Goal: Transaction & Acquisition: Purchase product/service

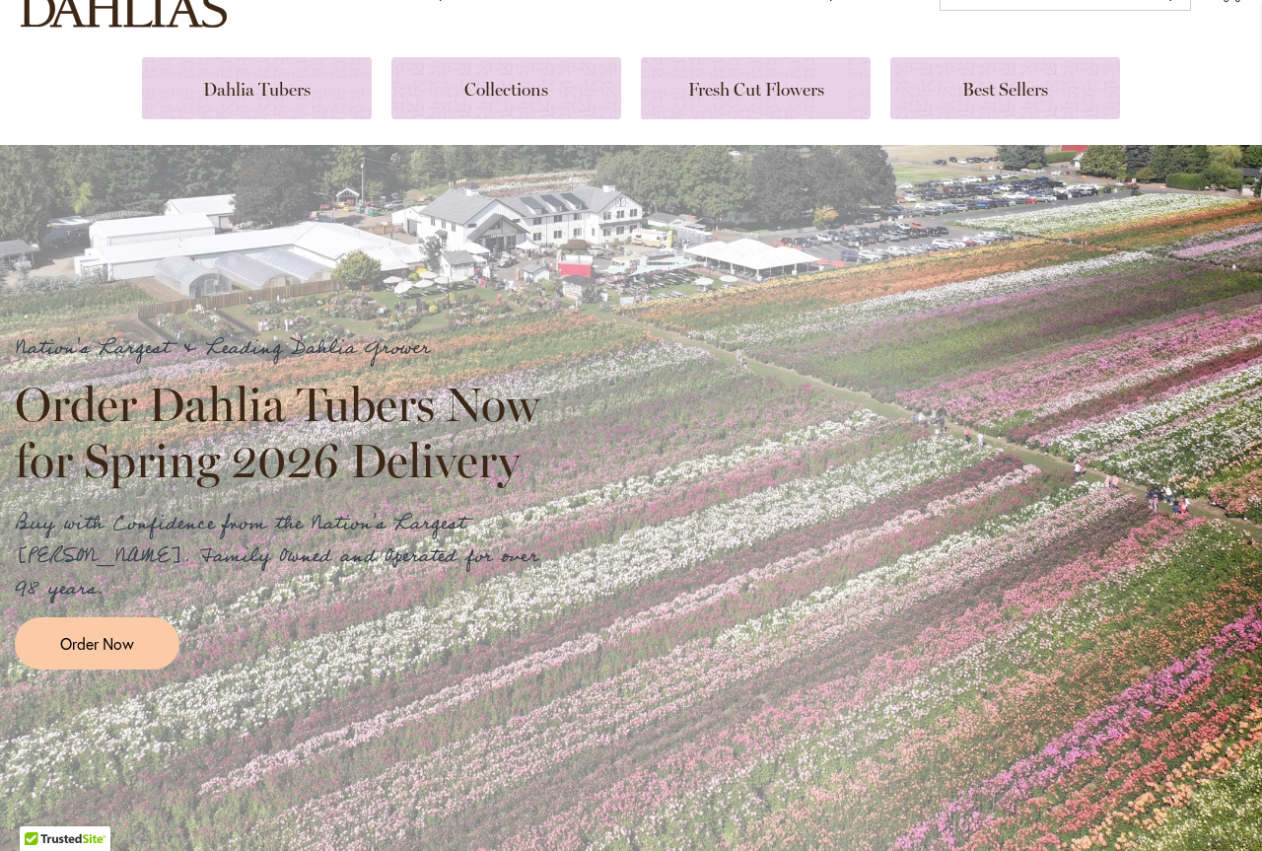
scroll to position [197, 0]
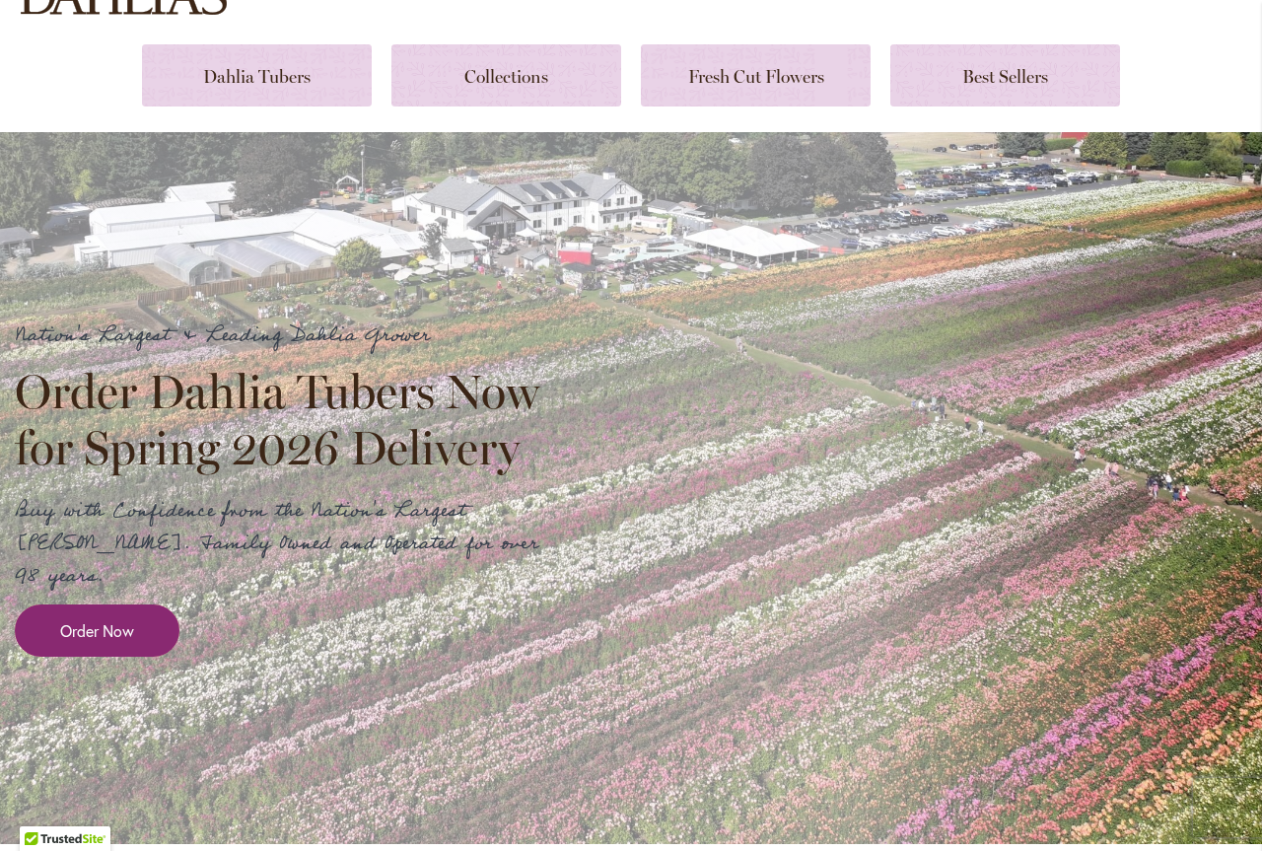
click at [83, 619] on span "Order Now" at bounding box center [97, 630] width 74 height 23
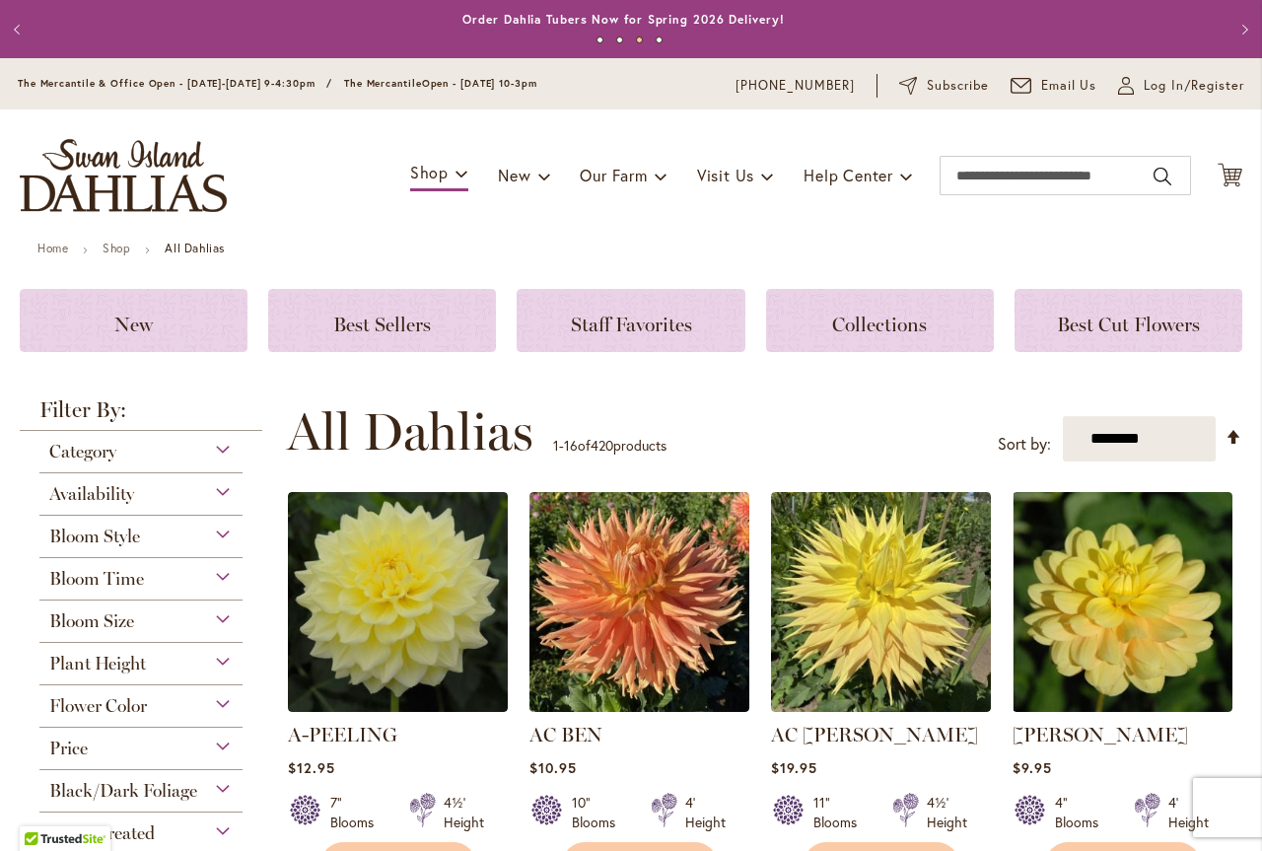
click at [220, 532] on div "Bloom Style" at bounding box center [140, 532] width 203 height 32
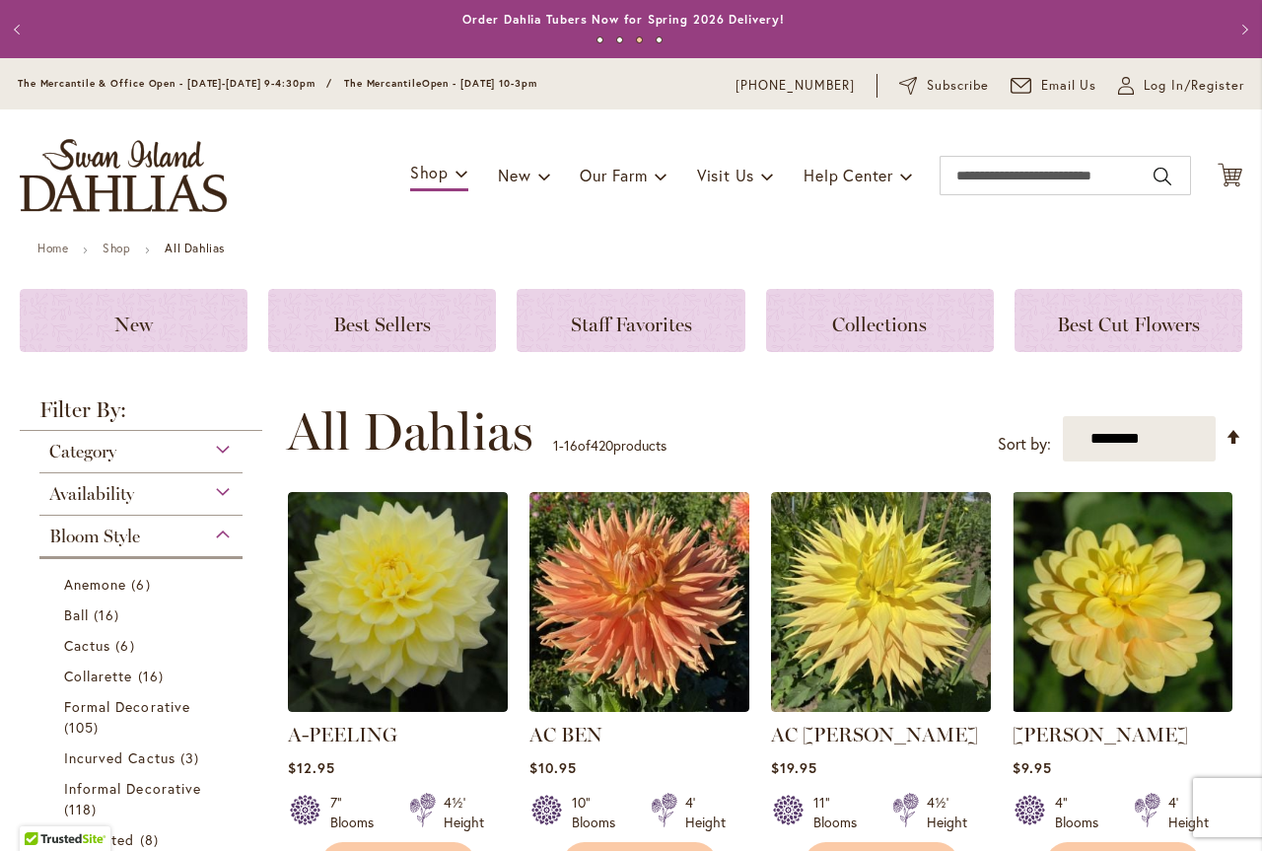
scroll to position [515, 0]
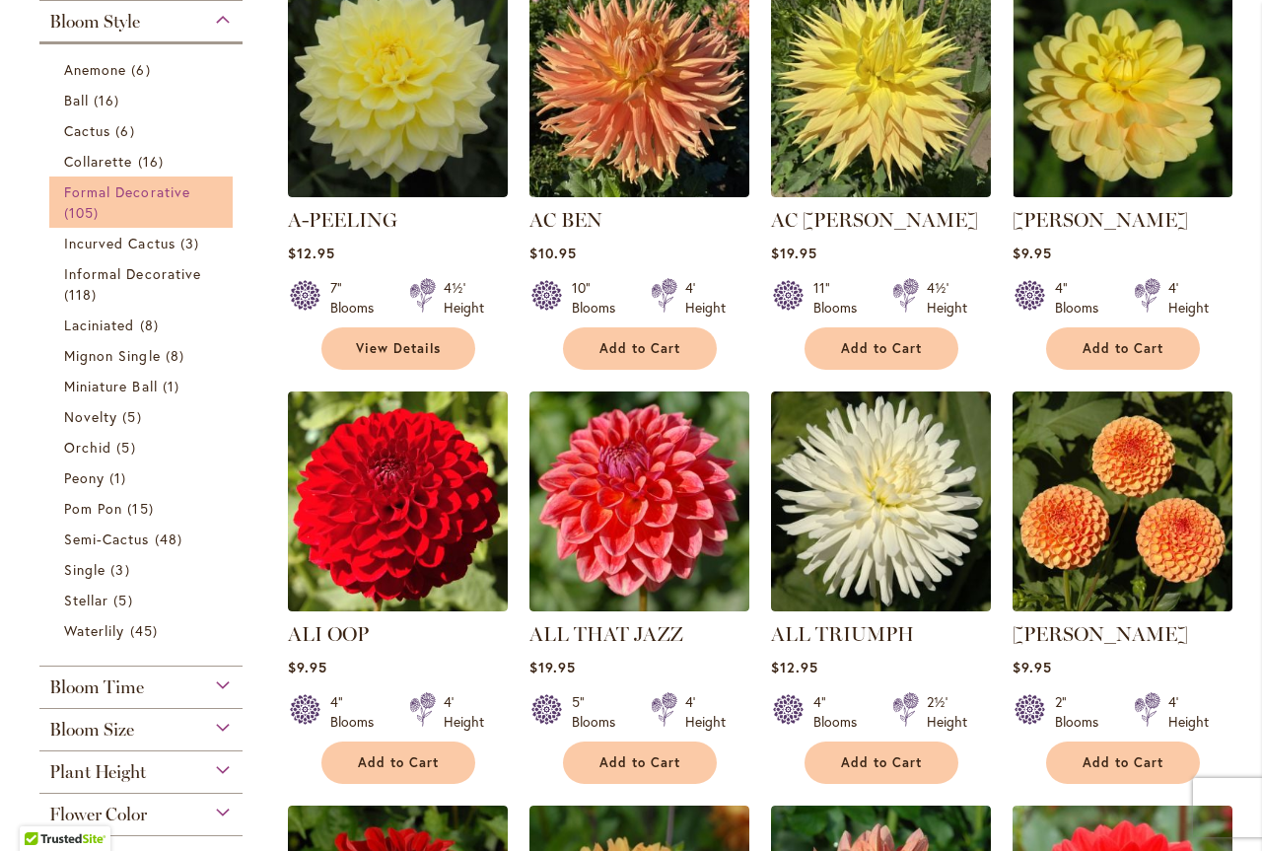
click at [86, 197] on span "Formal Decorative" at bounding box center [127, 191] width 126 height 19
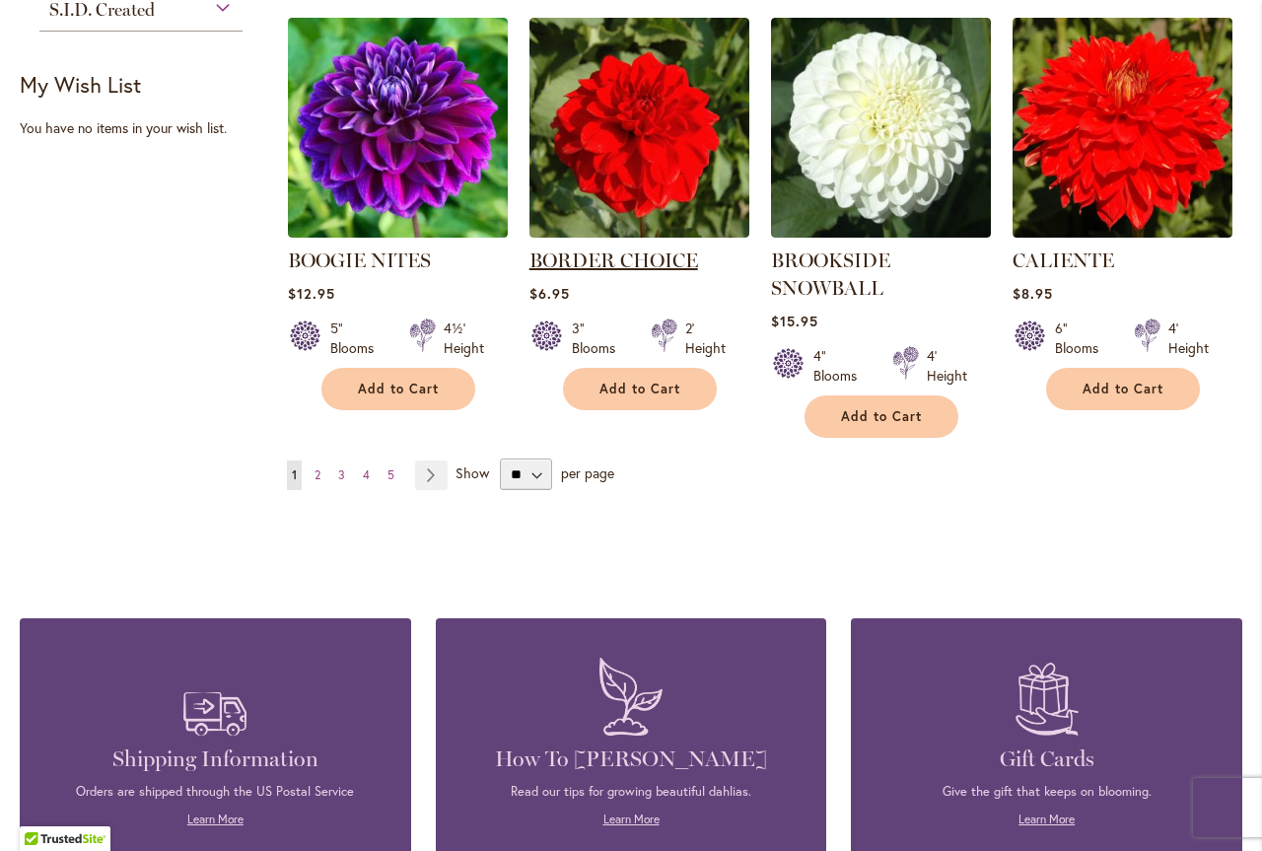
scroll to position [1677, 0]
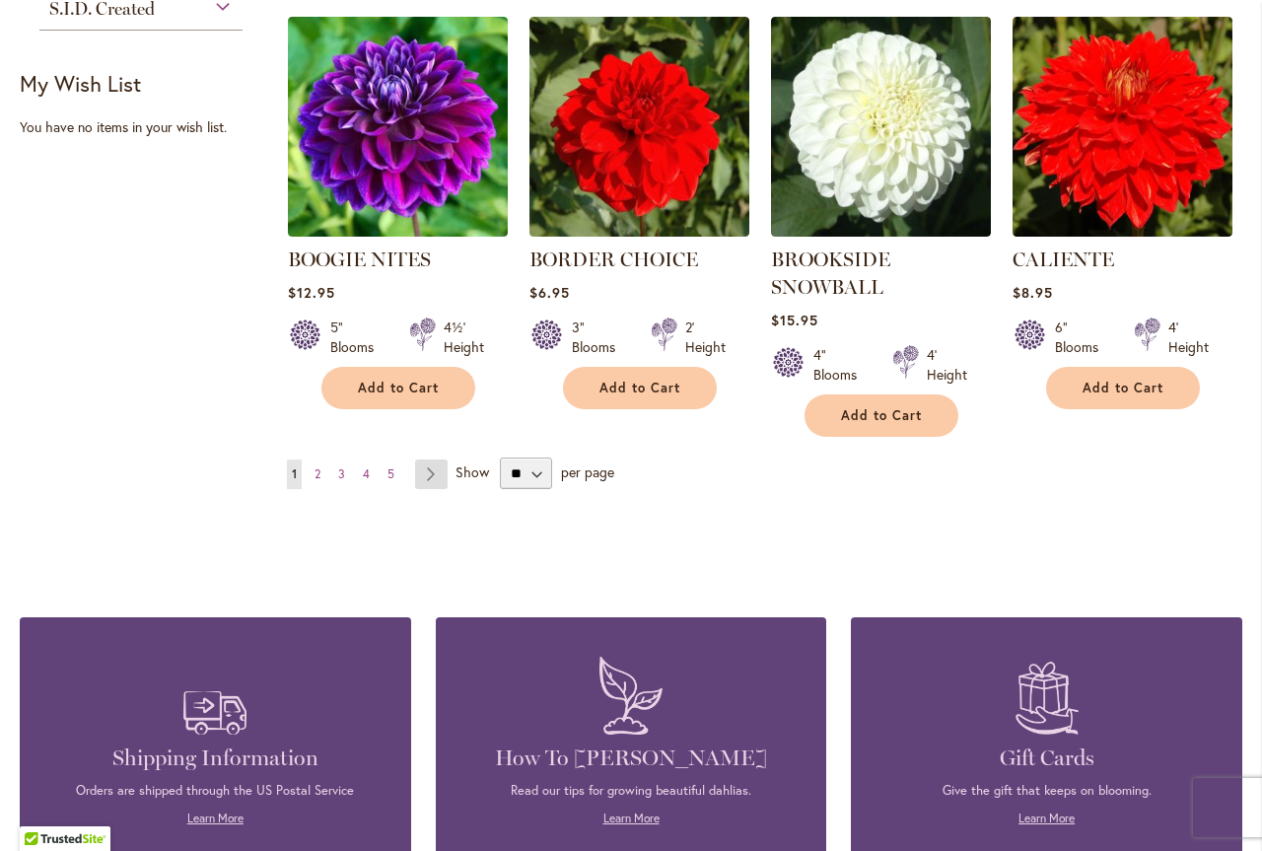
click at [429, 473] on link "Page Next" at bounding box center [431, 475] width 33 height 30
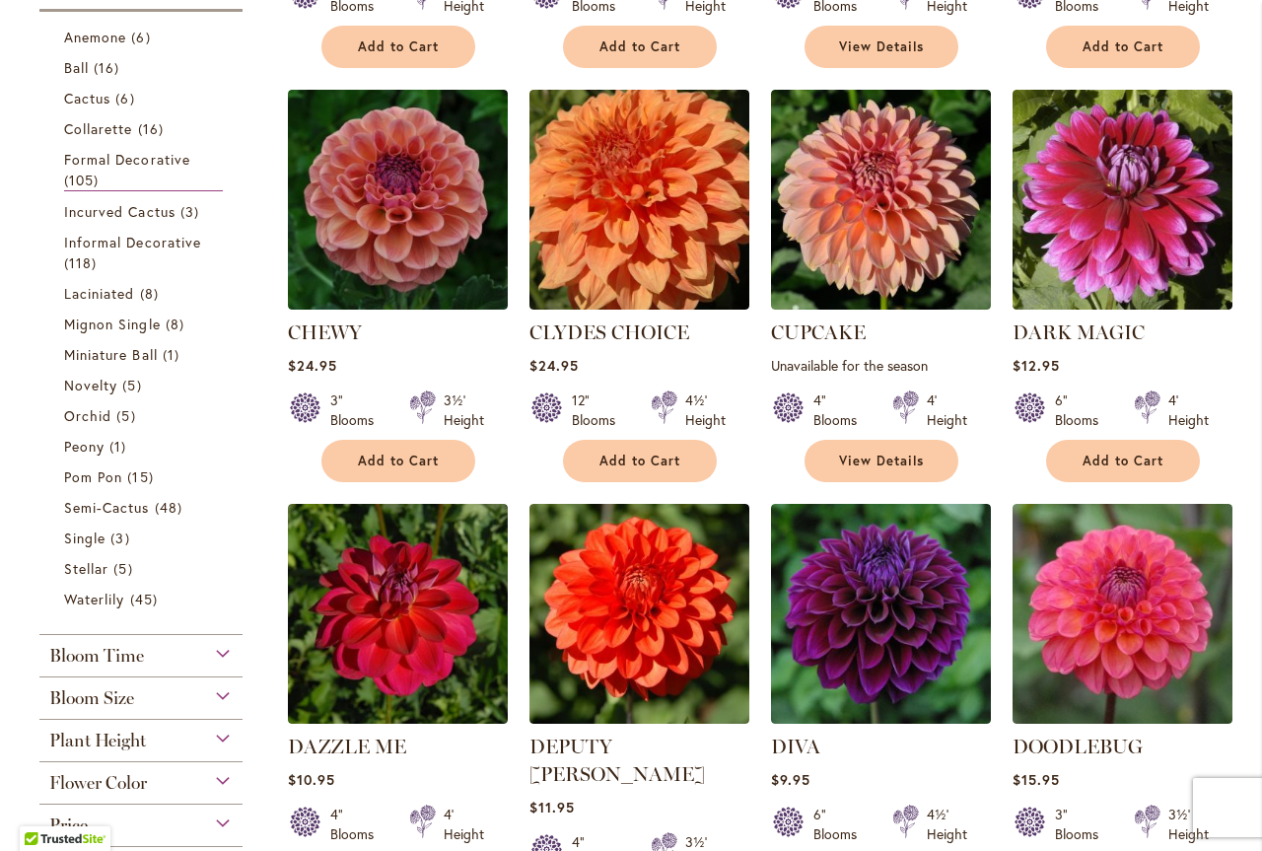
scroll to position [789, 0]
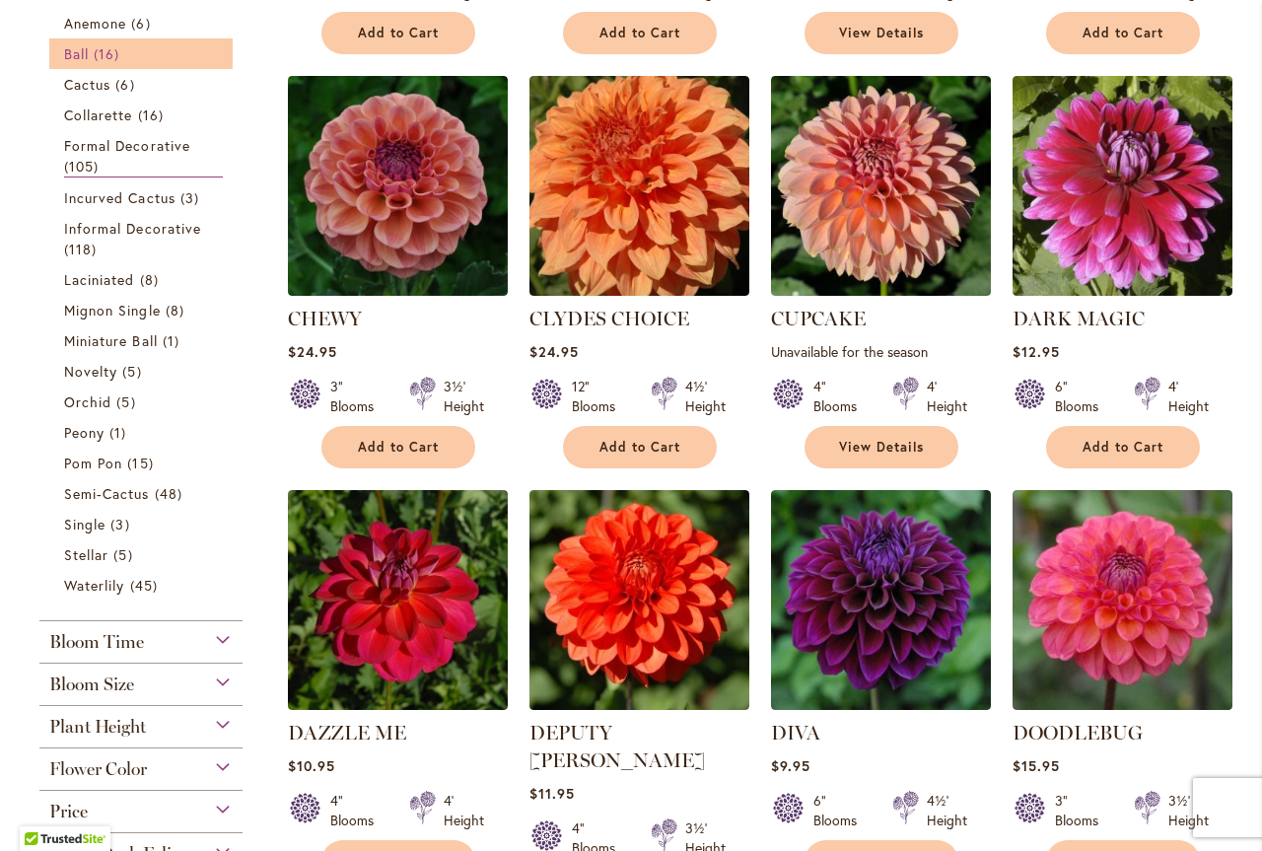
click at [86, 53] on span "Ball" at bounding box center [76, 53] width 25 height 19
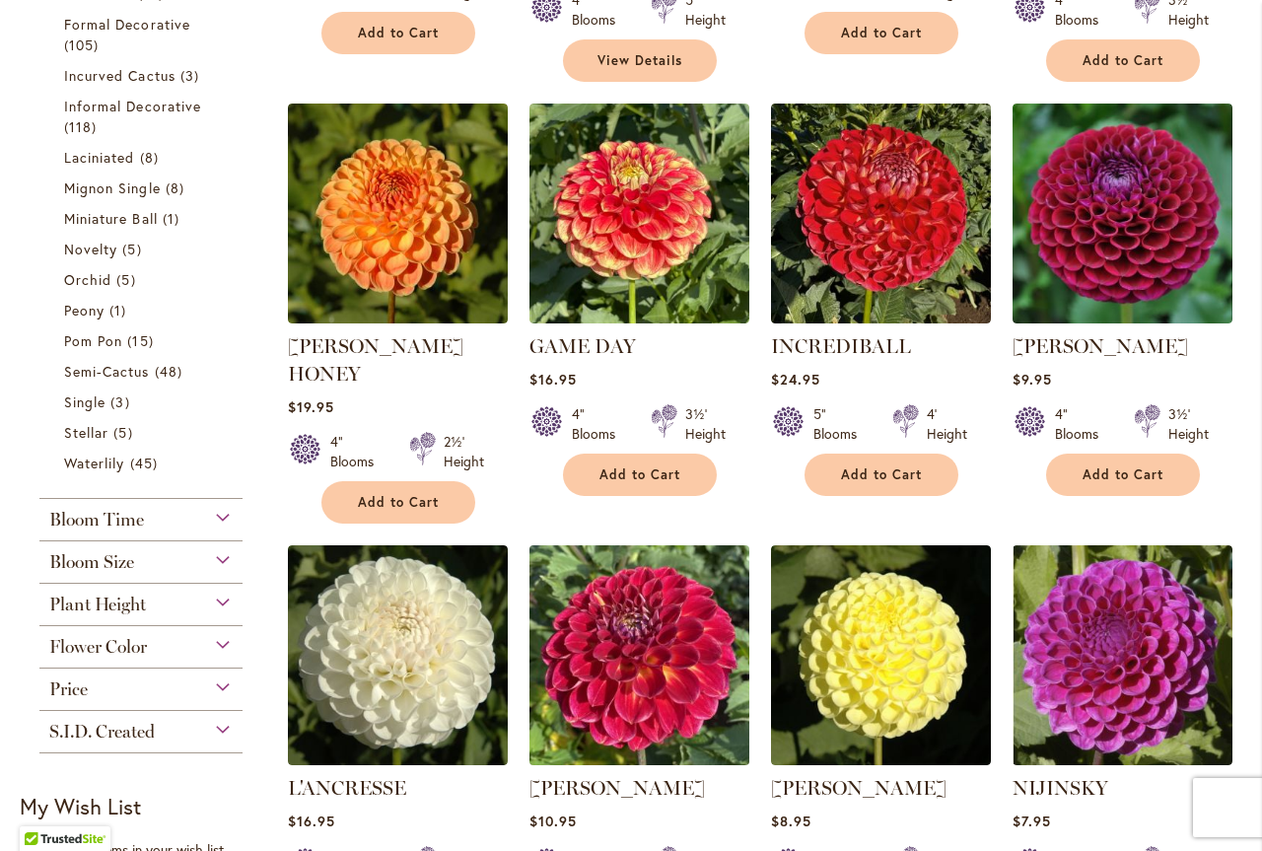
scroll to position [690, 0]
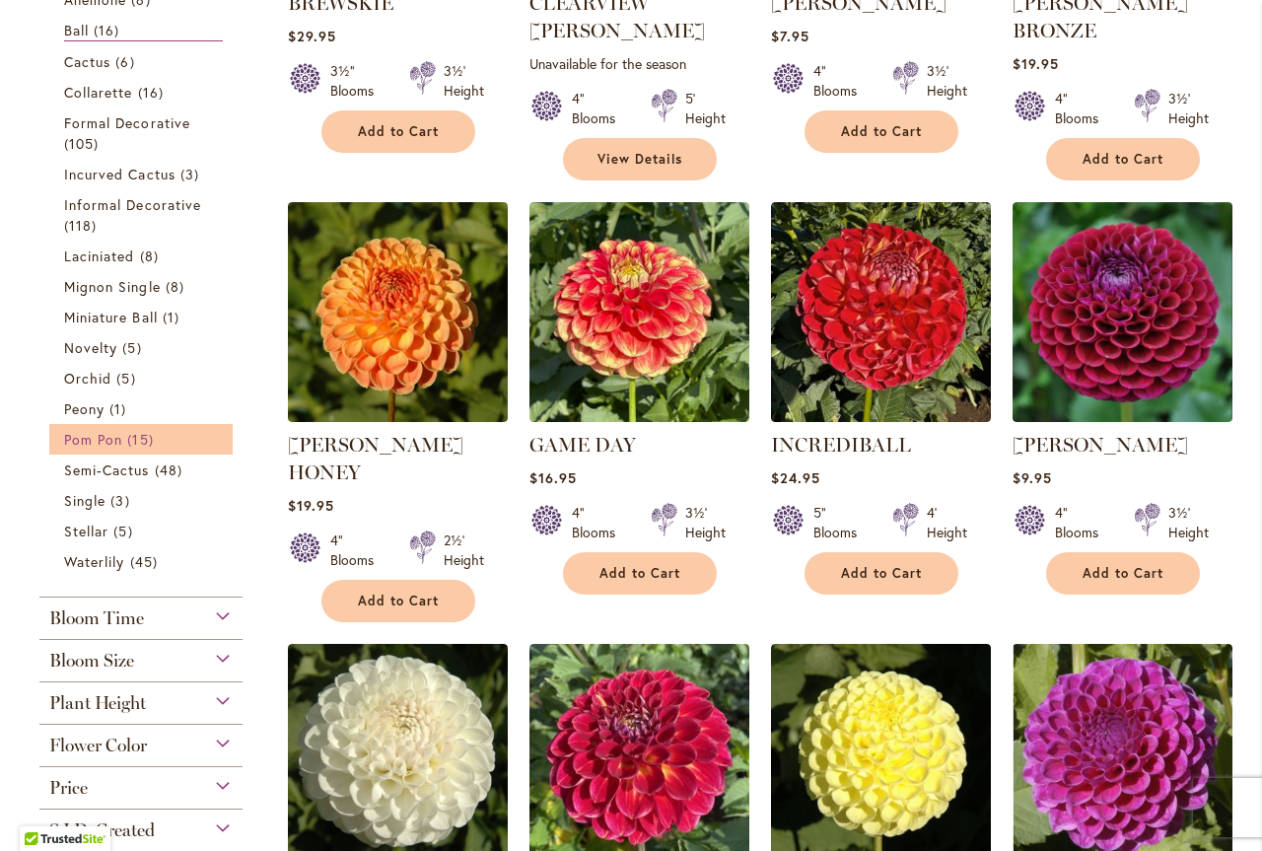
click at [133, 435] on span "15 items" at bounding box center [142, 439] width 31 height 21
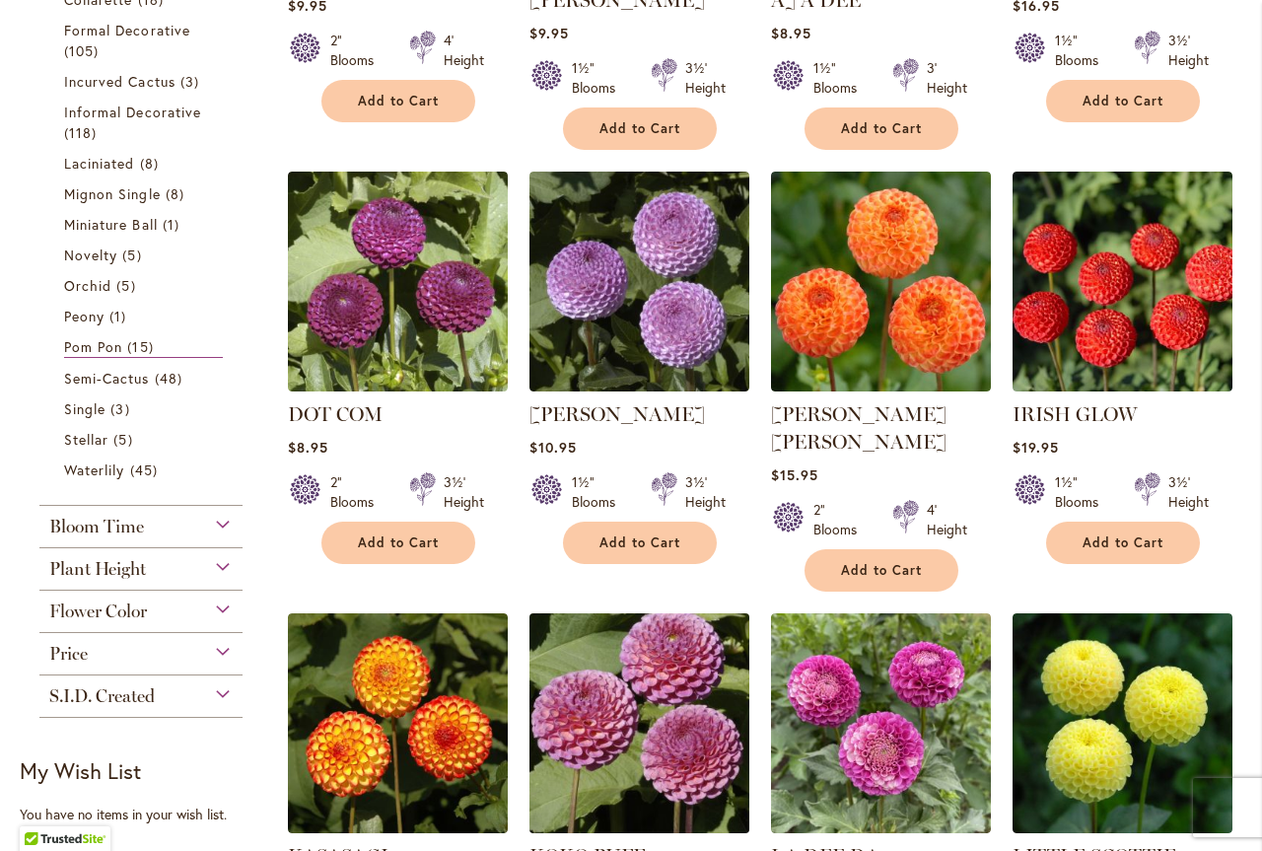
scroll to position [690, 0]
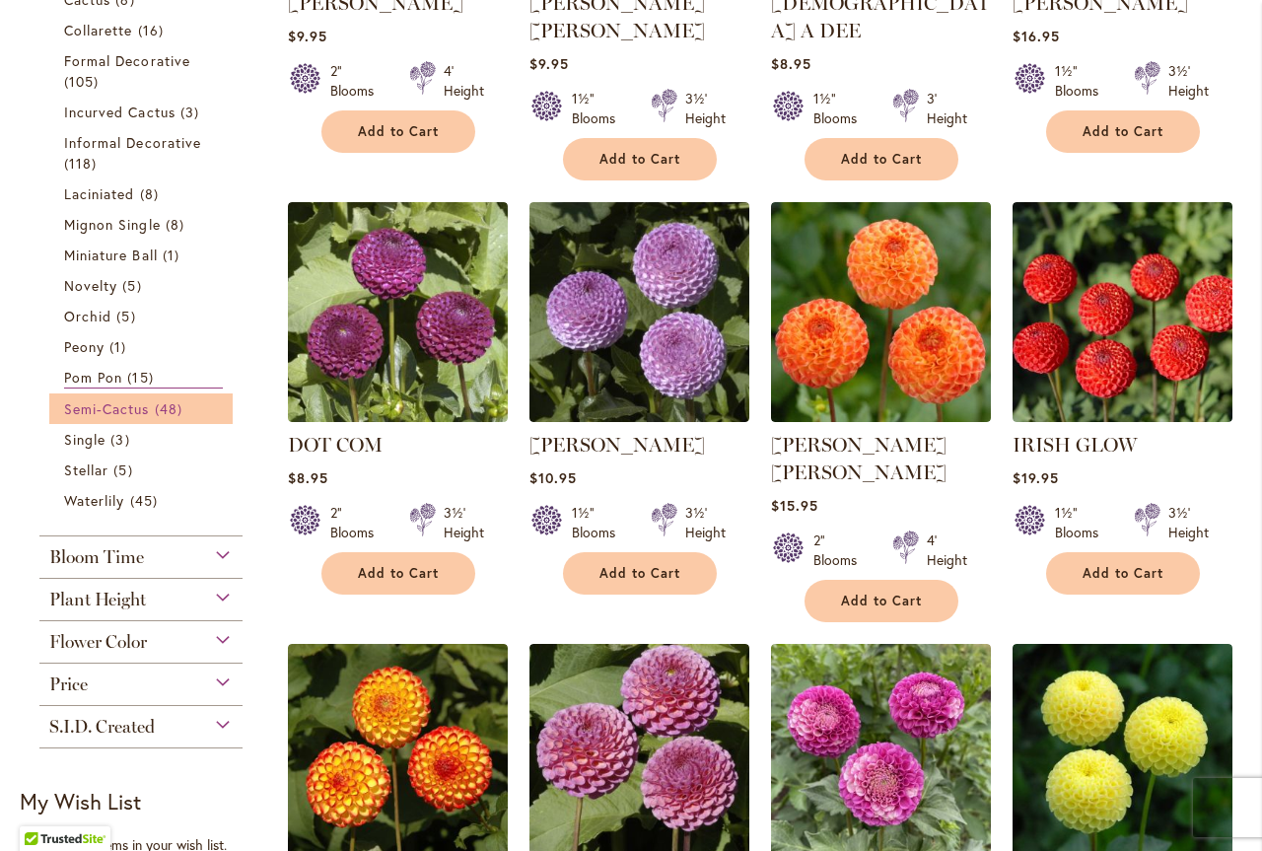
click at [133, 406] on span "Semi-Cactus" at bounding box center [107, 408] width 86 height 19
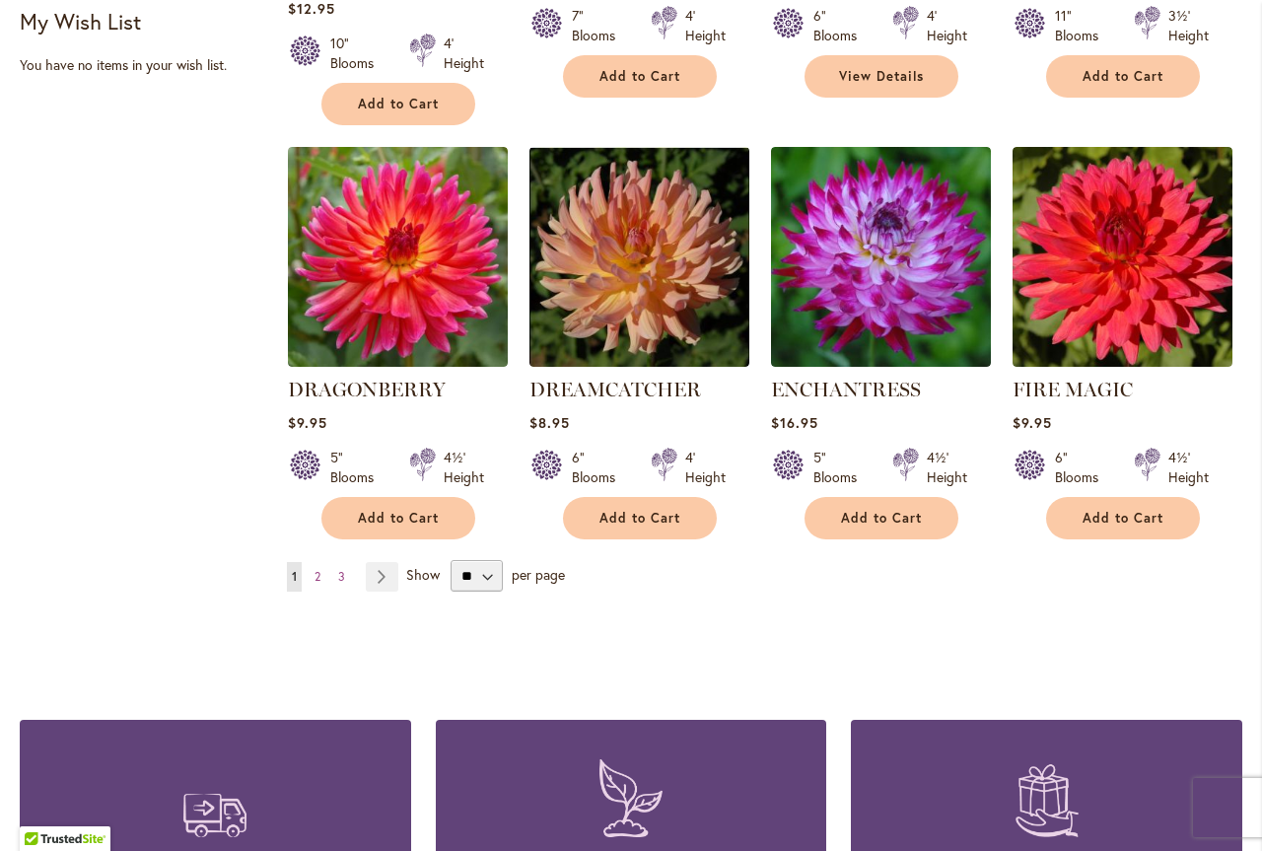
scroll to position [1578, 0]
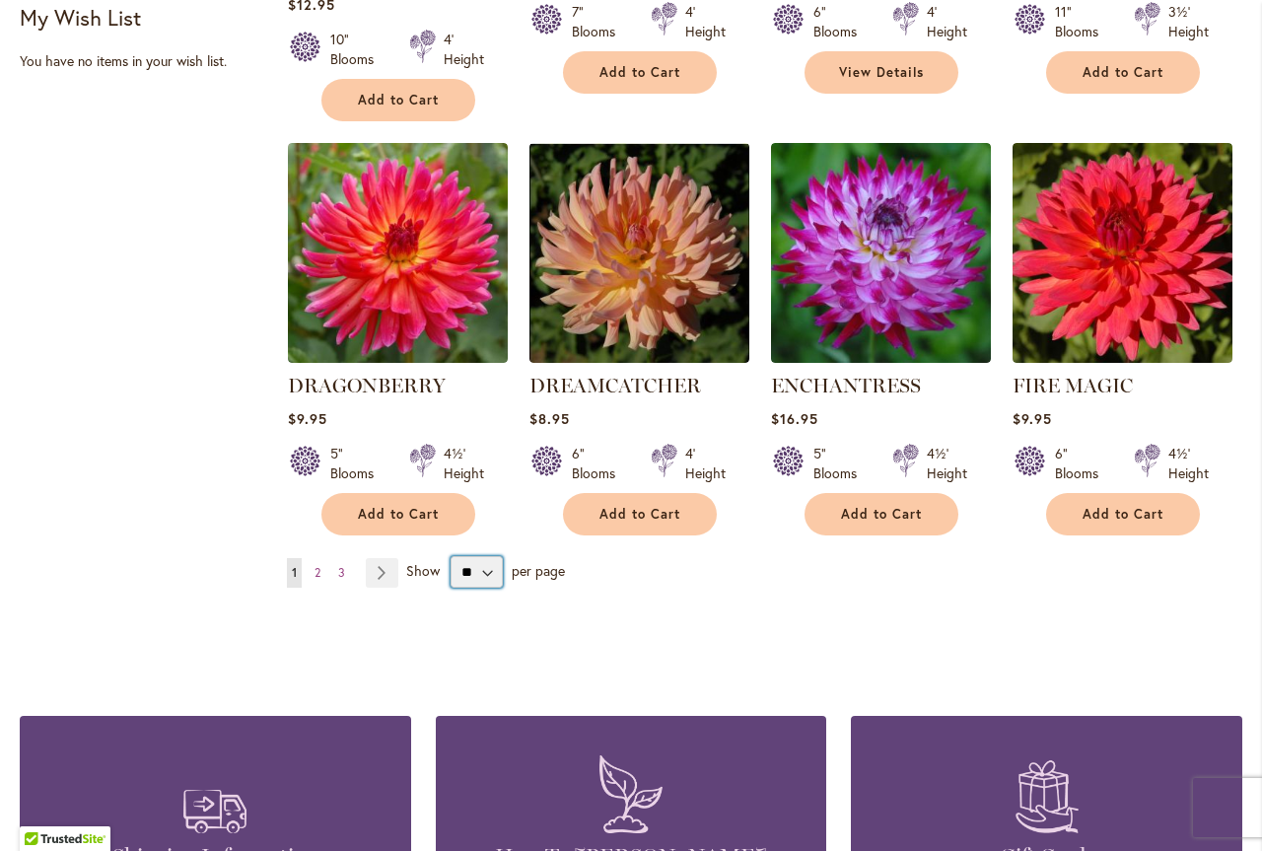
click at [481, 556] on select "** ** ** **" at bounding box center [477, 572] width 52 height 32
select select "**"
click at [451, 556] on select "** ** ** **" at bounding box center [477, 572] width 52 height 32
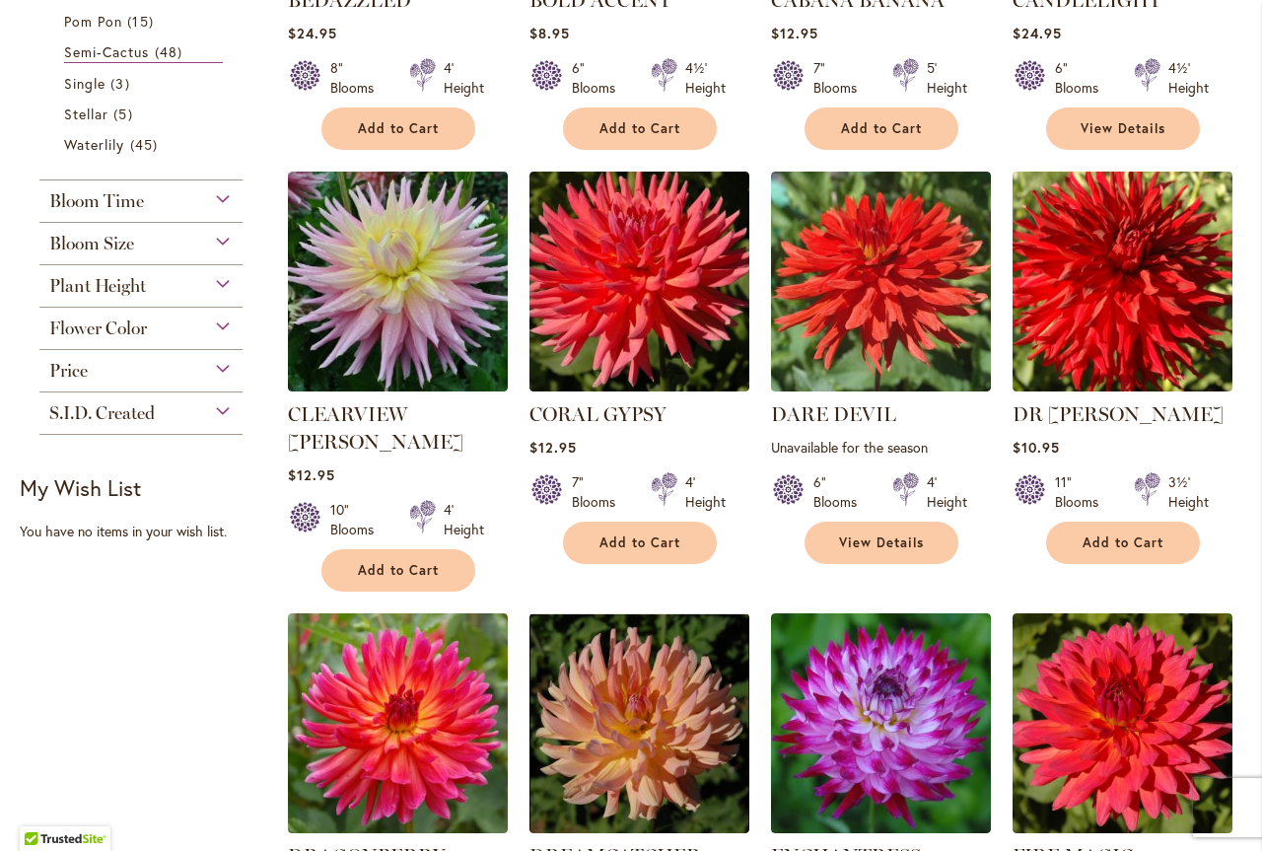
scroll to position [614, 0]
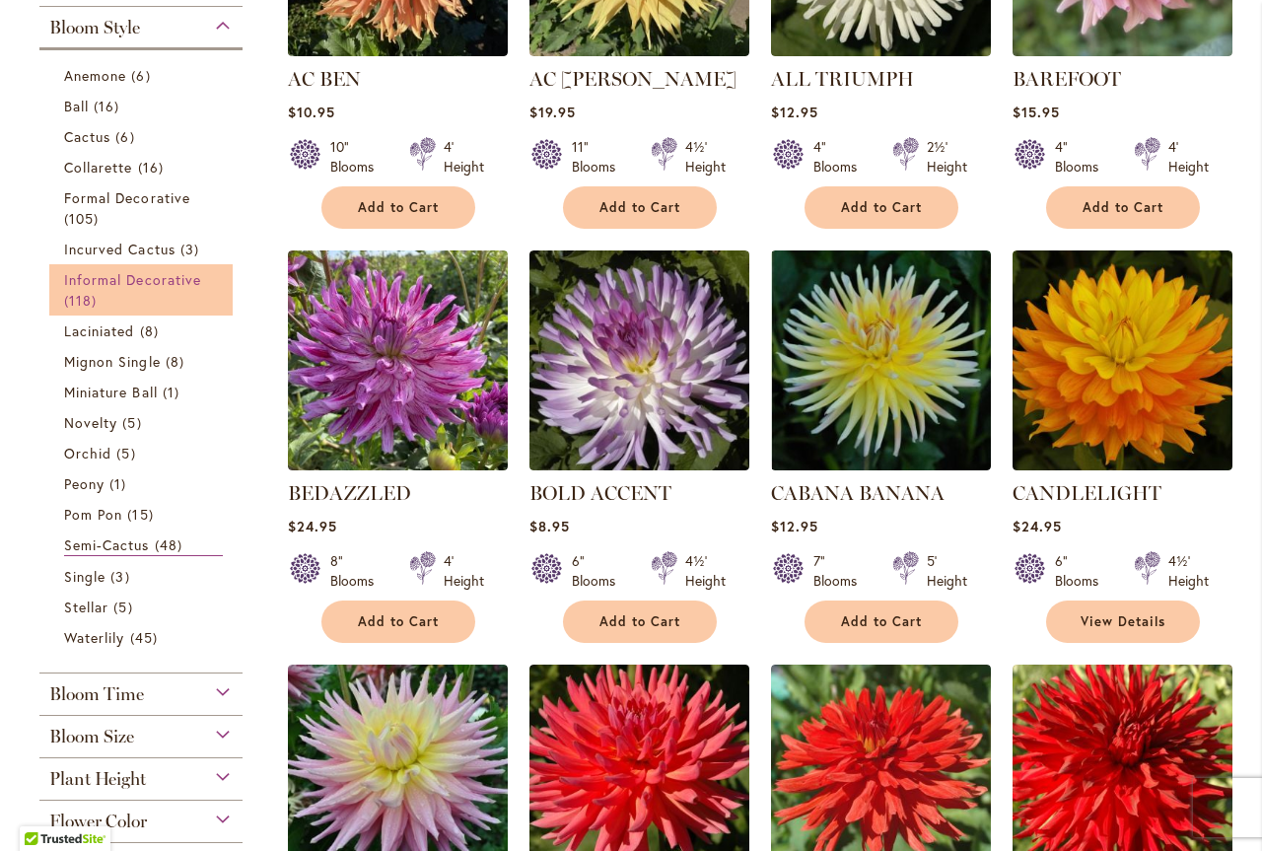
click at [94, 280] on span "Informal Decorative" at bounding box center [132, 279] width 137 height 19
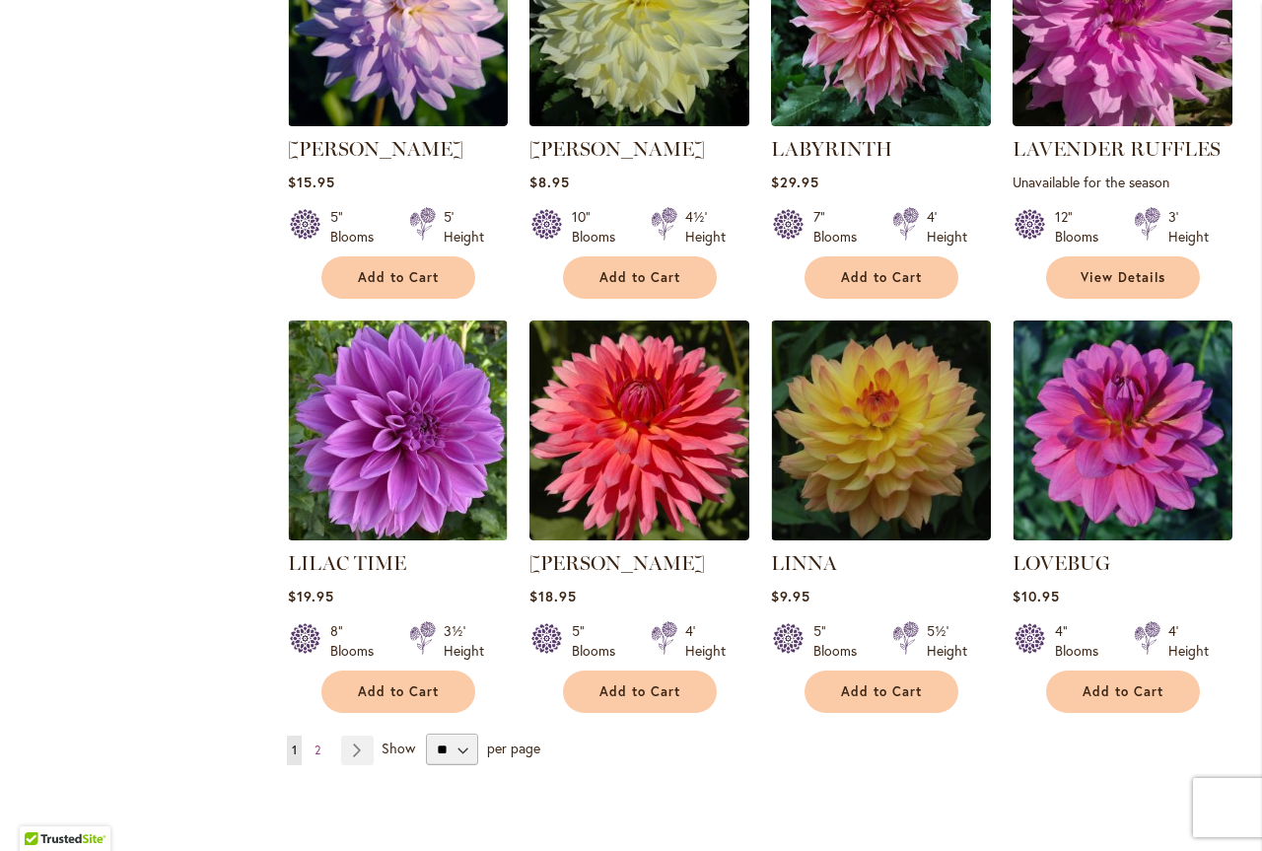
scroll to position [6608, 0]
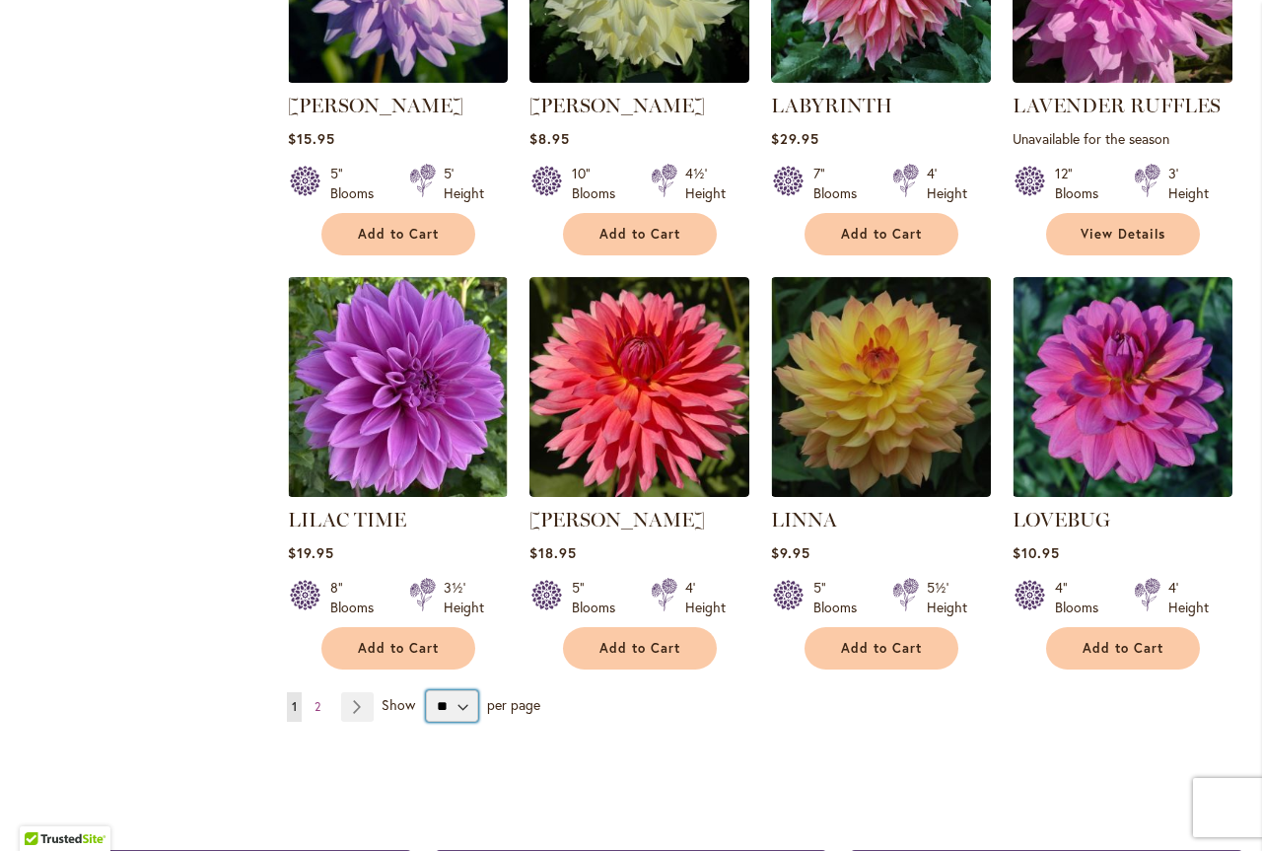
click at [447, 690] on select "** ** ** **" at bounding box center [452, 706] width 52 height 32
click at [426, 690] on select "** ** ** **" at bounding box center [452, 706] width 52 height 32
click at [398, 695] on span "Show" at bounding box center [399, 704] width 34 height 19
click at [426, 690] on select "** ** ** **" at bounding box center [452, 706] width 52 height 32
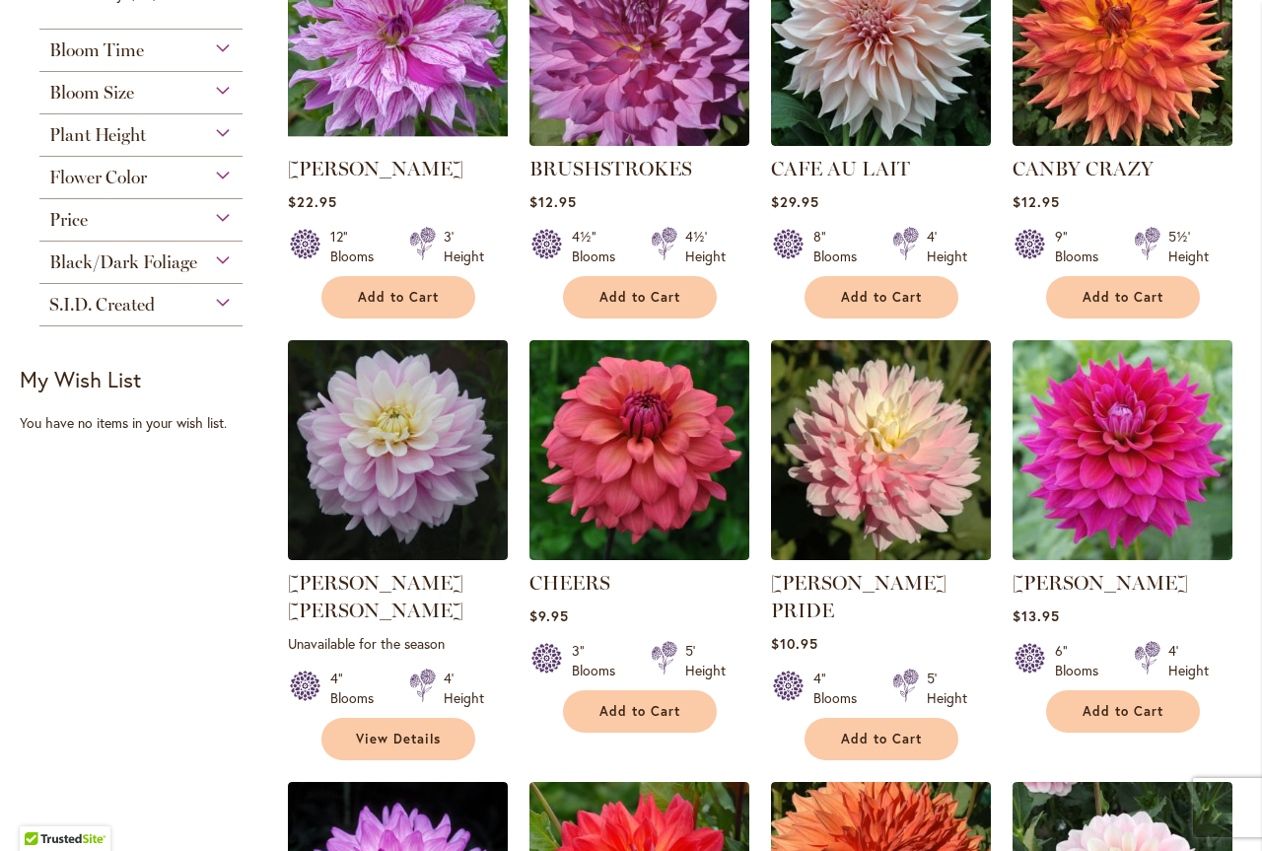
scroll to position [1282, 0]
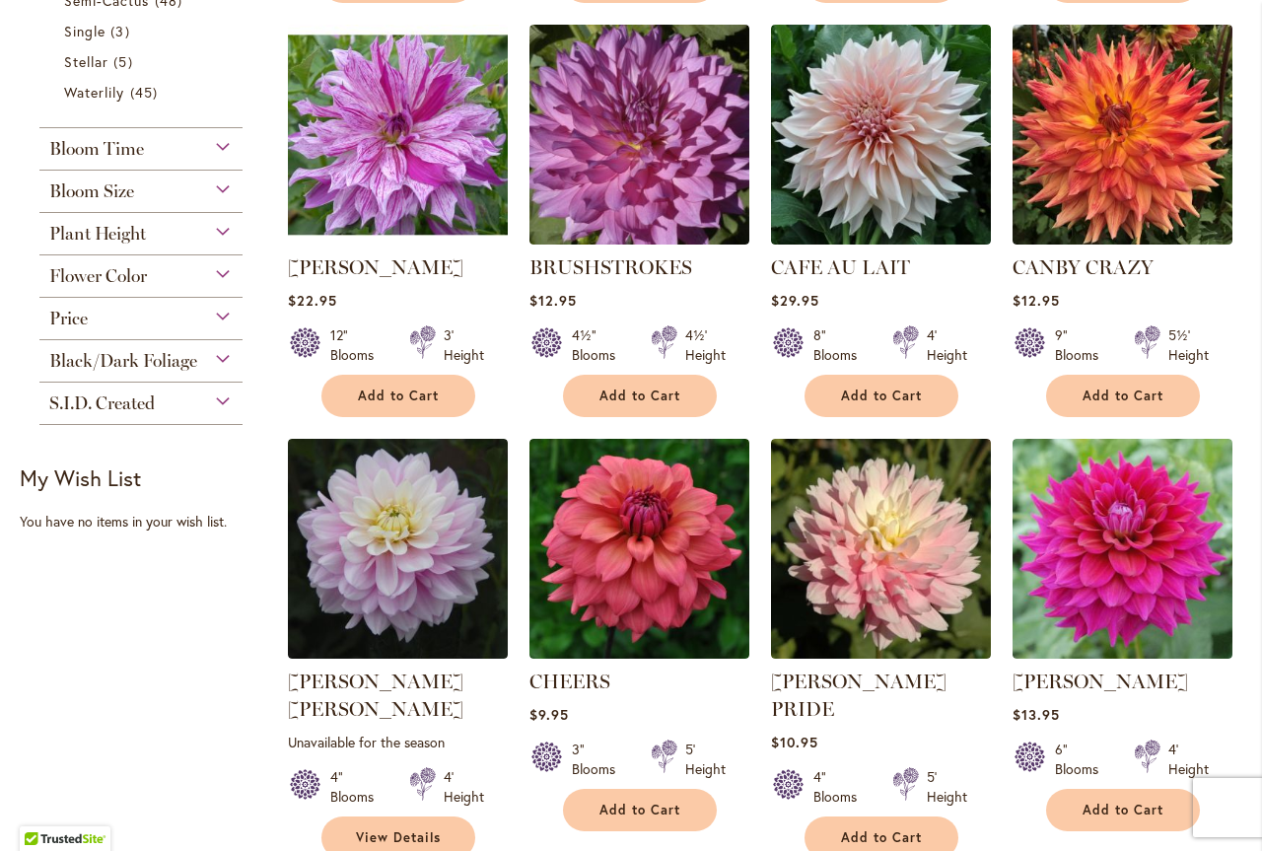
click at [222, 189] on div "Bloom Size" at bounding box center [140, 187] width 203 height 32
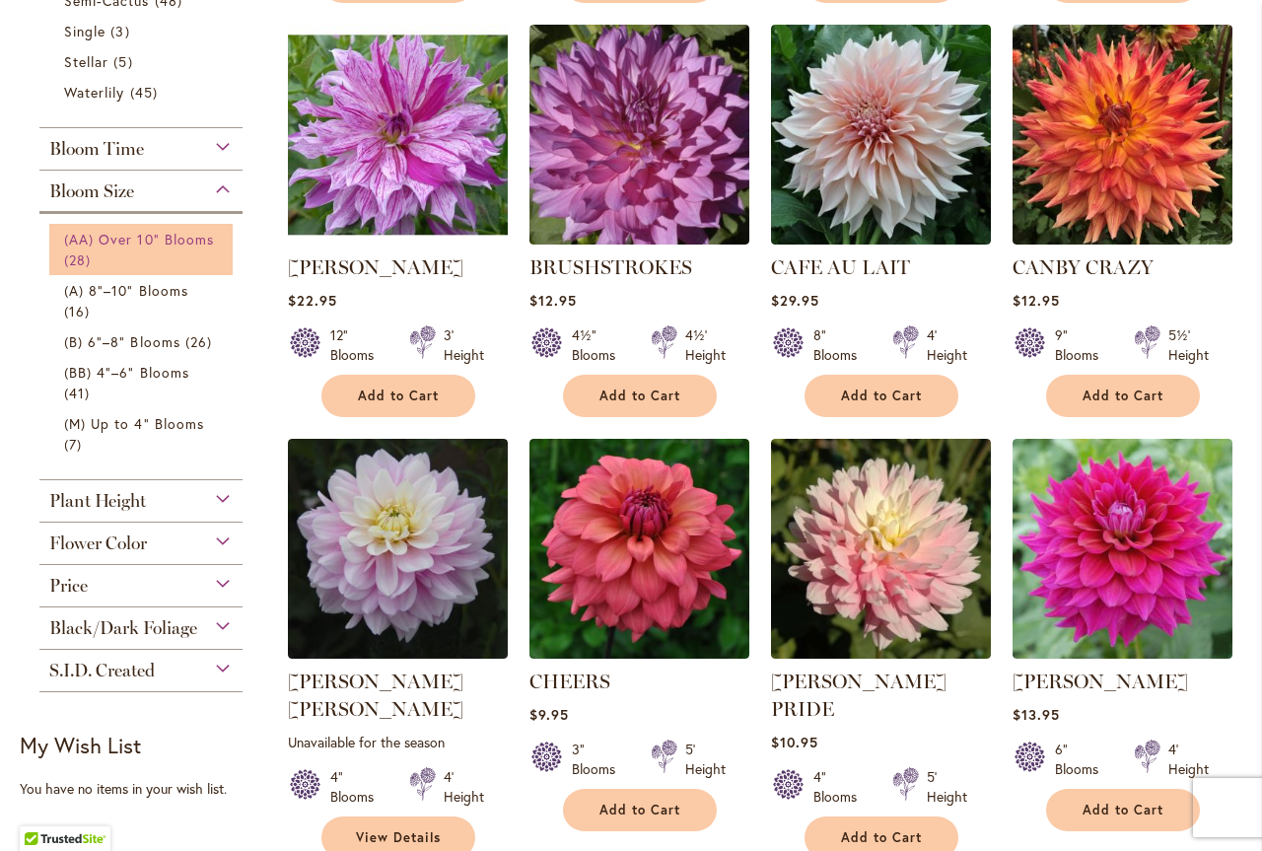
click at [126, 247] on span "(AA) Over 10" Blooms" at bounding box center [139, 239] width 150 height 19
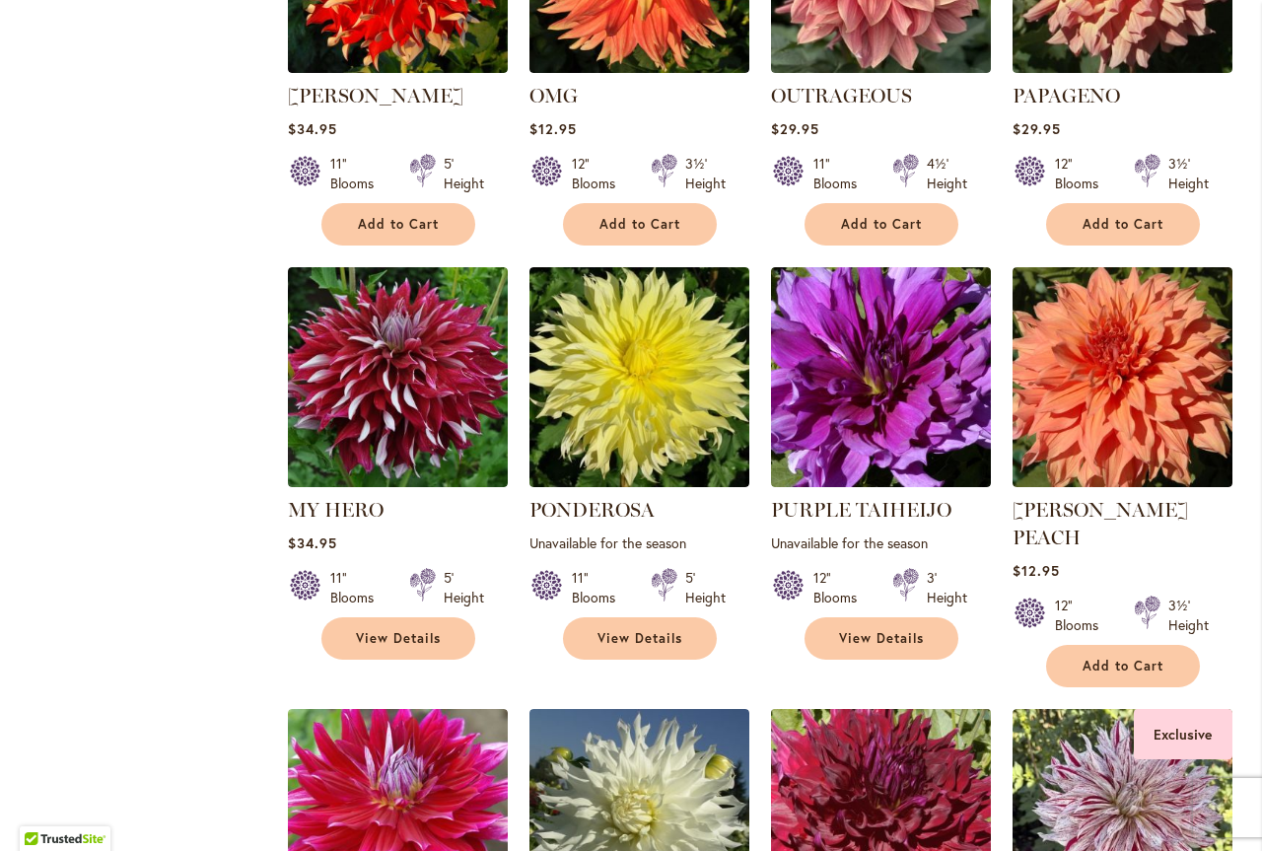
scroll to position [2169, 0]
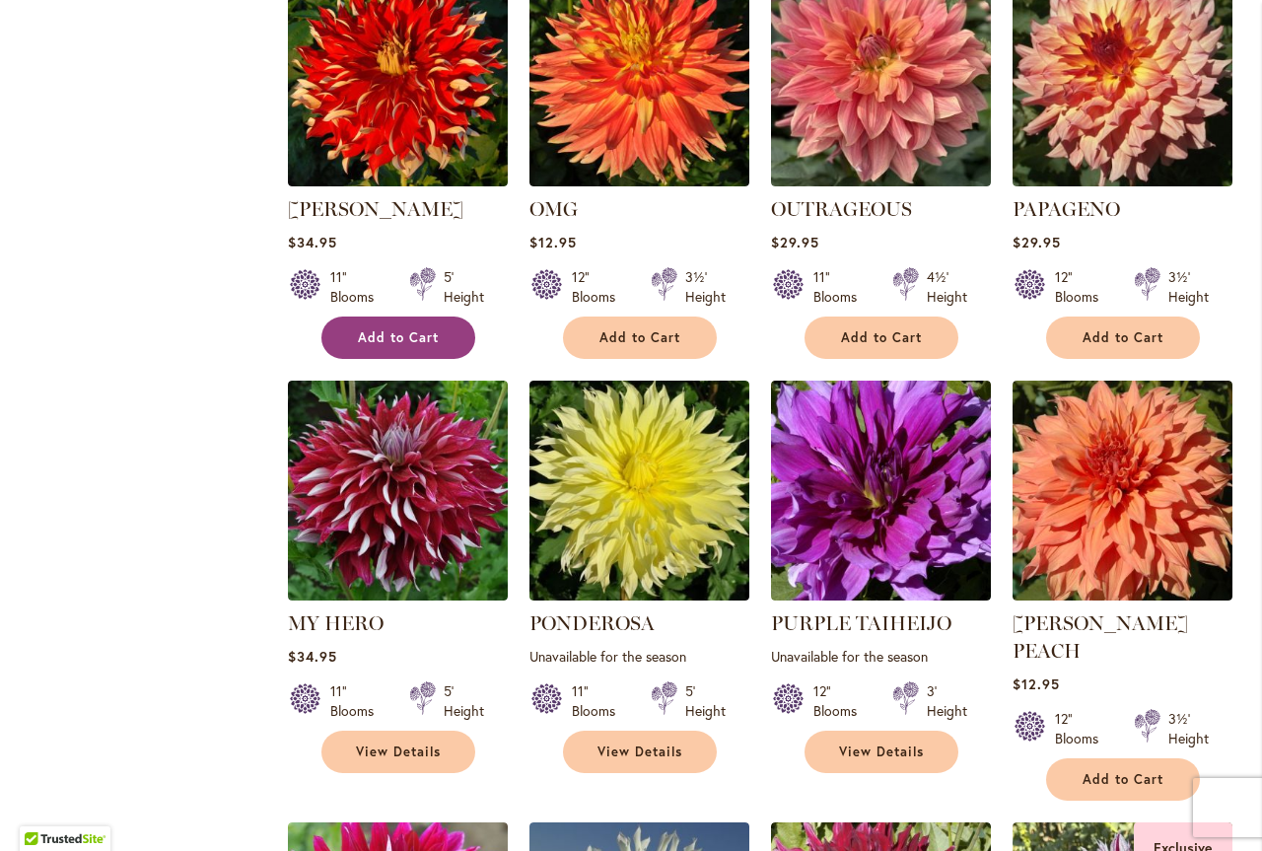
click at [379, 339] on span "Add to Cart" at bounding box center [398, 337] width 81 height 17
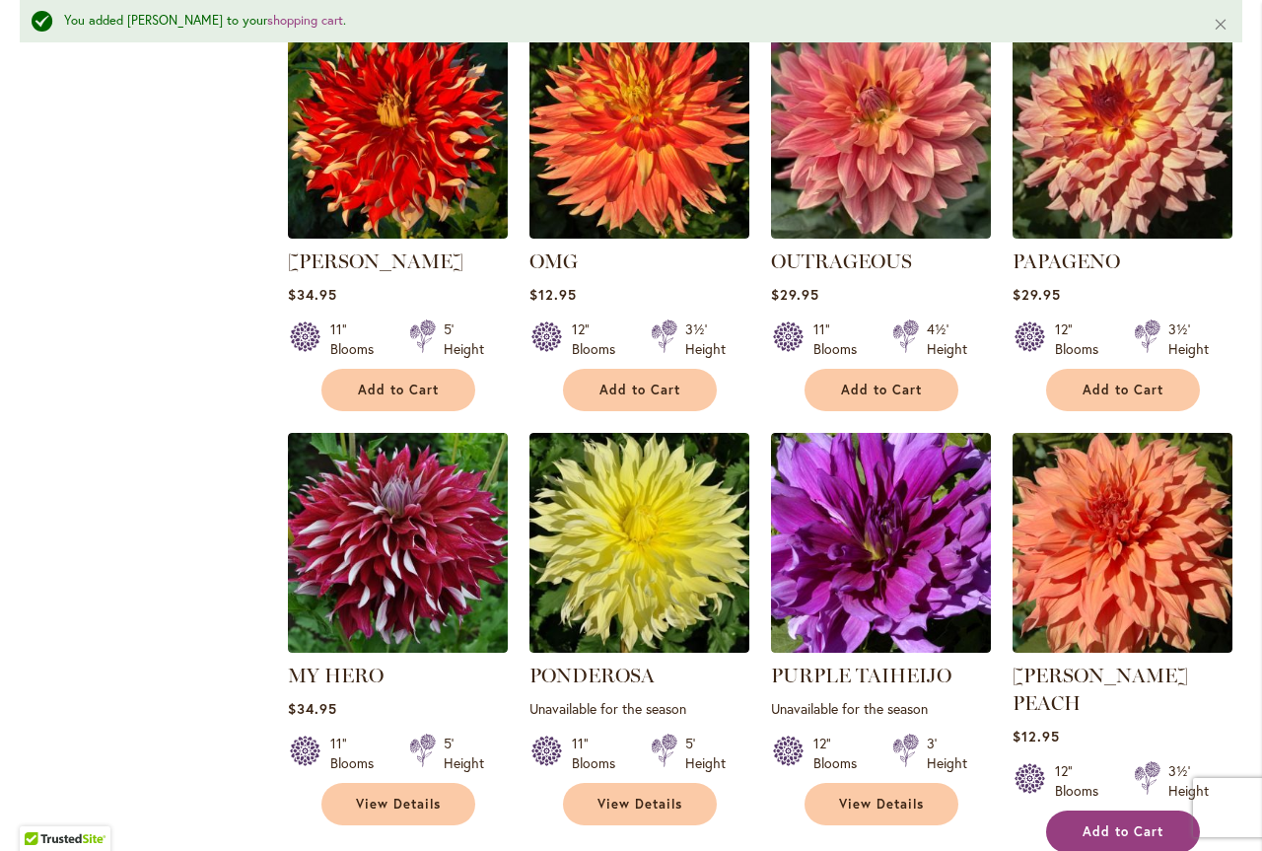
click at [1120, 824] on span "Add to Cart" at bounding box center [1123, 832] width 81 height 17
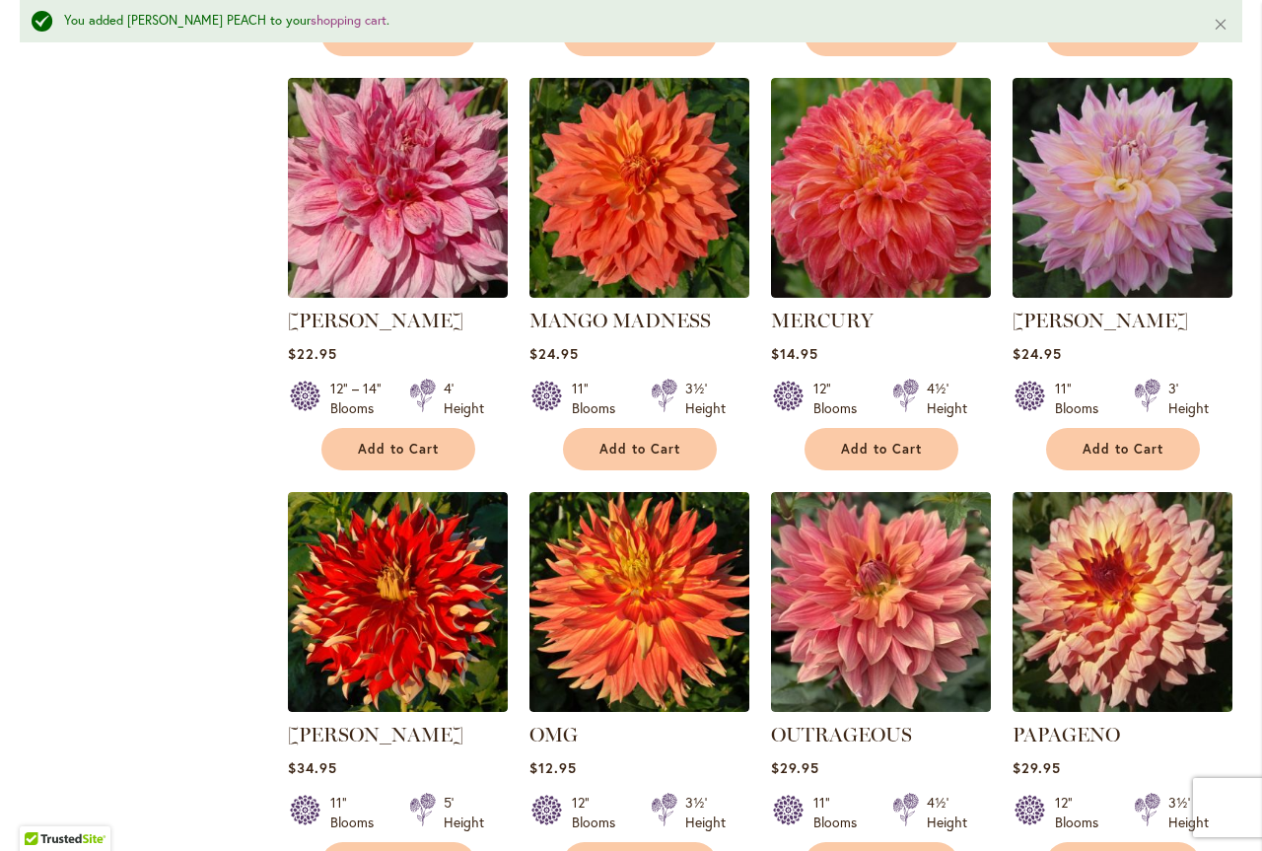
scroll to position [1676, 0]
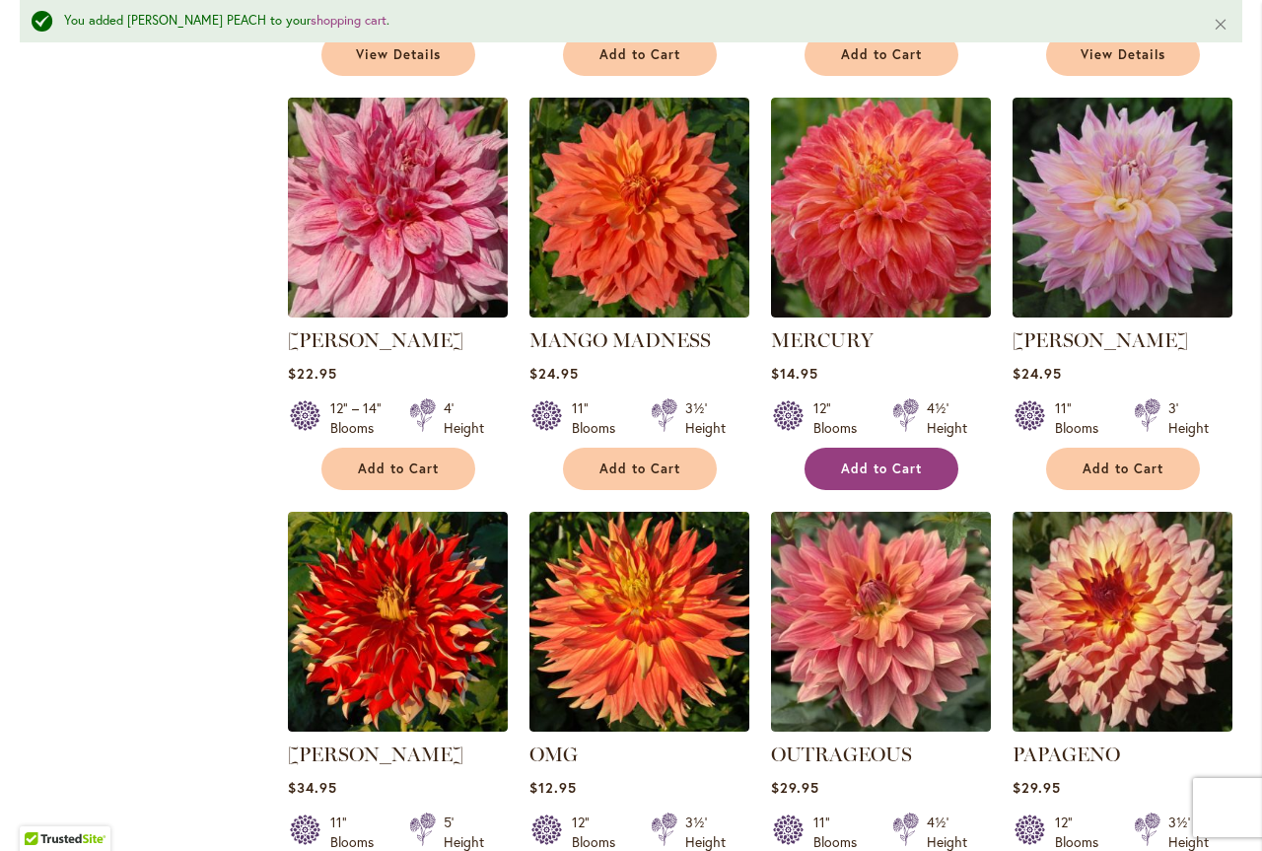
click at [876, 468] on span "Add to Cart" at bounding box center [881, 469] width 81 height 17
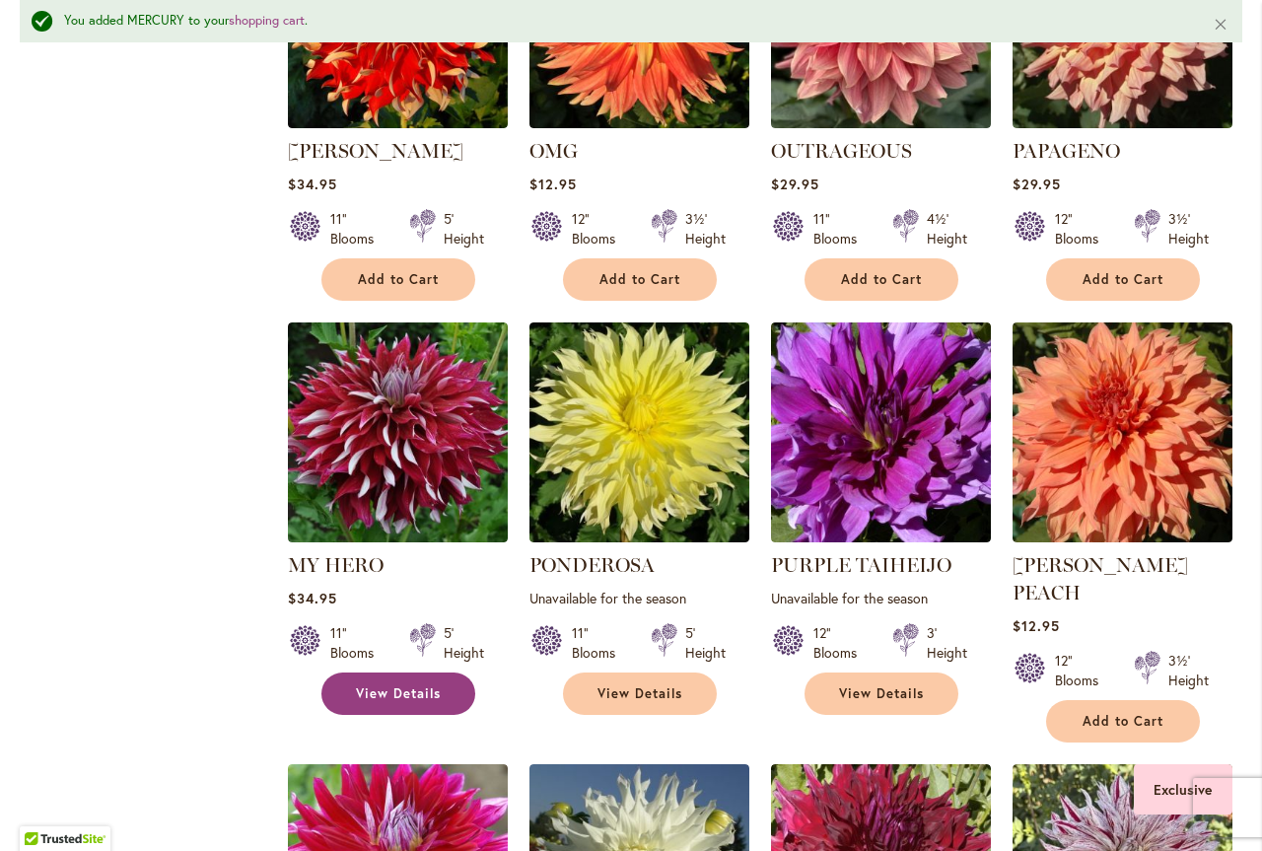
scroll to position [2366, 0]
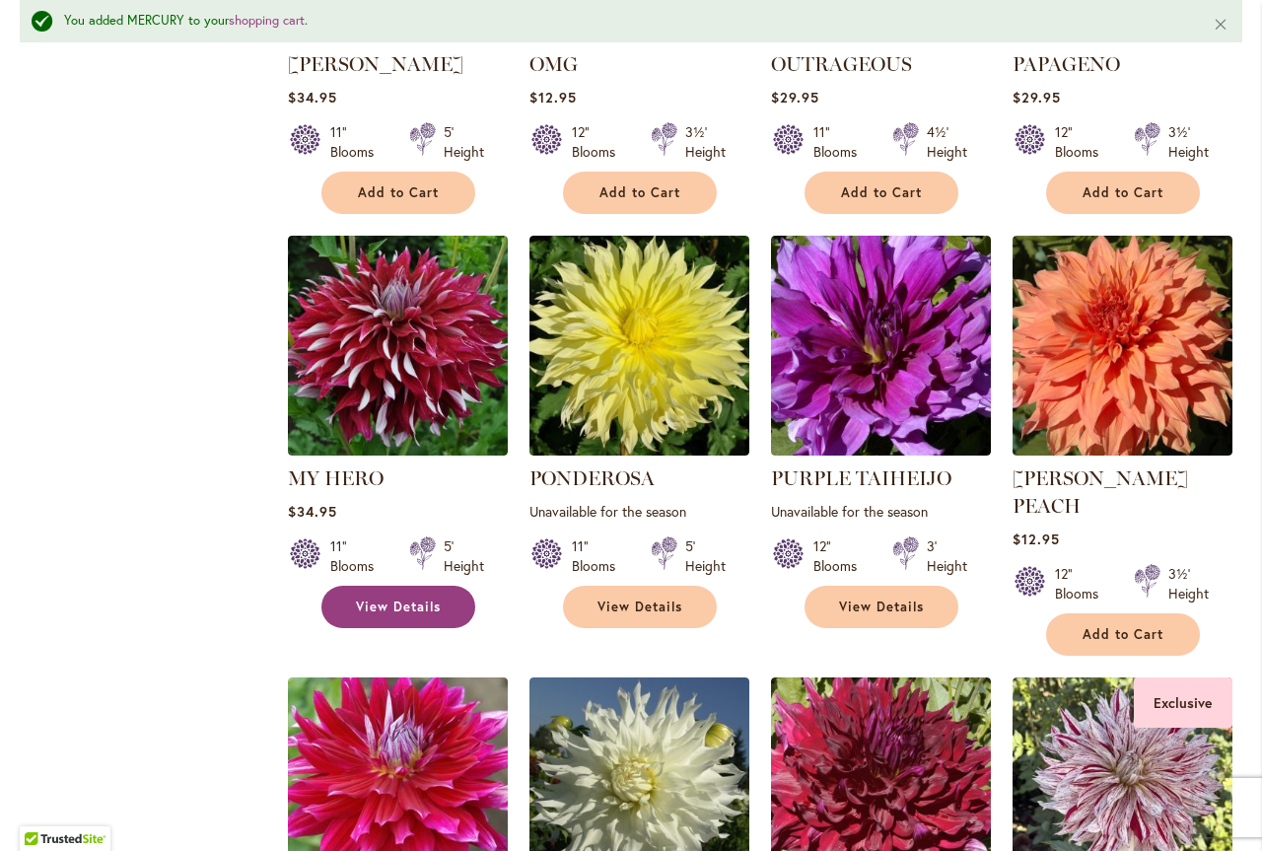
click at [395, 602] on span "View Details" at bounding box center [398, 607] width 85 height 17
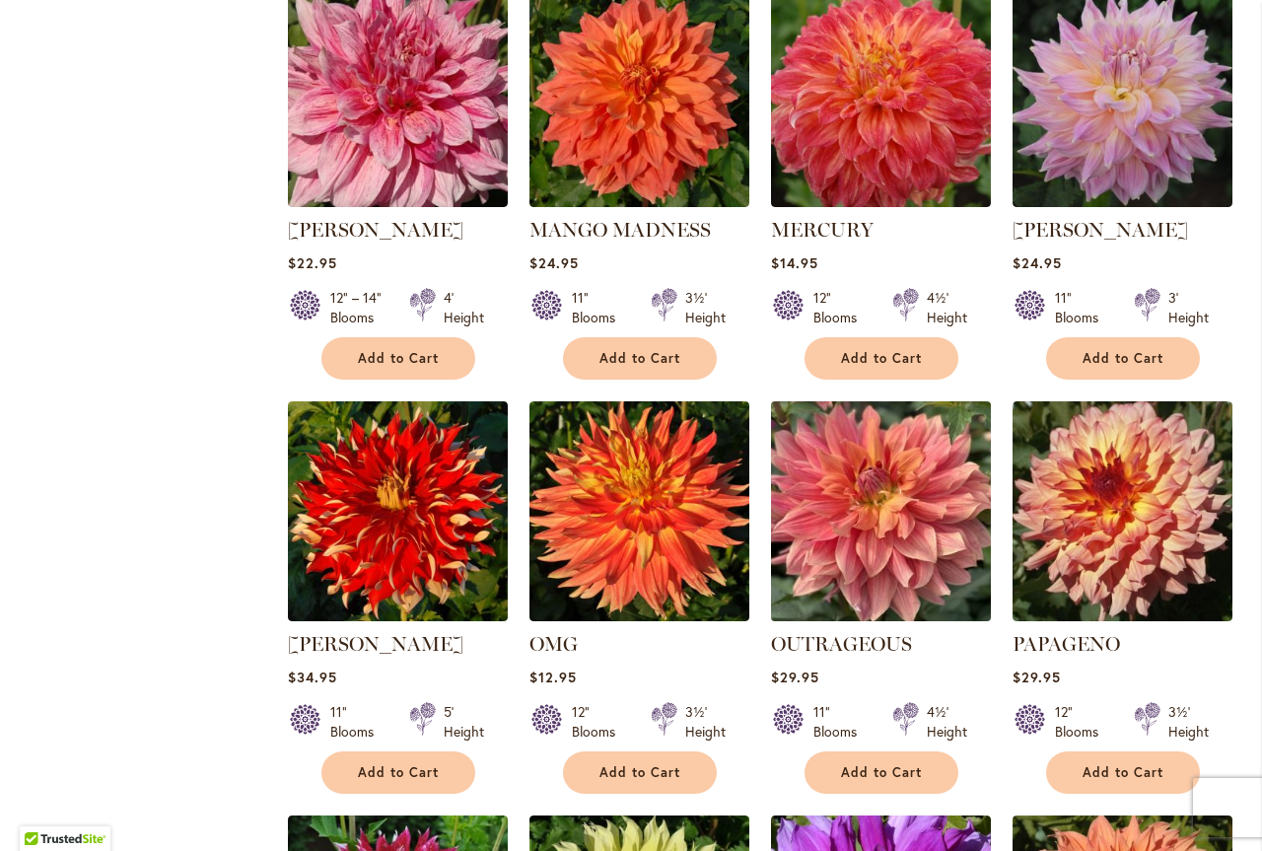
scroll to position [1689, 0]
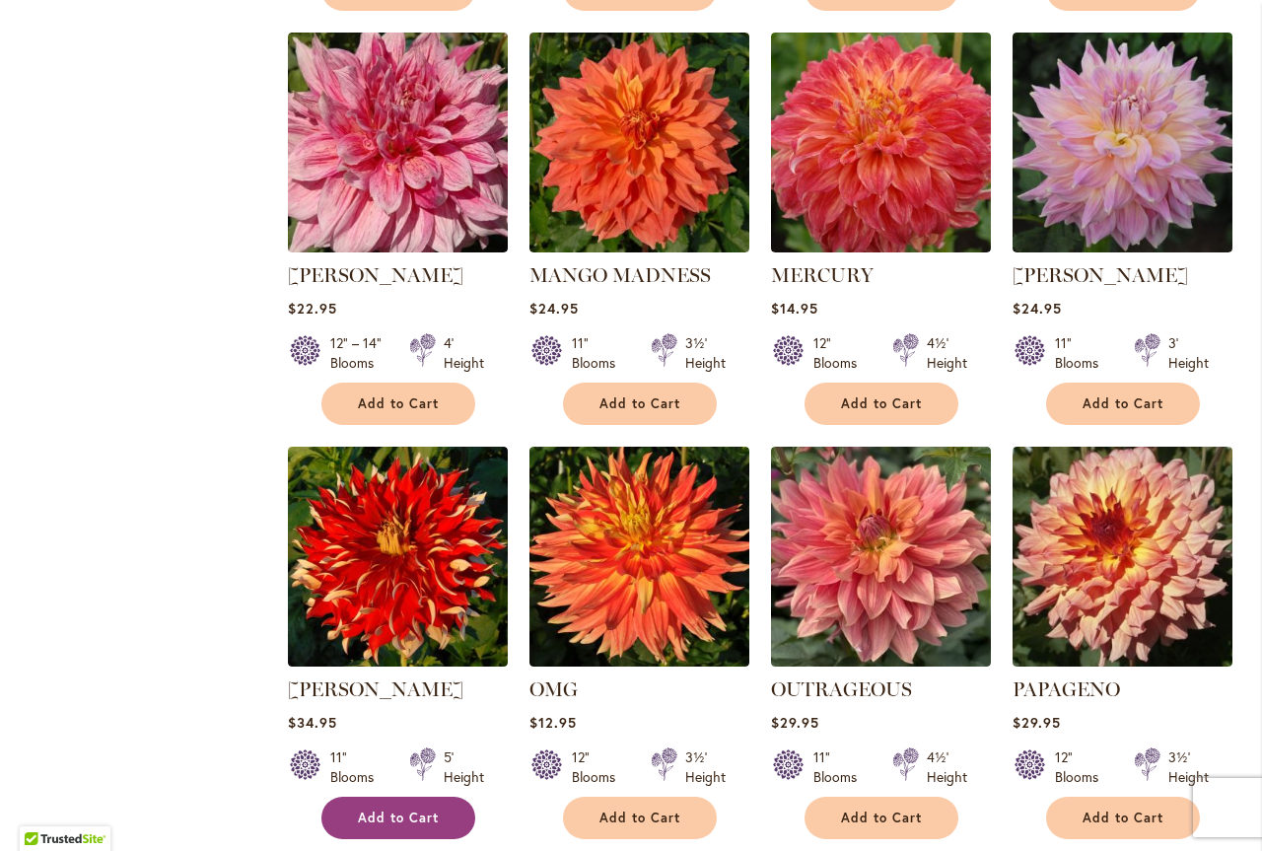
click at [394, 822] on span "Add to Cart" at bounding box center [398, 818] width 81 height 17
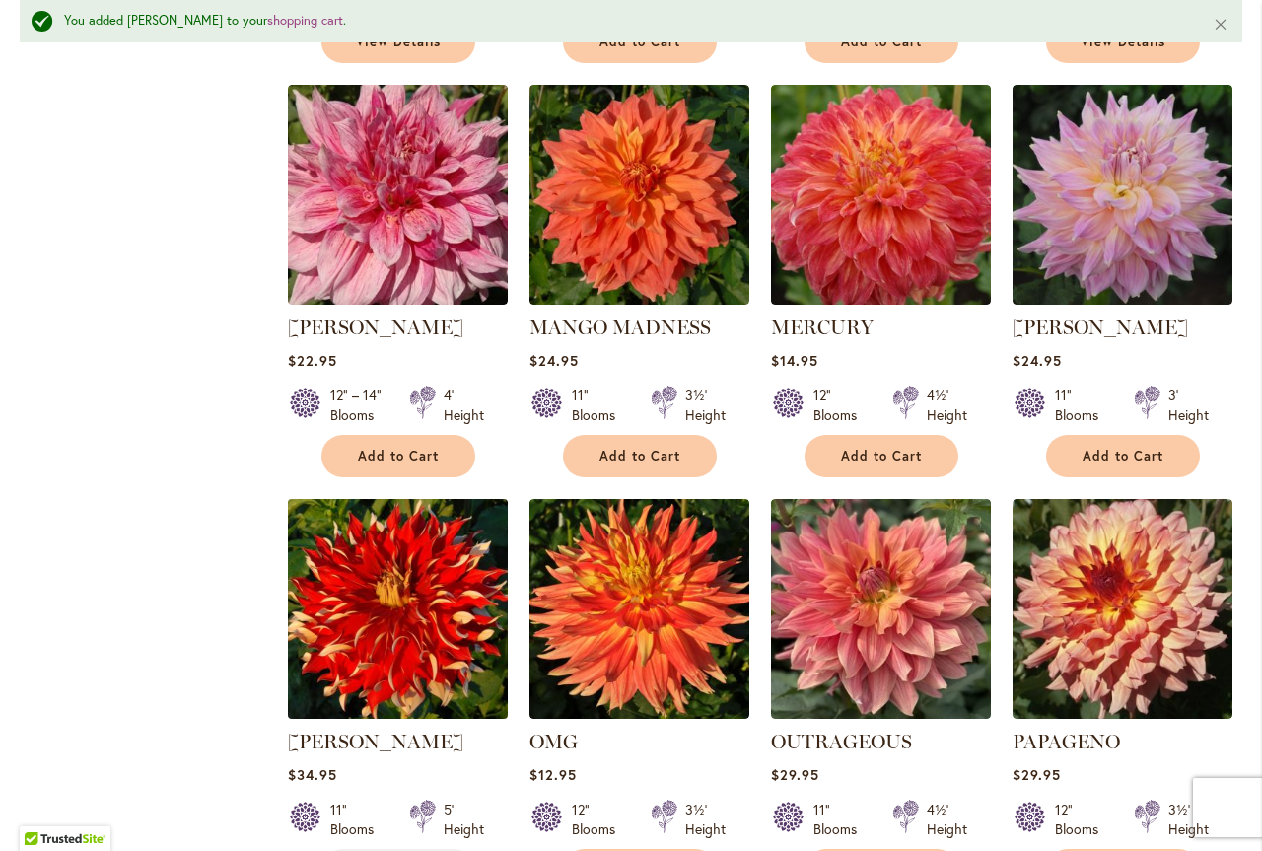
scroll to position [1741, 0]
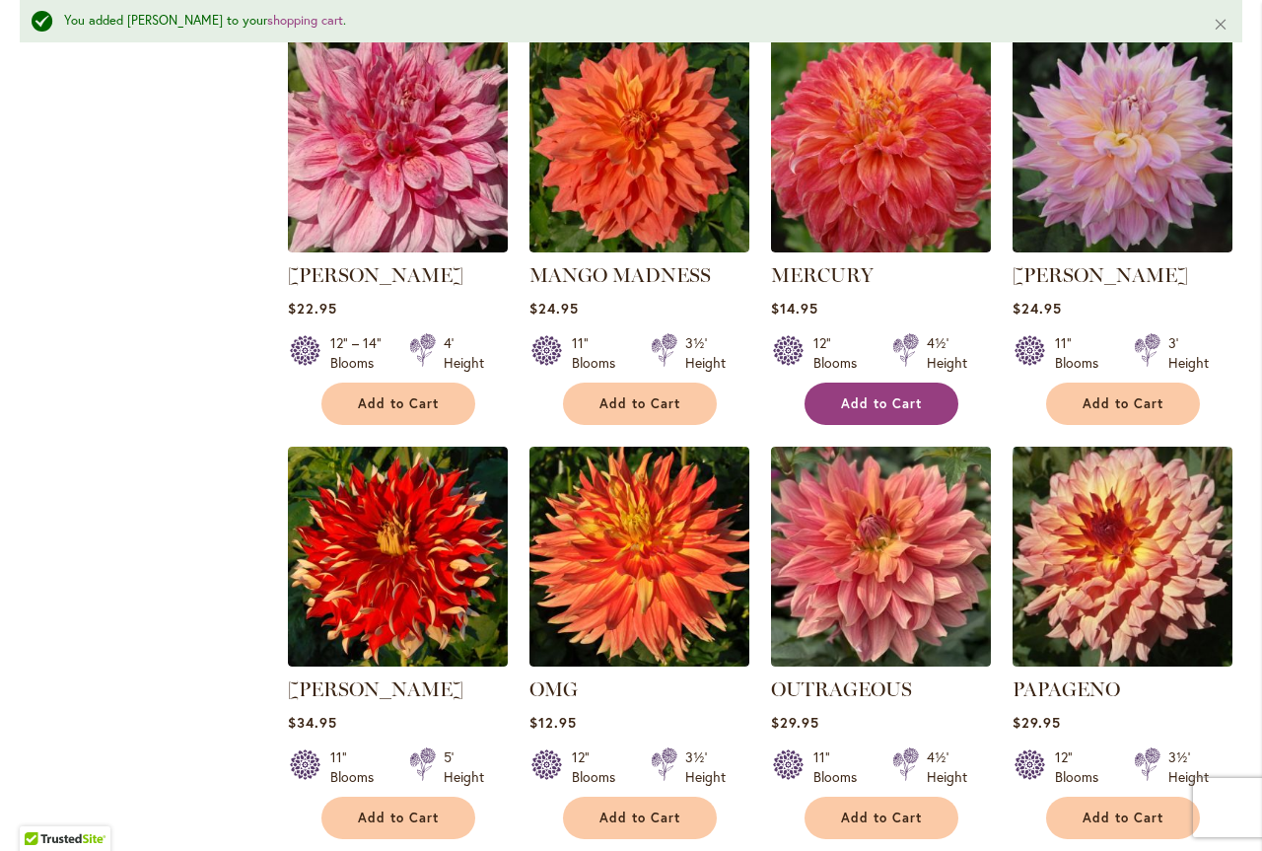
click at [837, 406] on button "Add to Cart" at bounding box center [882, 404] width 154 height 42
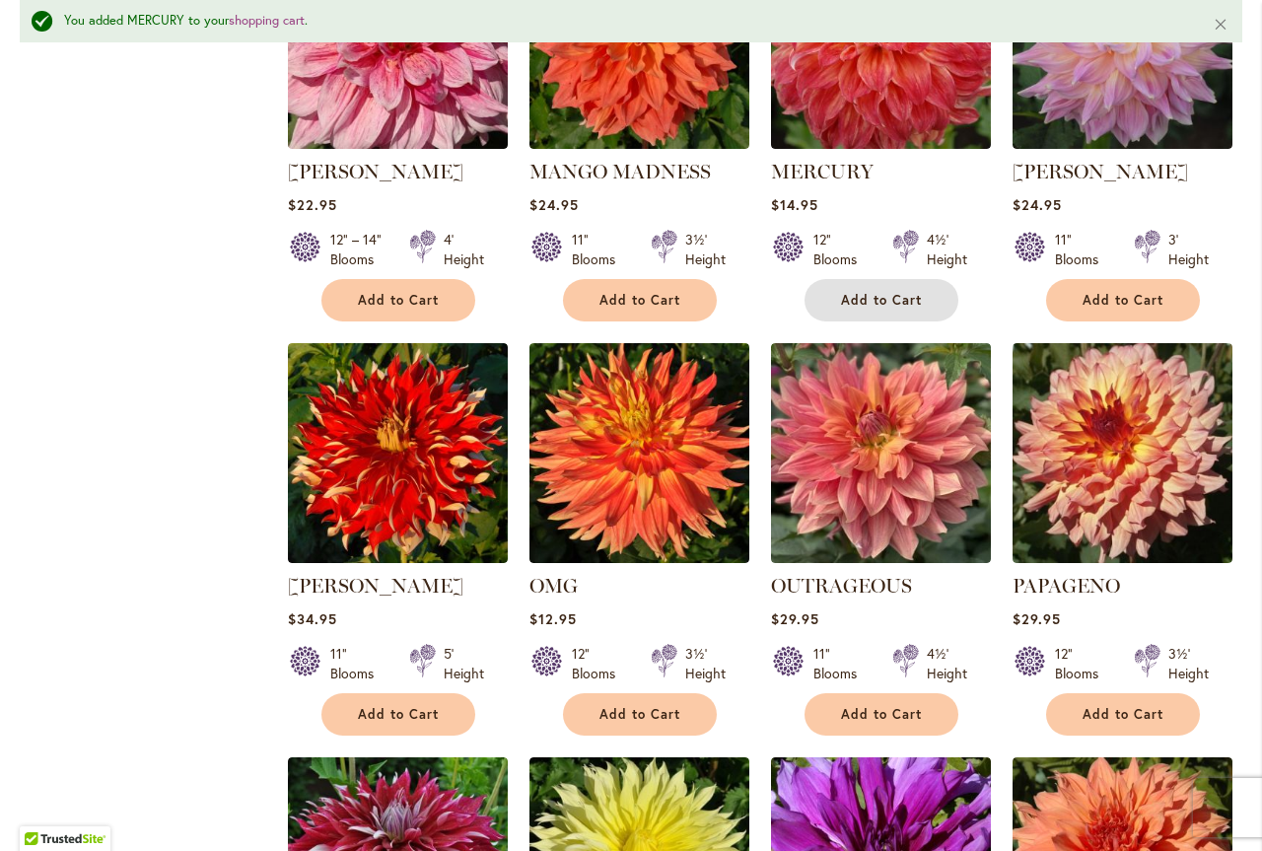
scroll to position [1938, 0]
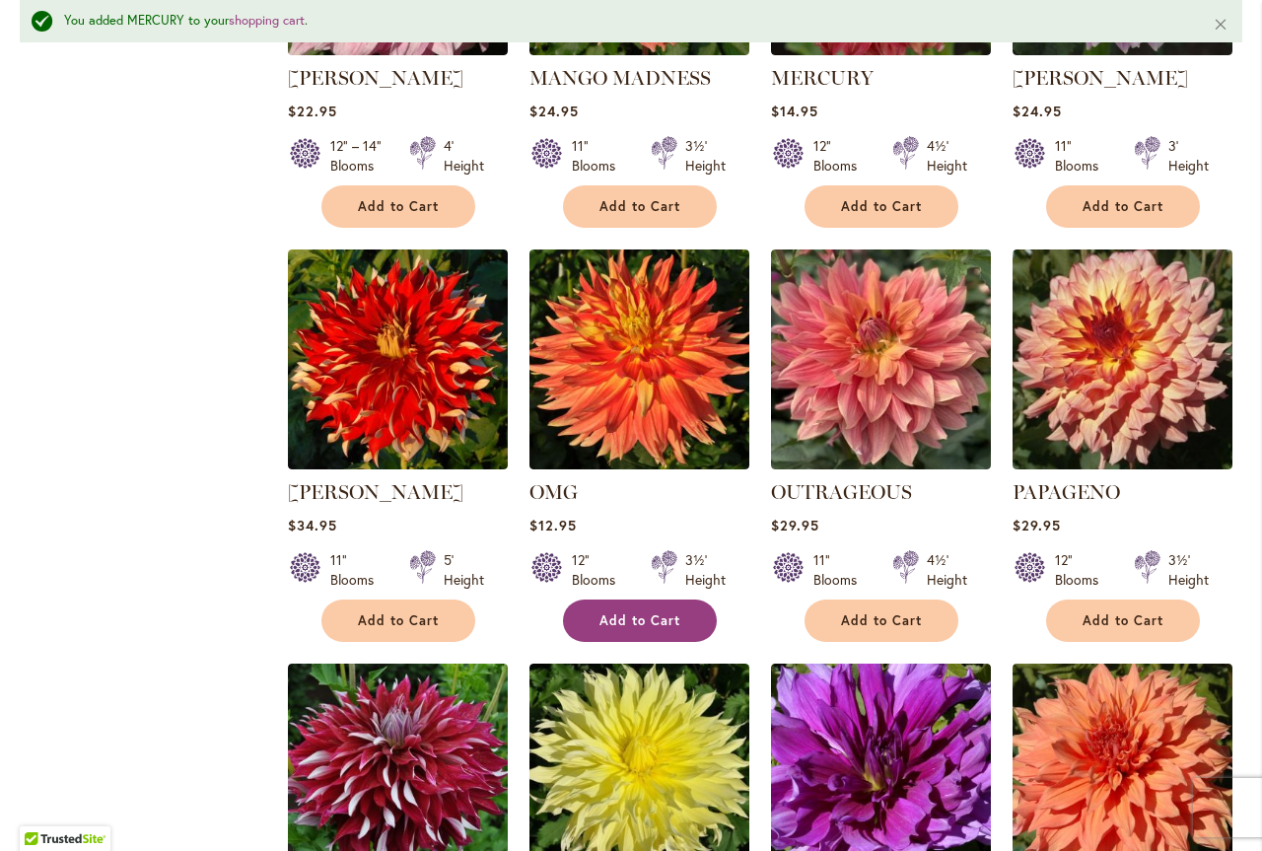
click at [625, 619] on span "Add to Cart" at bounding box center [640, 620] width 81 height 17
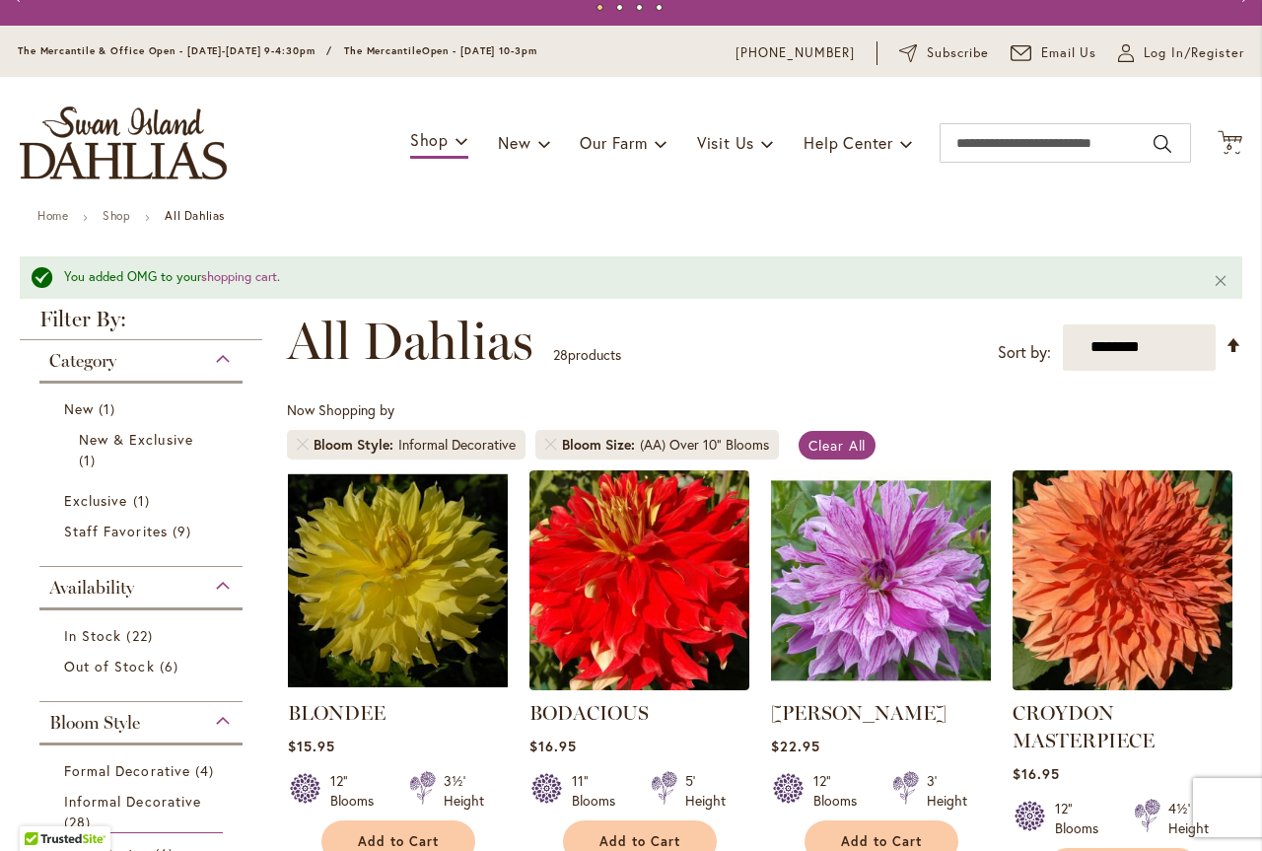
scroll to position [0, 0]
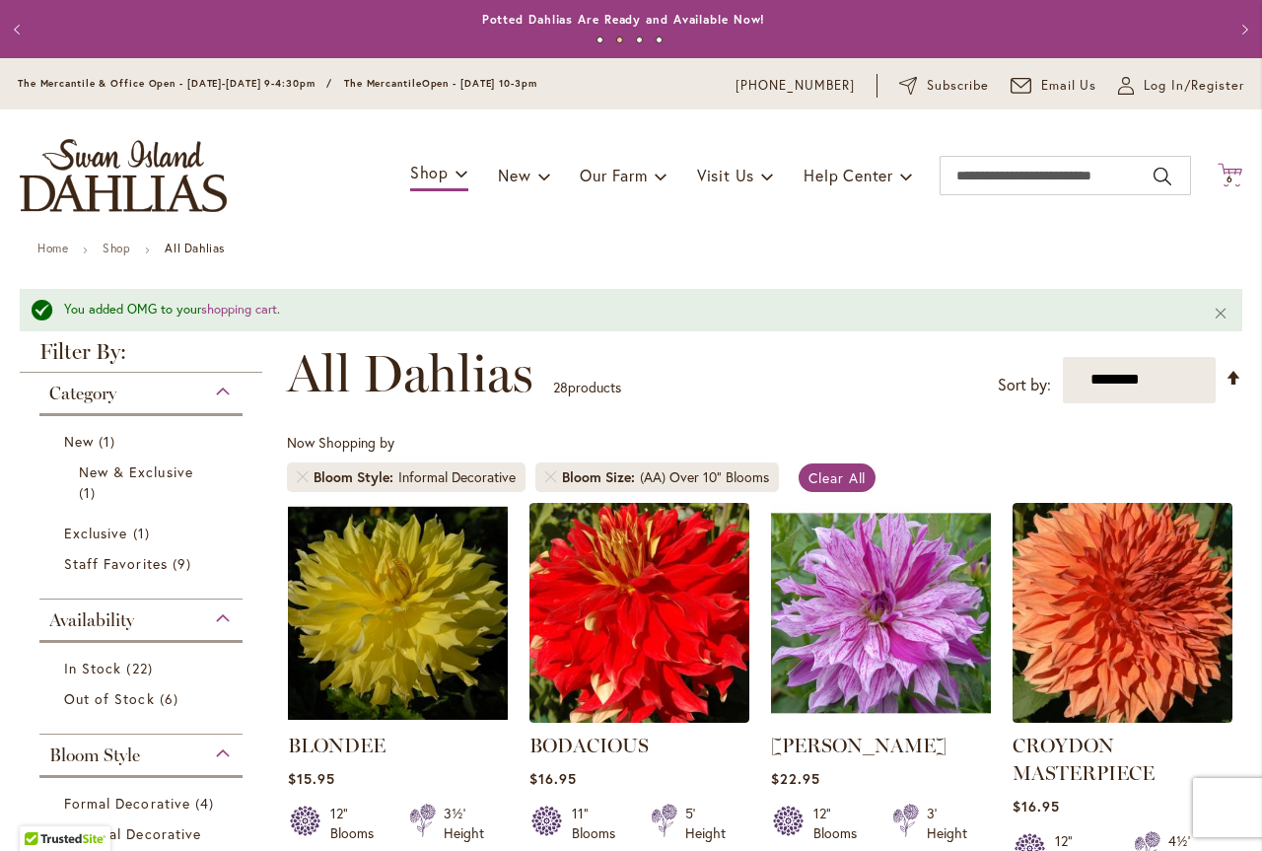
click at [1224, 179] on span "6 6 items" at bounding box center [1231, 180] width 20 height 10
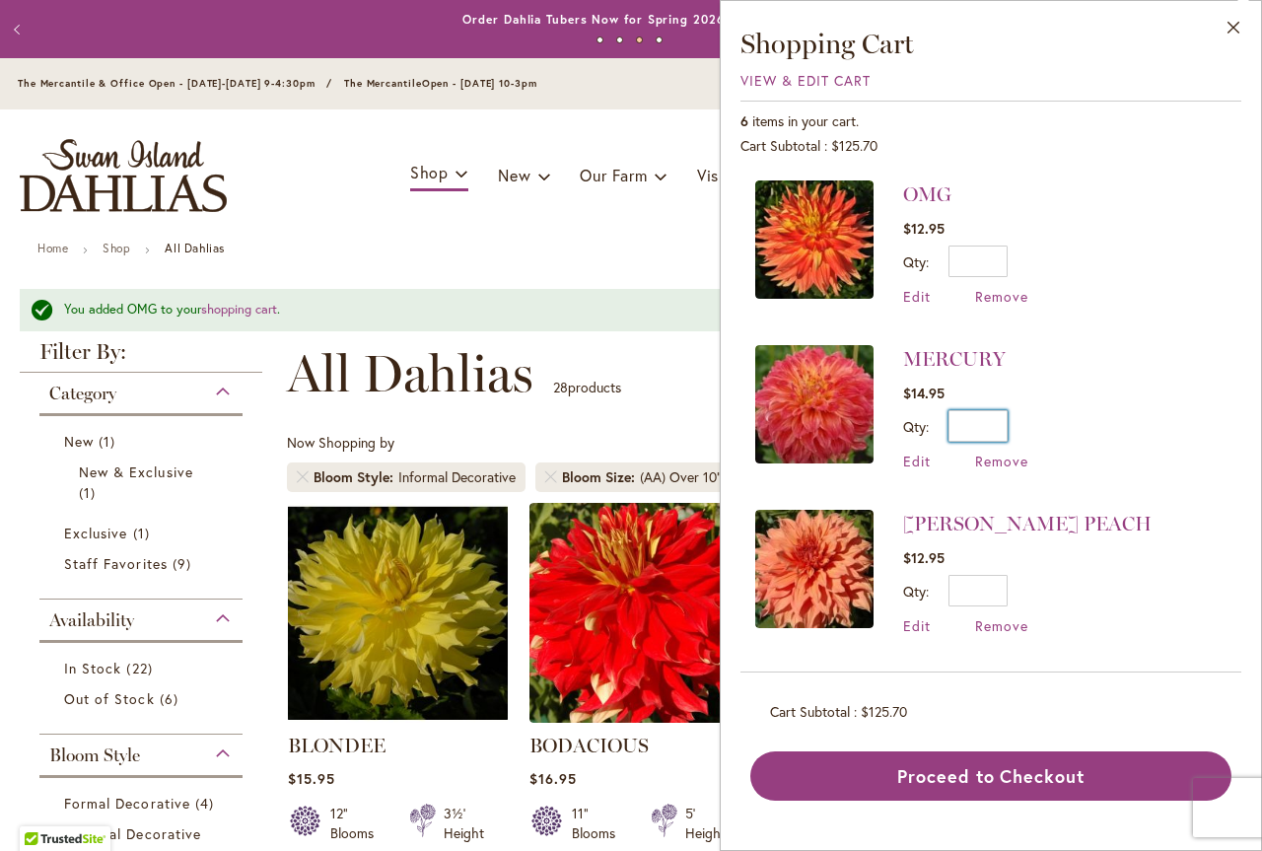
click at [999, 426] on input "*" at bounding box center [978, 426] width 59 height 32
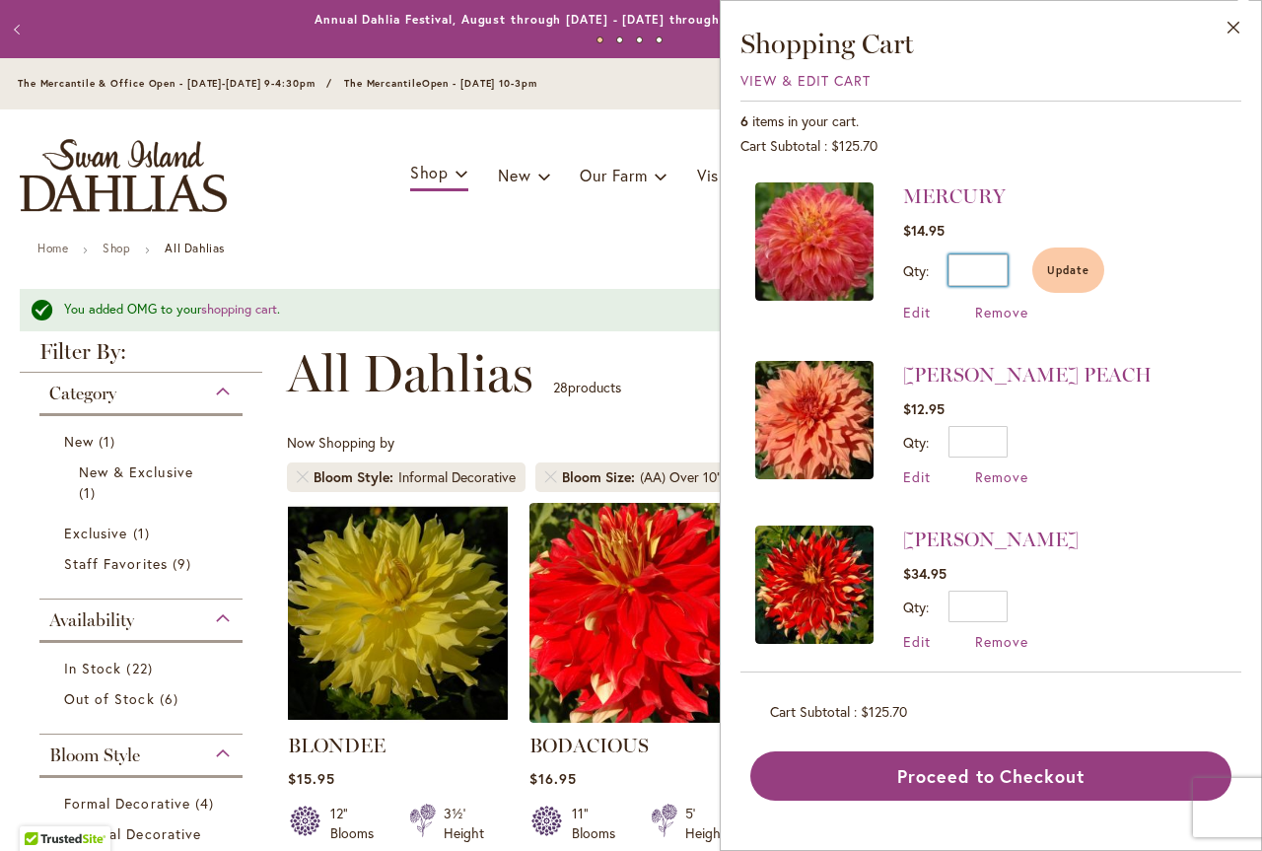
scroll to position [177, 0]
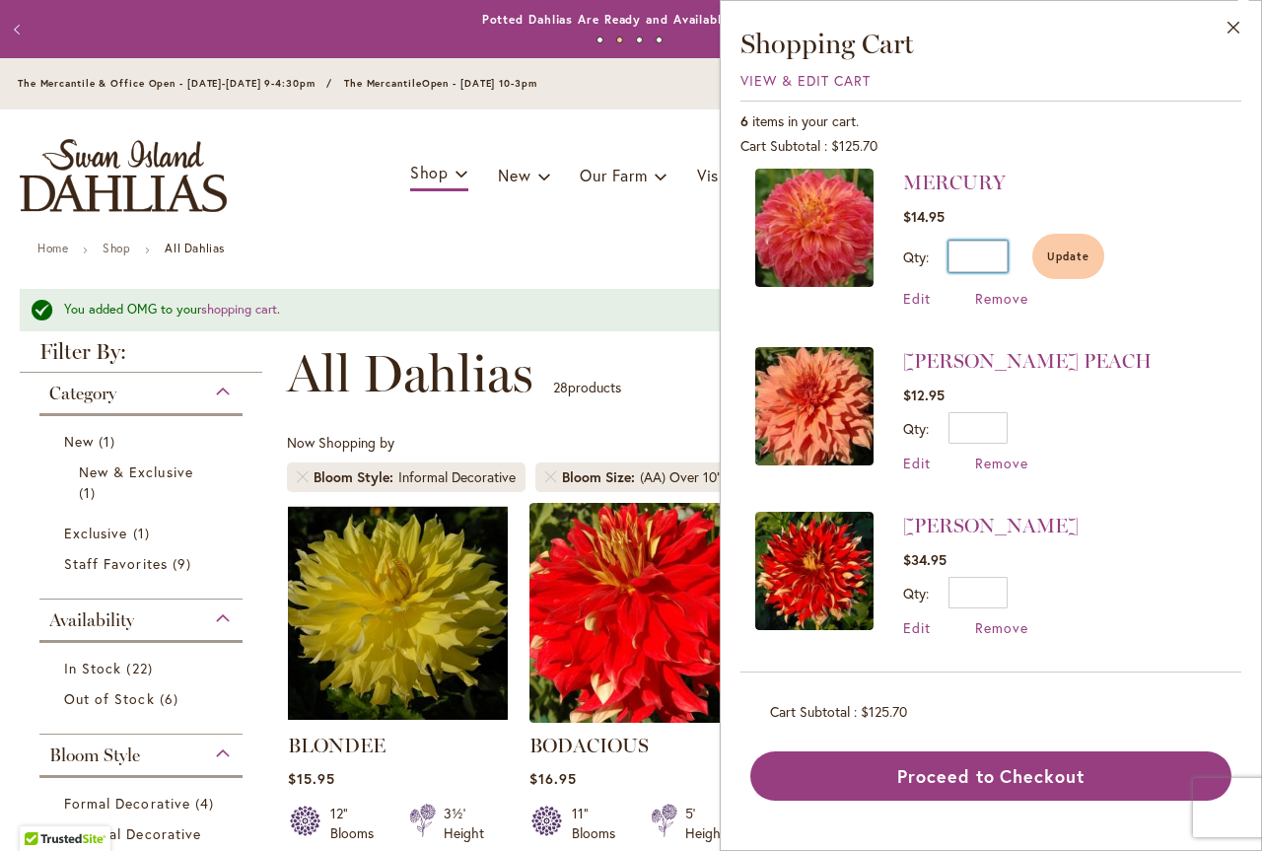
type input "*"
click at [1001, 597] on input "*" at bounding box center [978, 593] width 59 height 32
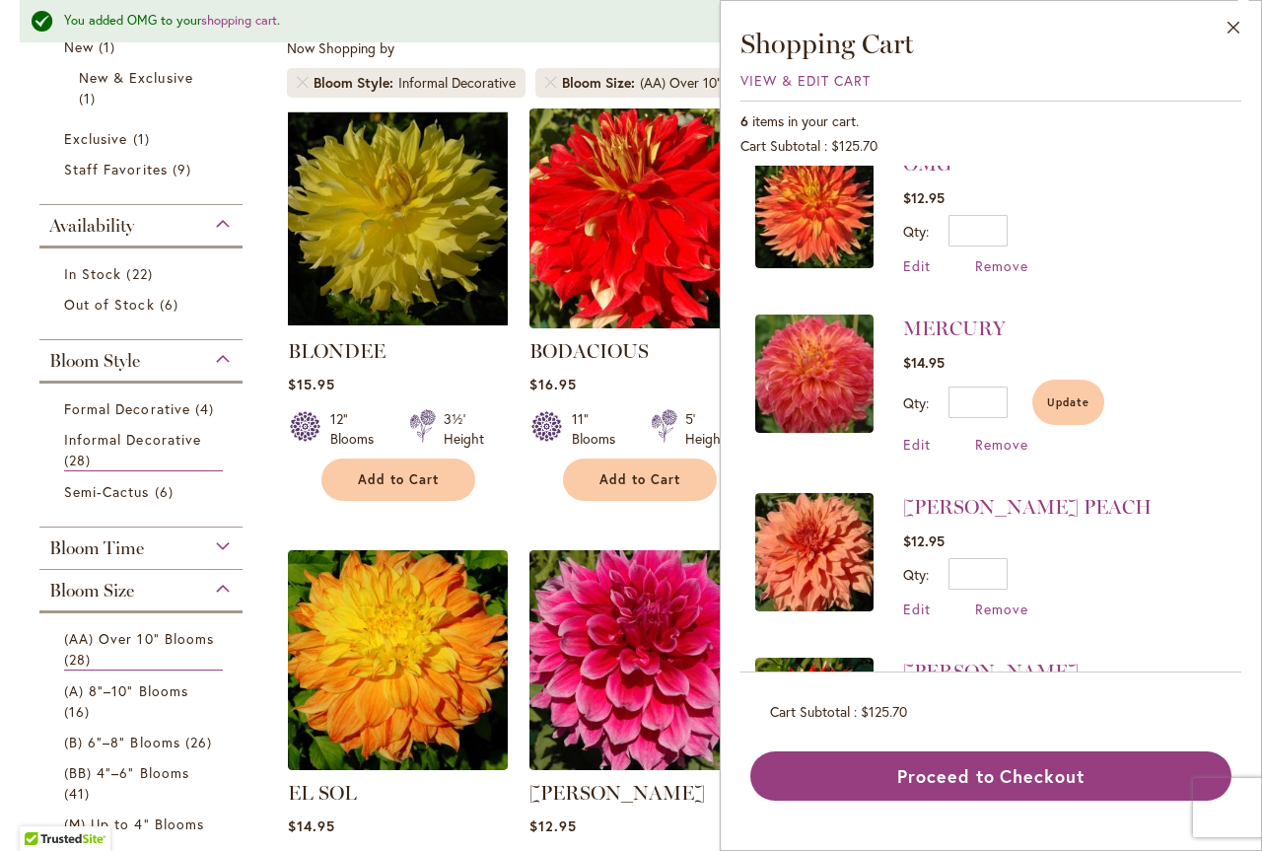
scroll to position [0, 0]
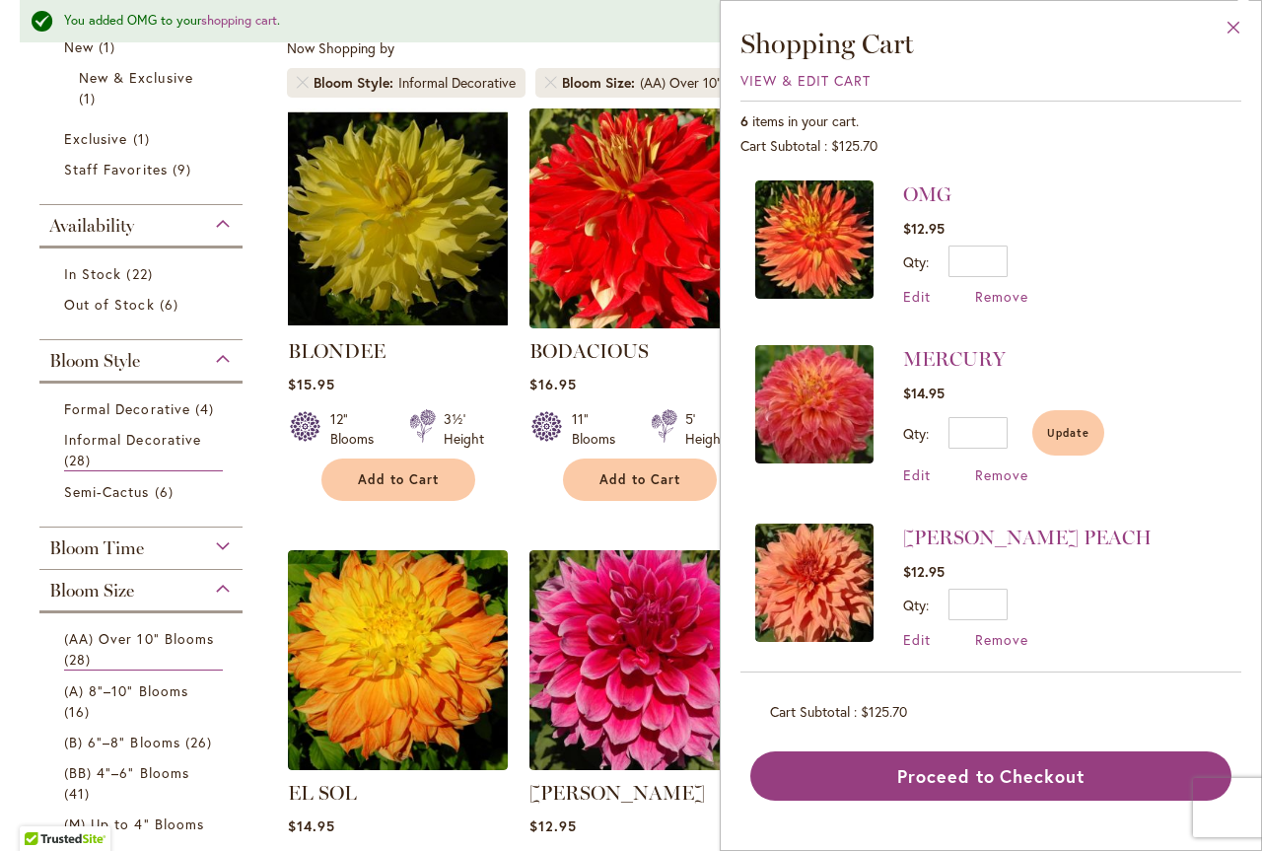
type input "*"
click at [1229, 26] on button "Close" at bounding box center [1234, 32] width 54 height 62
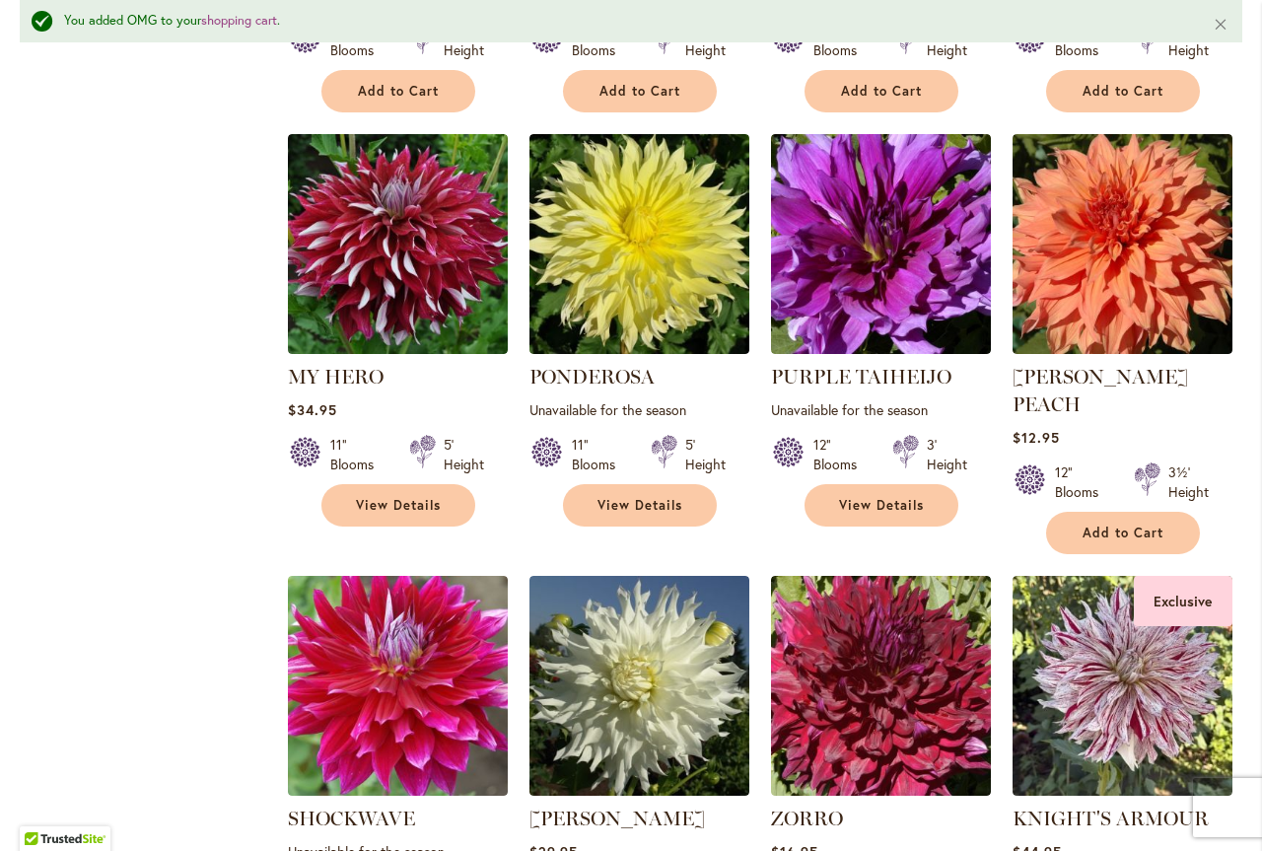
scroll to position [2466, 0]
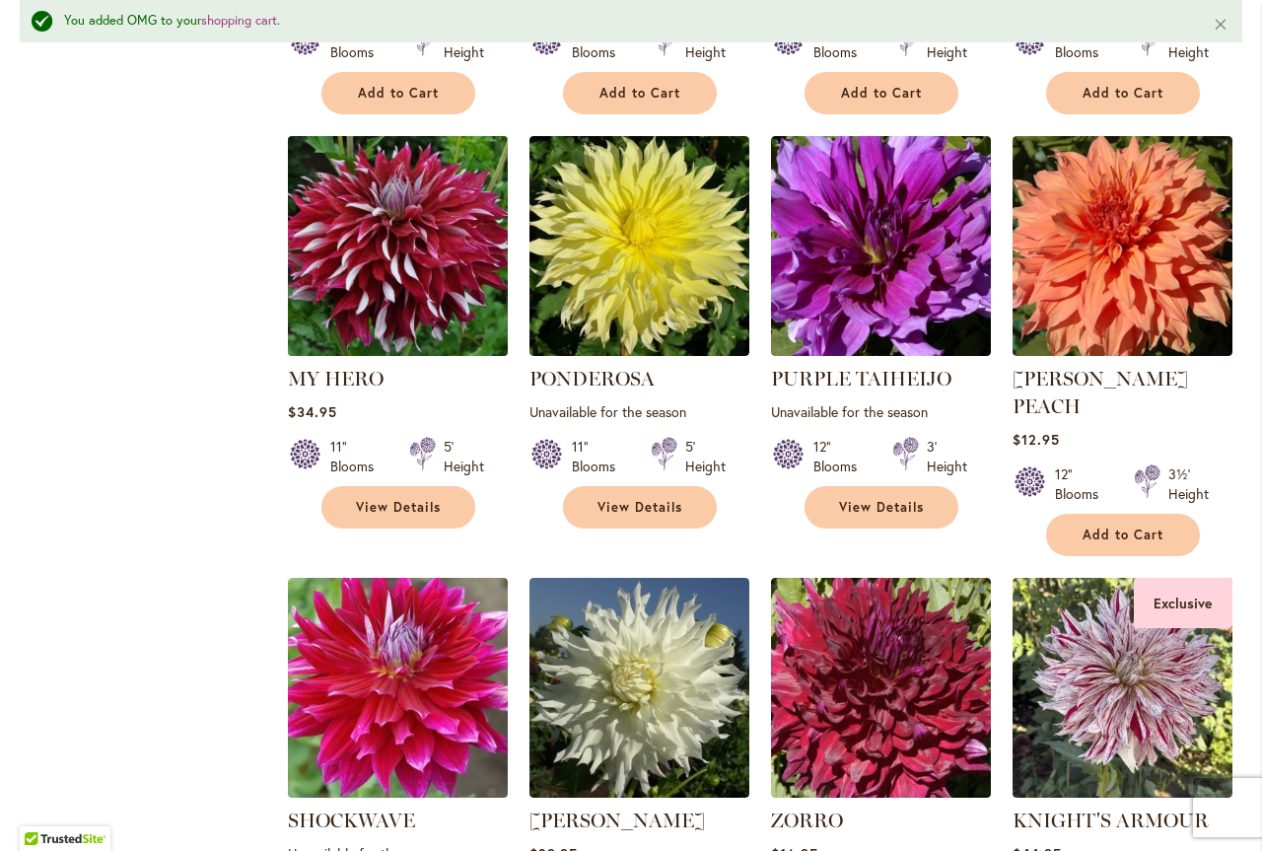
click at [385, 255] on img at bounding box center [397, 245] width 231 height 231
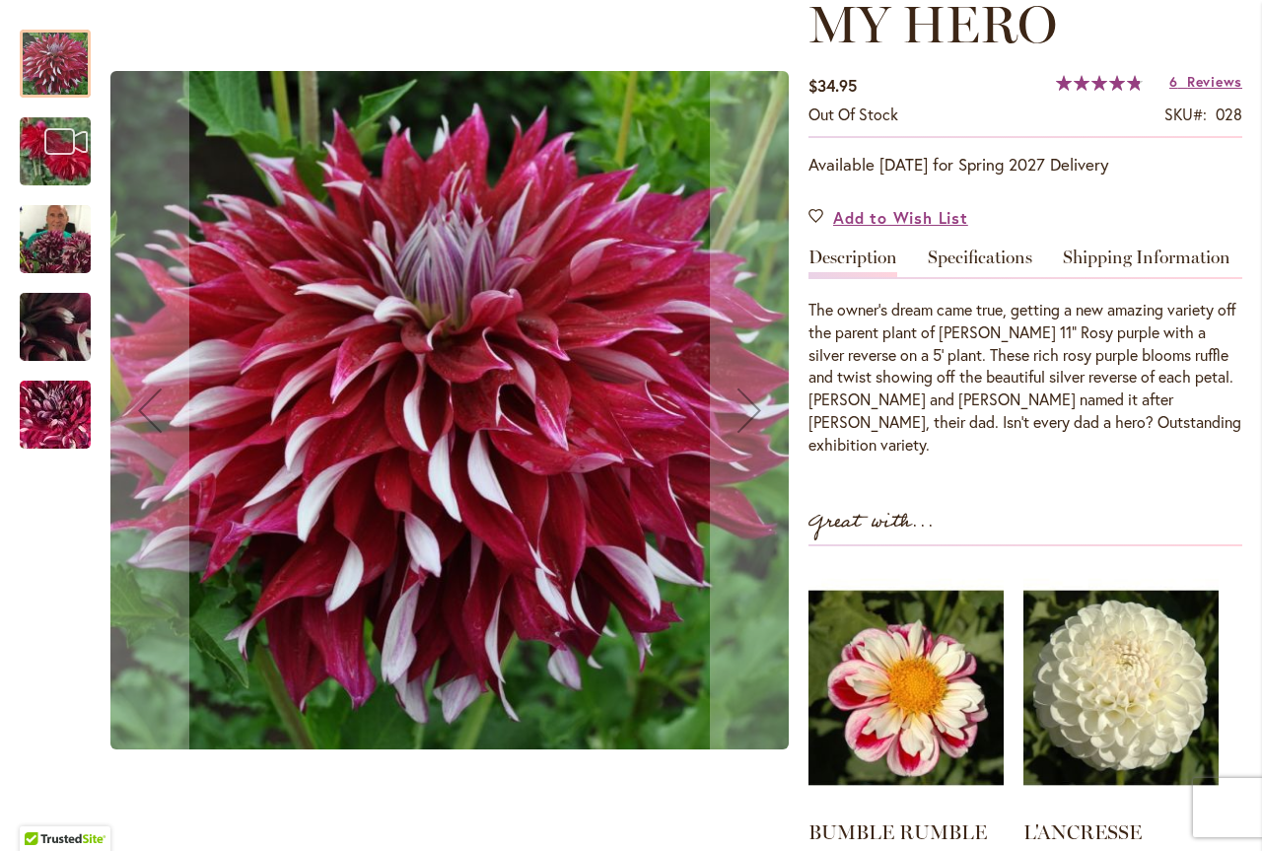
scroll to position [296, 0]
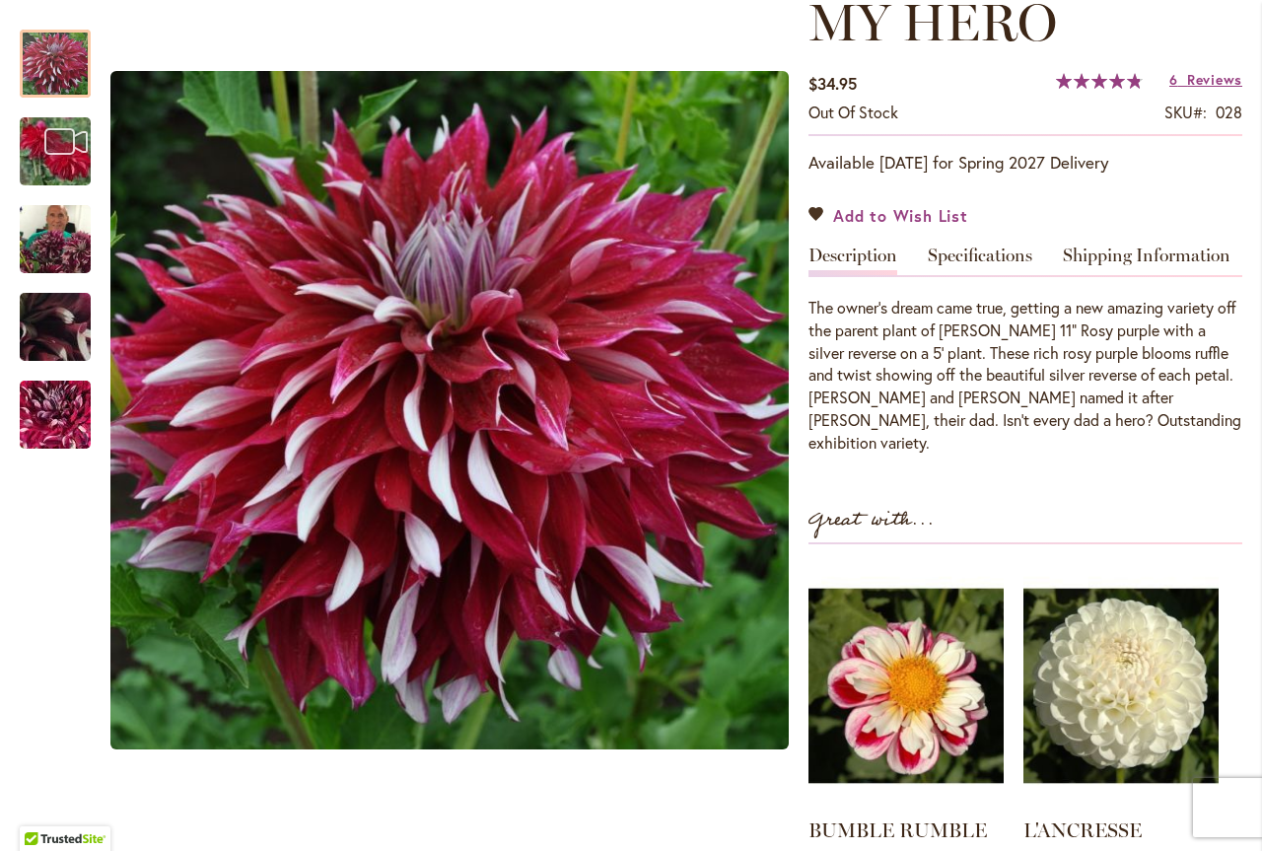
click at [898, 218] on span "Add to Wish List" at bounding box center [900, 215] width 135 height 23
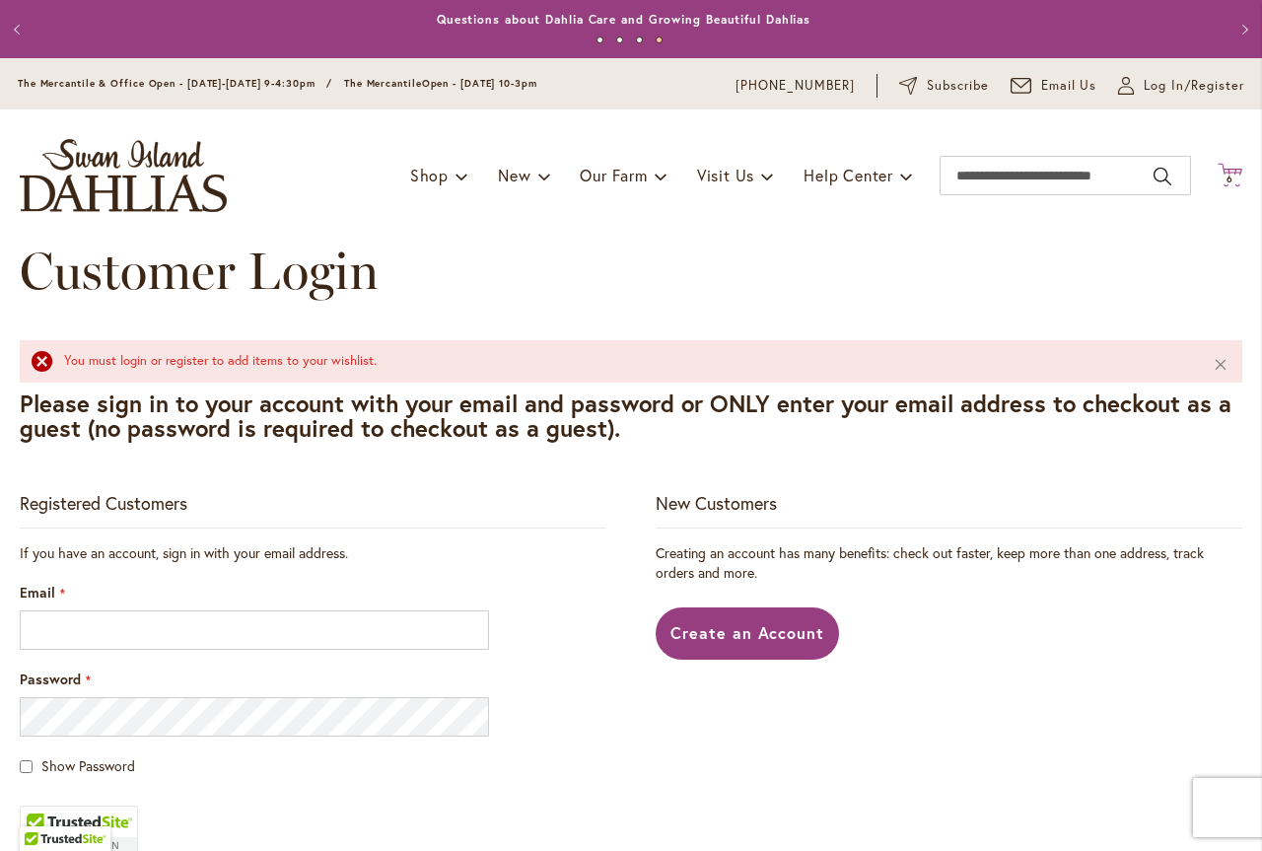
click at [1218, 173] on icon "Cart .cls-1 { fill: #231f20; }" at bounding box center [1230, 175] width 25 height 25
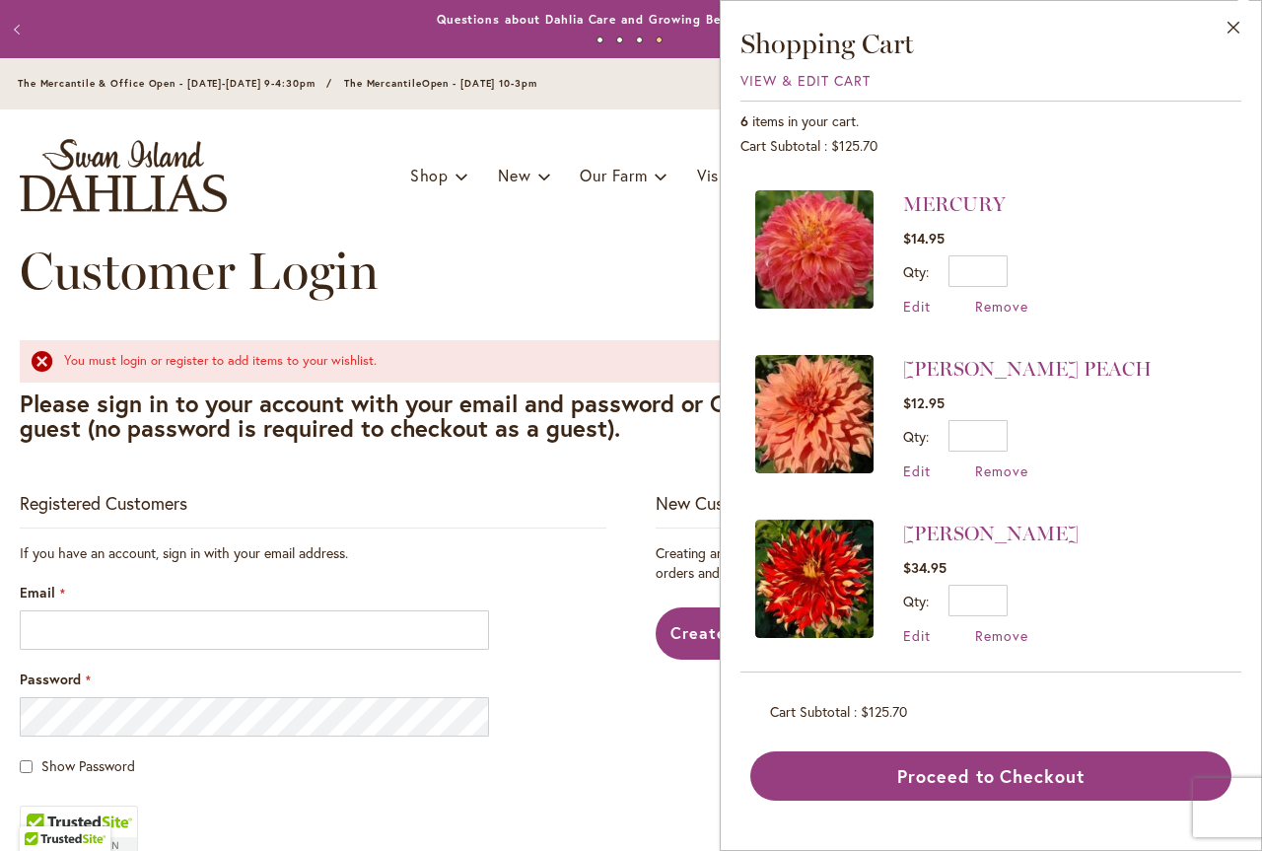
scroll to position [163, 0]
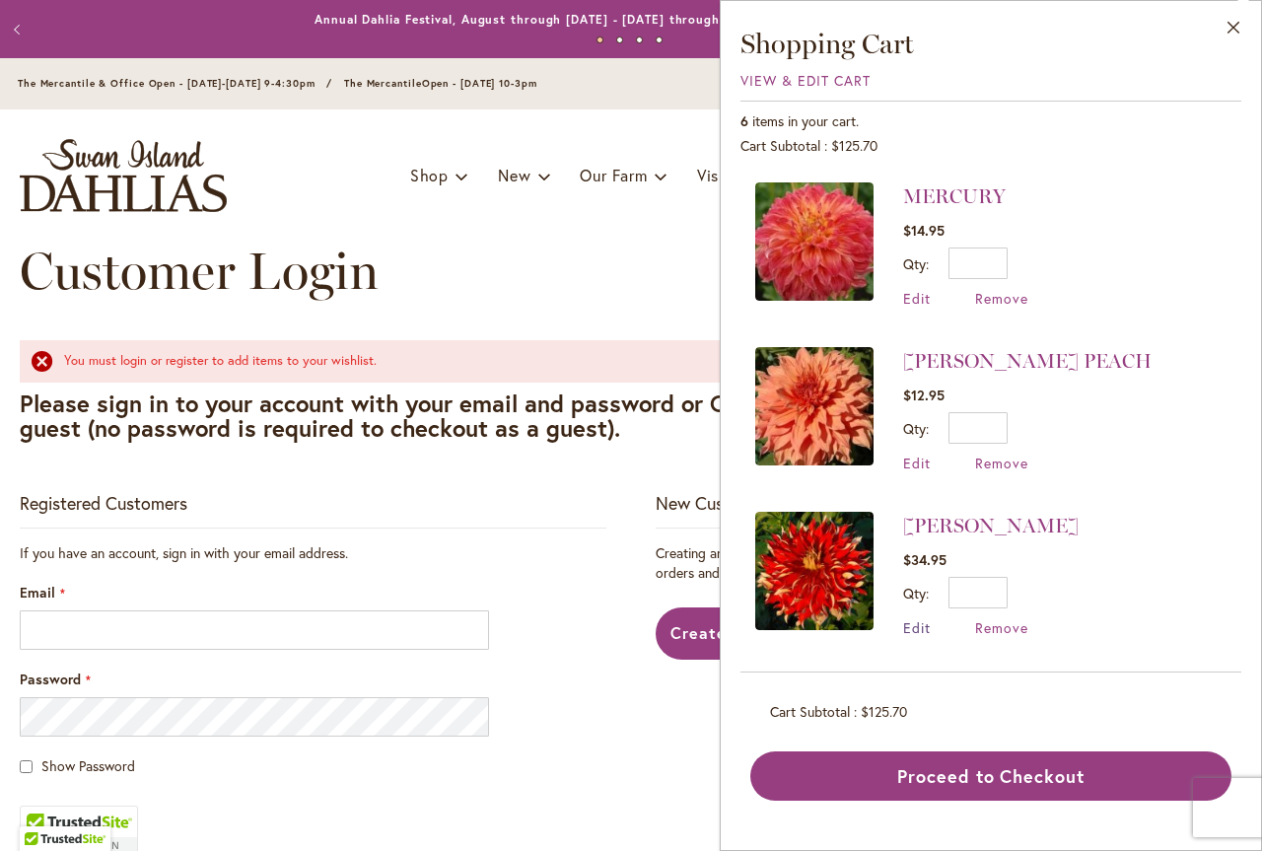
click at [923, 626] on span "Edit" at bounding box center [917, 627] width 28 height 19
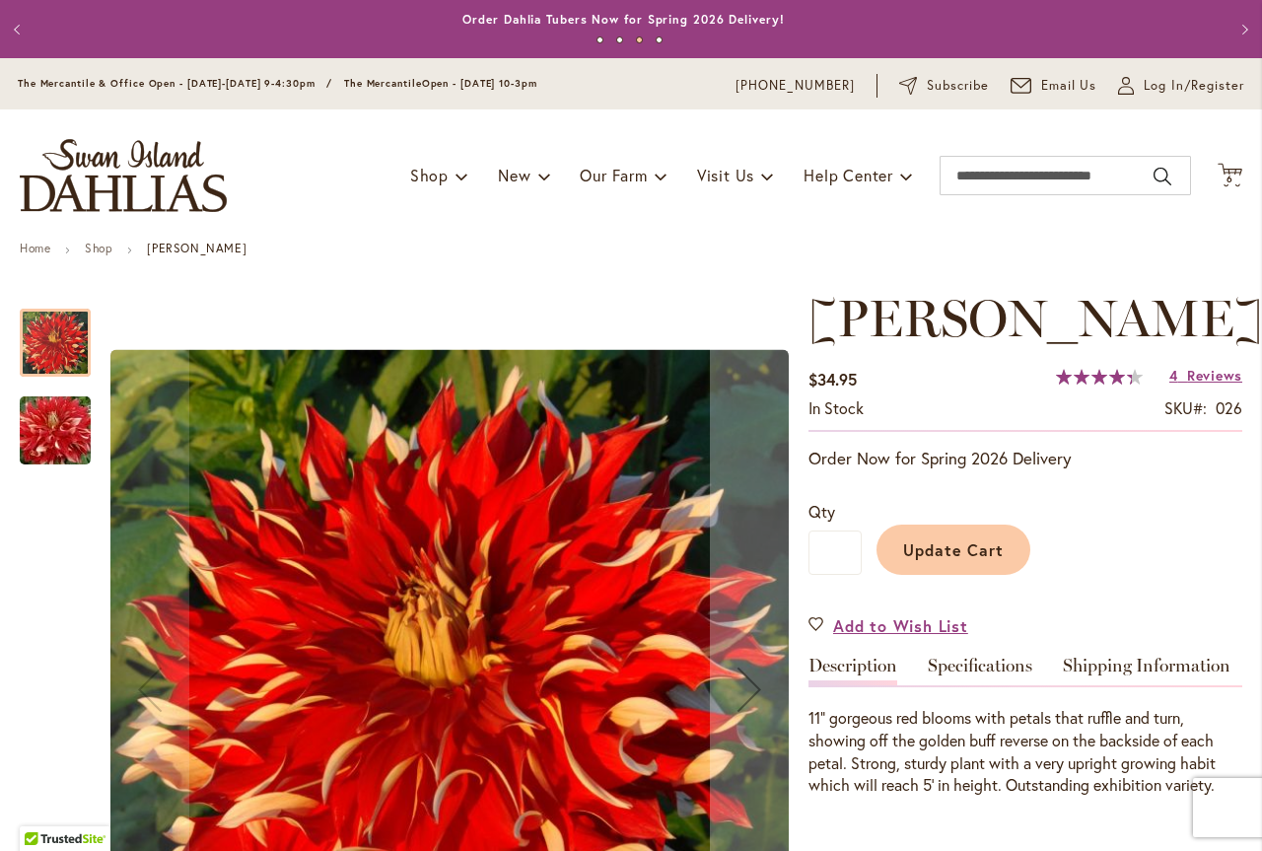
click at [923, 554] on span "Update Cart" at bounding box center [954, 549] width 102 height 21
click at [842, 558] on input "*" at bounding box center [835, 553] width 53 height 44
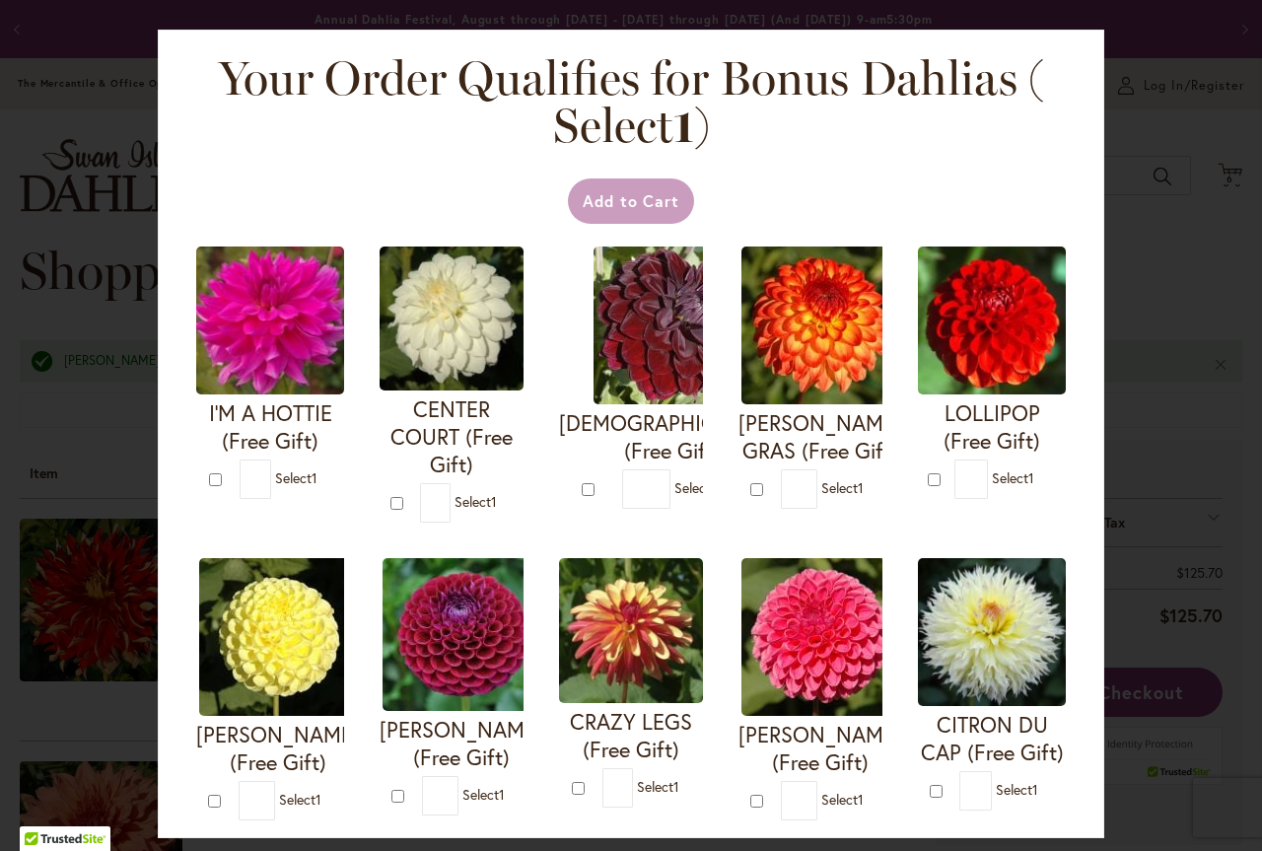
click at [1200, 230] on div "Your Order Qualifies for Bonus Dahlias ( Select 1 ) Add to Cart I'M A HOTTIE (F…" at bounding box center [631, 425] width 1262 height 851
click at [32, 16] on div "Your Order Qualifies for Bonus Dahlias ( Select 1 ) Add to Cart I'M A HOTTIE (F…" at bounding box center [631, 425] width 1262 height 851
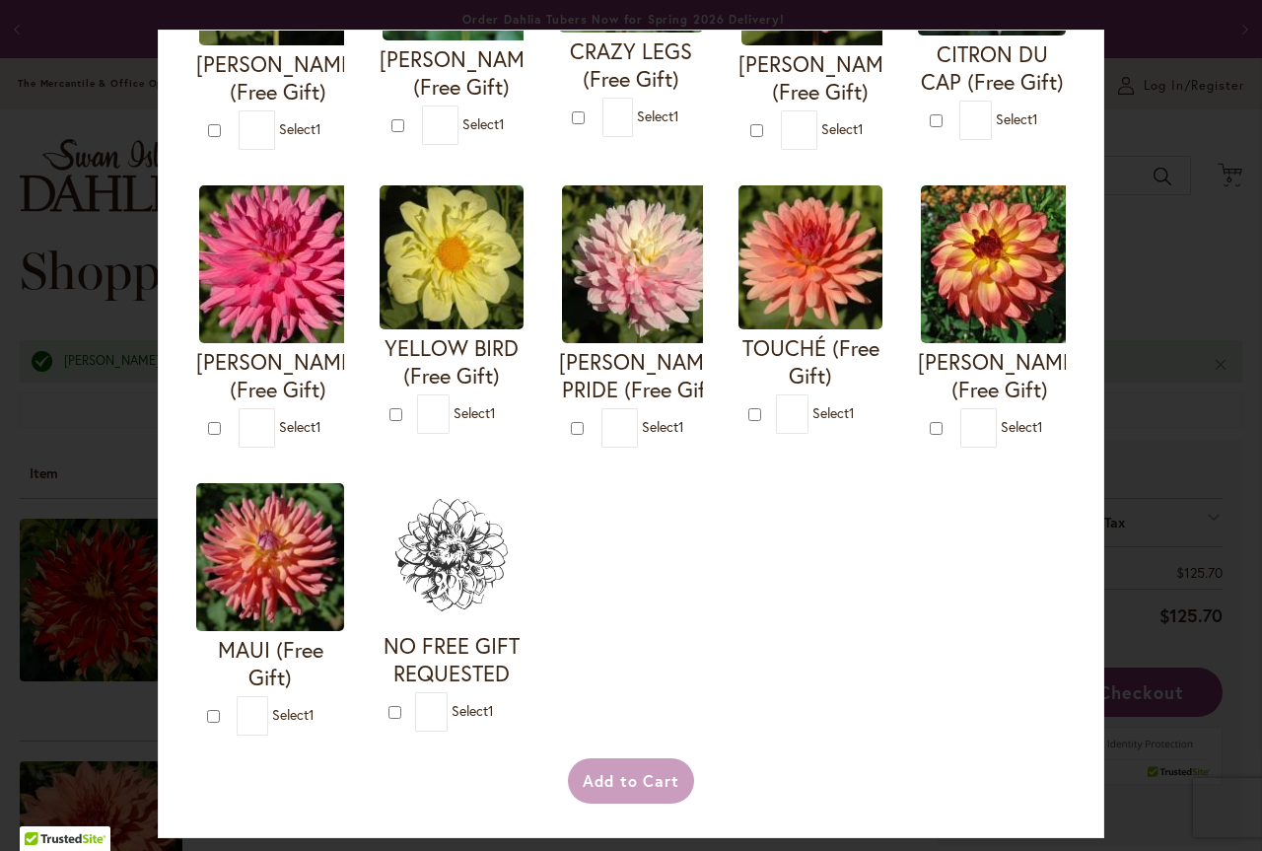
scroll to position [374, 0]
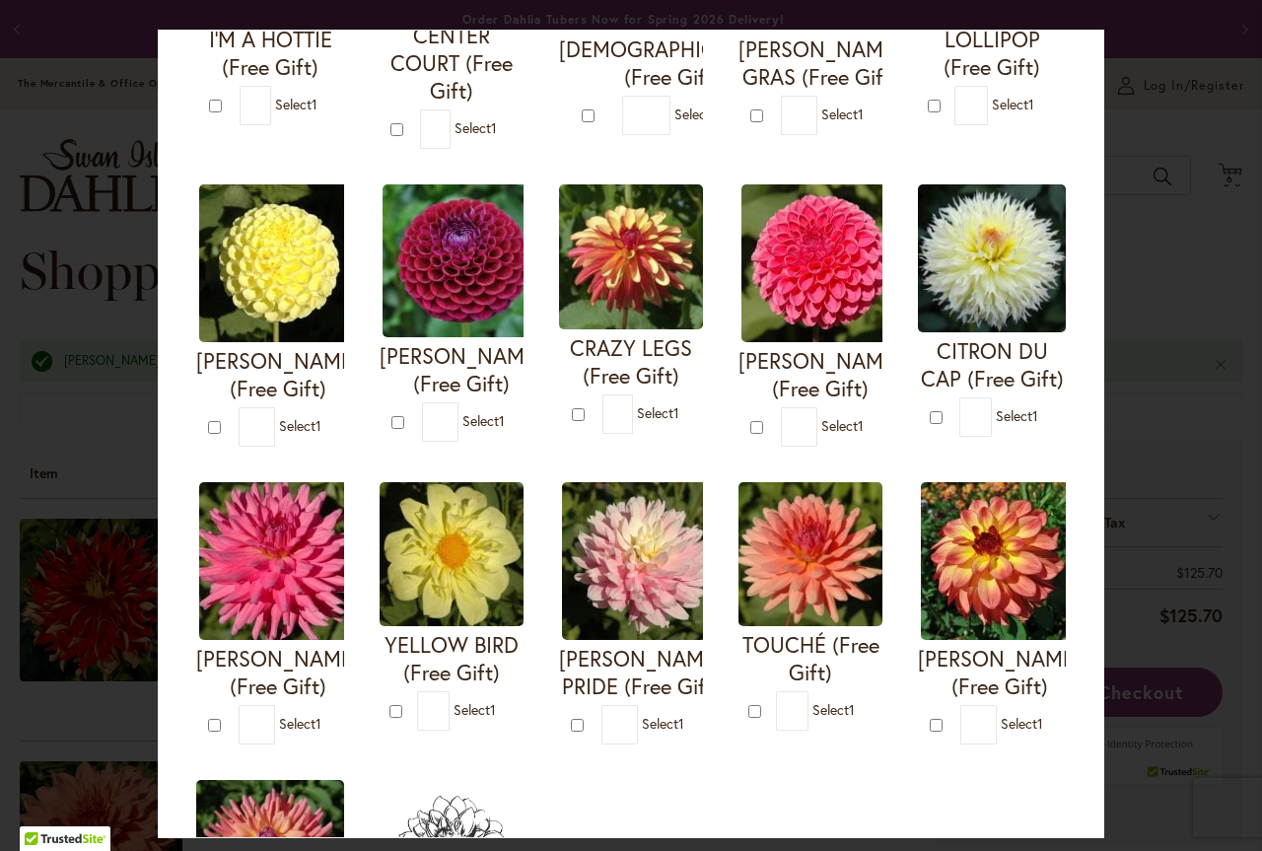
click at [1203, 270] on div "Your Order Qualifies for Bonus Dahlias ( Select 1 ) Add to Cart I'M A HOTTIE (F…" at bounding box center [631, 425] width 1262 height 851
click at [88, 109] on div "Your Order Qualifies for Bonus Dahlias ( Select 1 ) Add to Cart I'M A HOTTIE (F…" at bounding box center [631, 425] width 1262 height 851
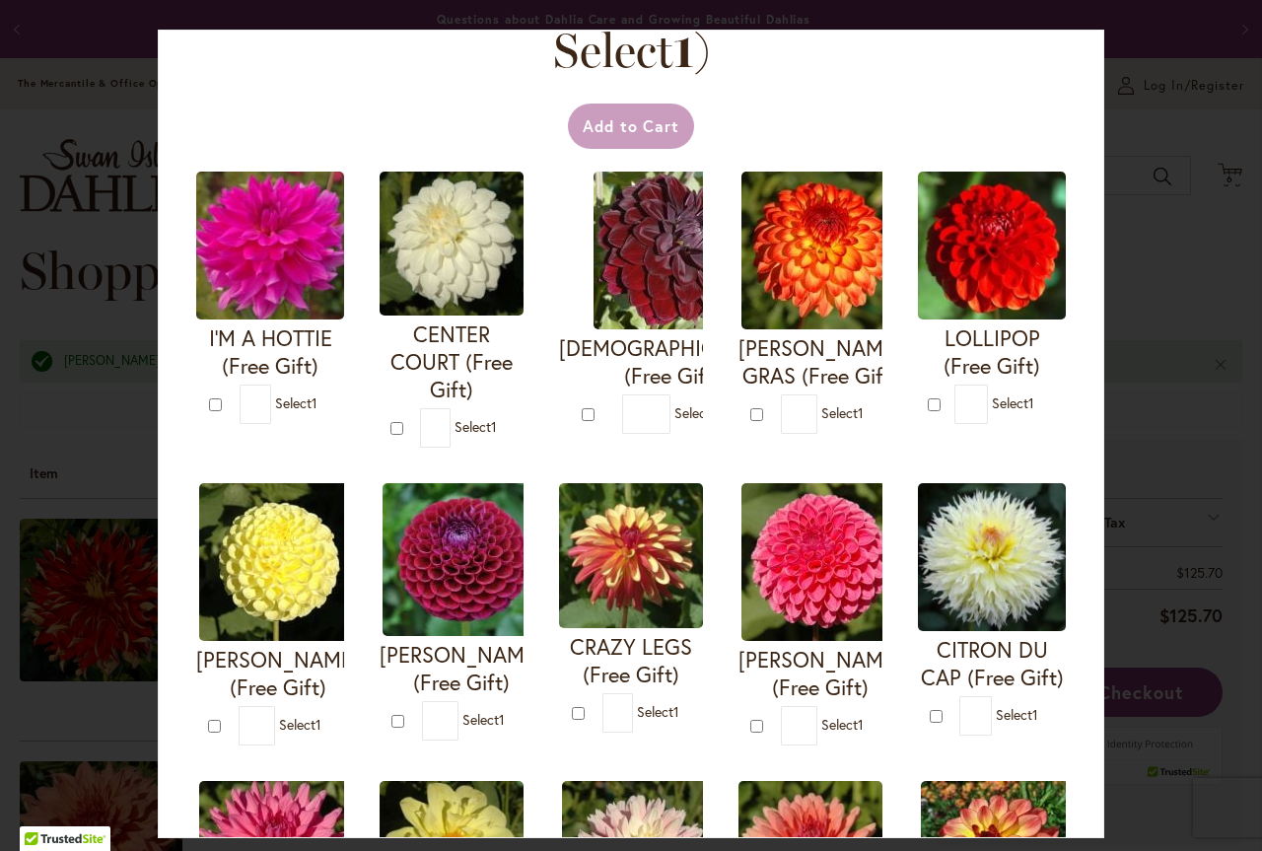
scroll to position [0, 0]
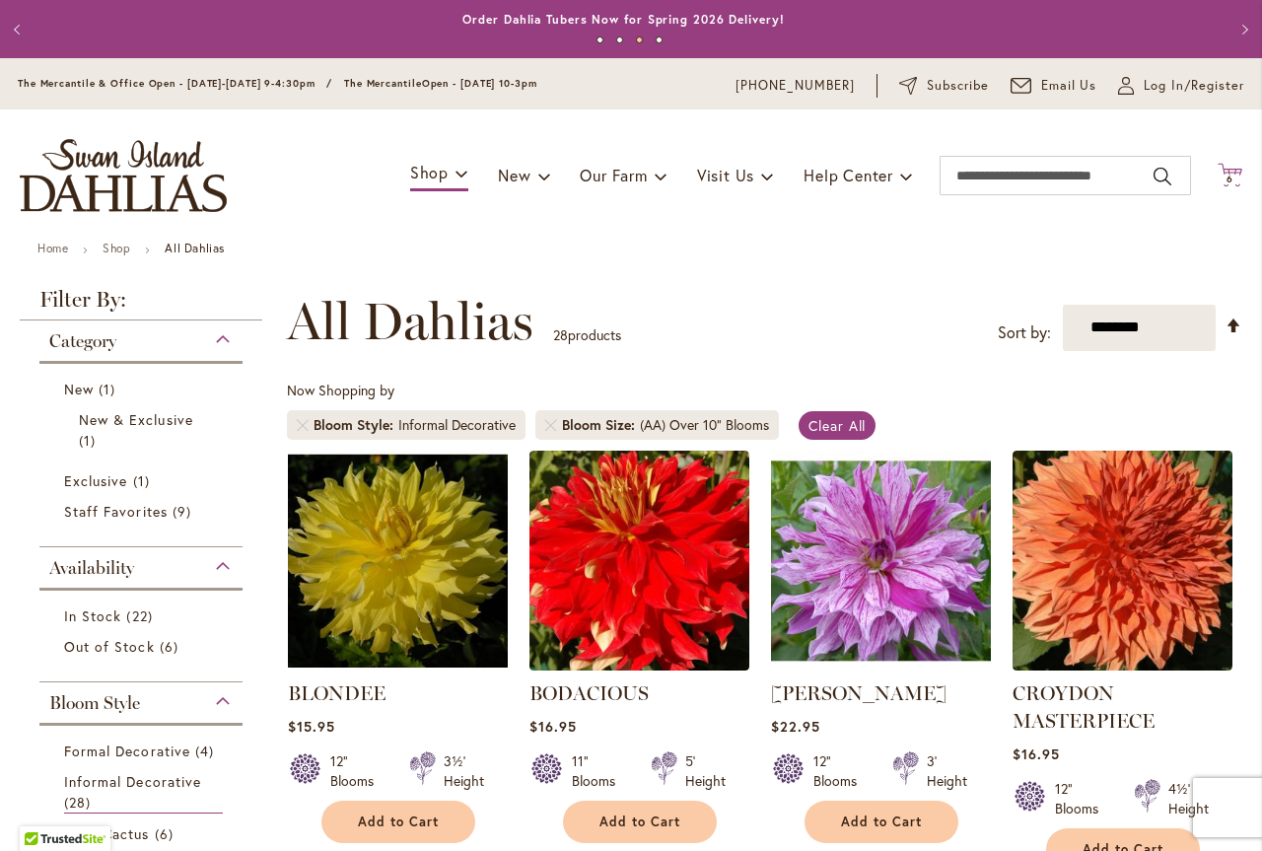
click at [1223, 173] on icon "Cart .cls-1 { fill: #231f20; }" at bounding box center [1230, 175] width 25 height 25
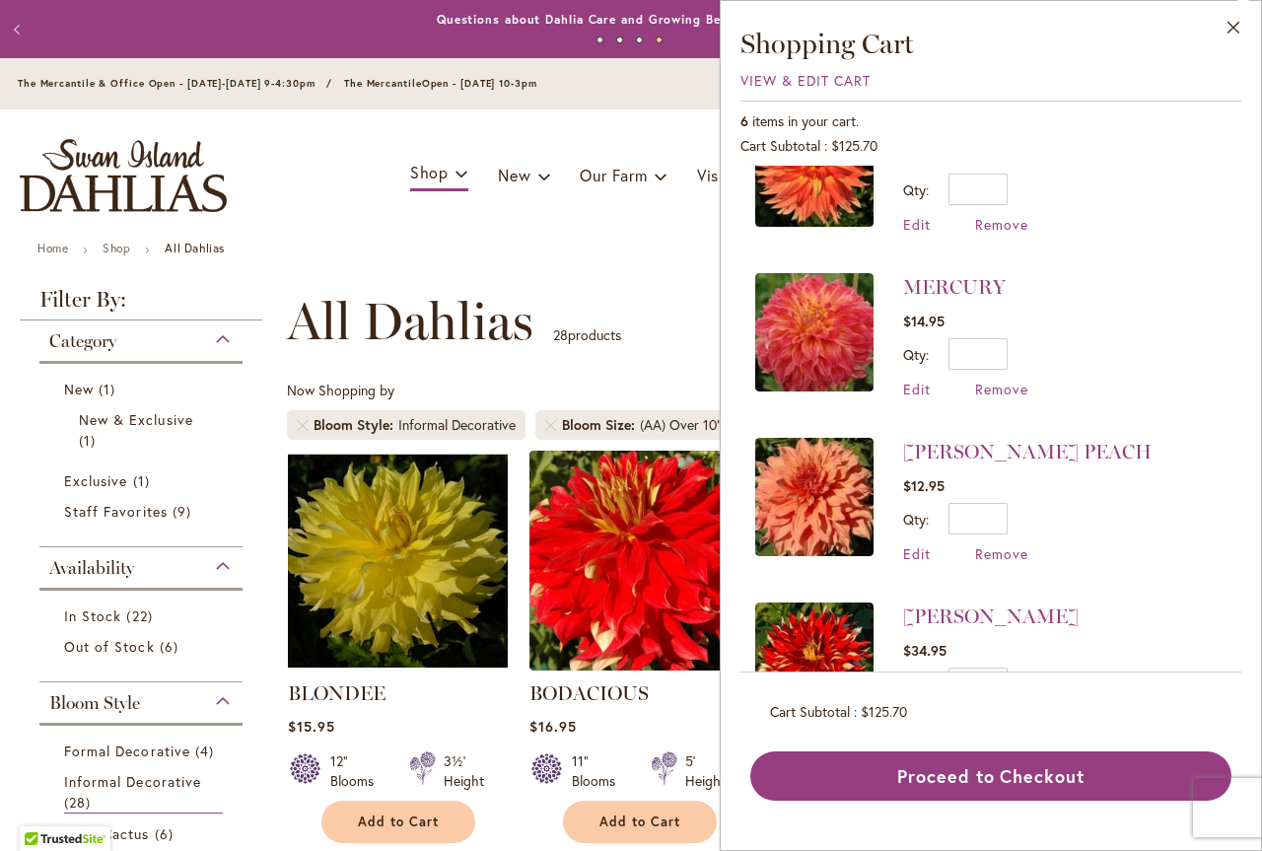
scroll to position [163, 0]
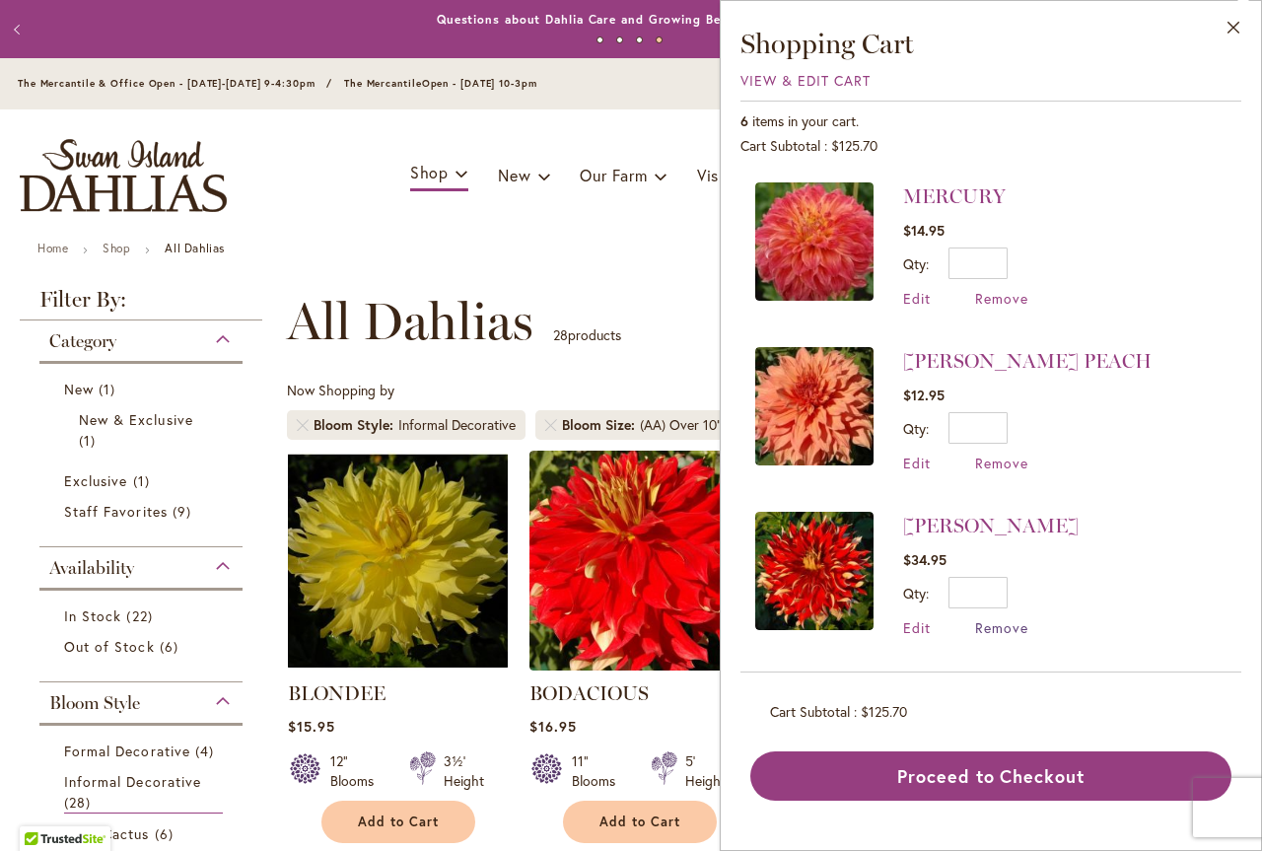
click at [1011, 628] on span "Remove" at bounding box center [1001, 627] width 53 height 19
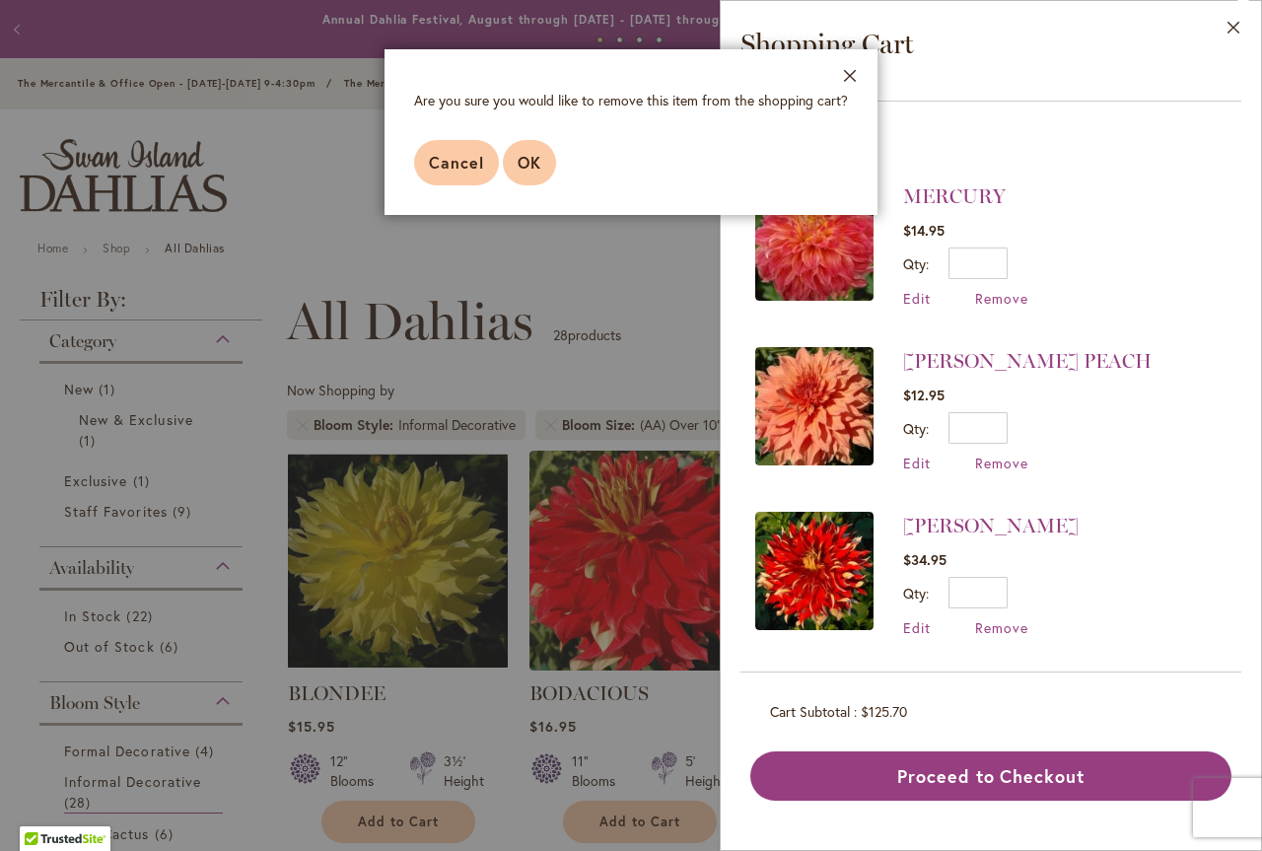
click at [523, 160] on span "OK" at bounding box center [530, 162] width 24 height 21
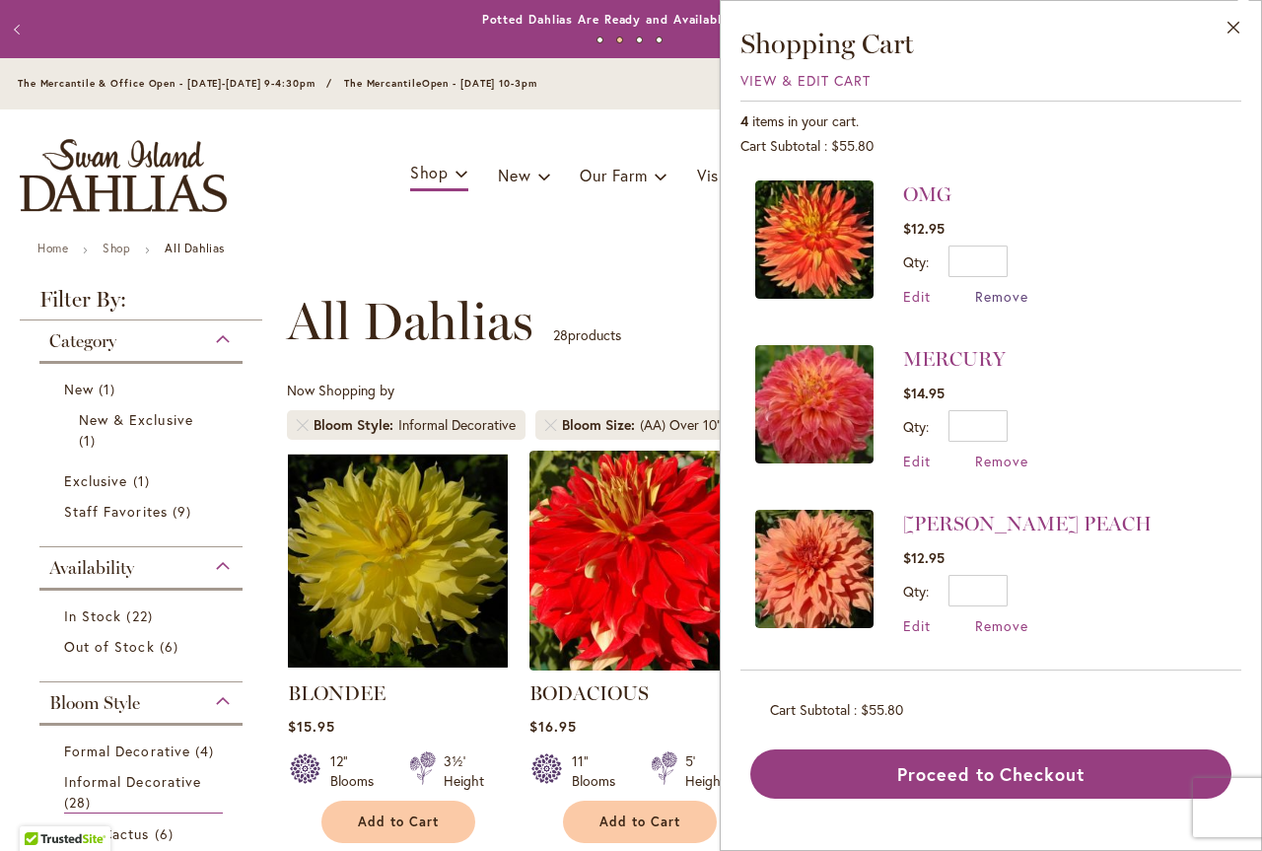
click at [992, 300] on span "Remove" at bounding box center [1001, 296] width 53 height 19
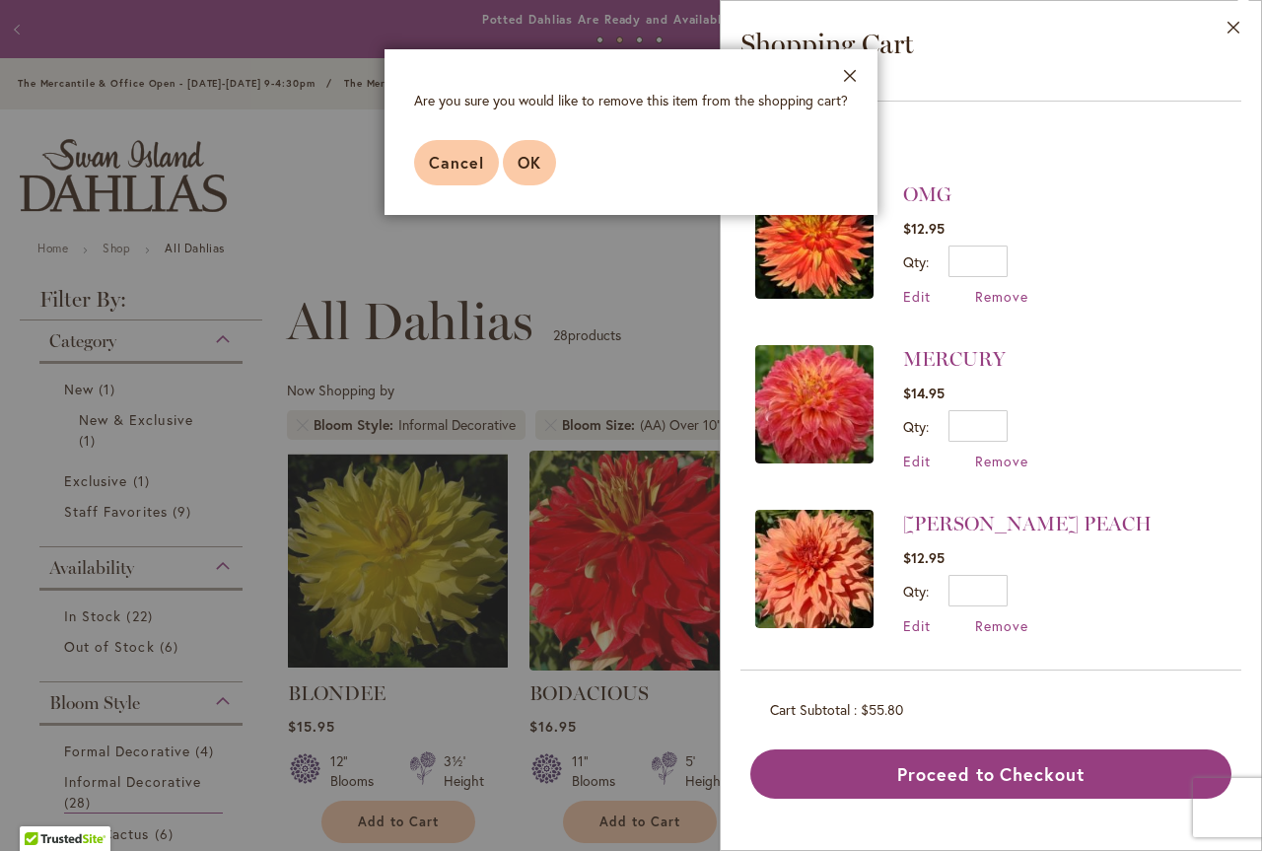
click at [531, 156] on span "OK" at bounding box center [530, 162] width 24 height 21
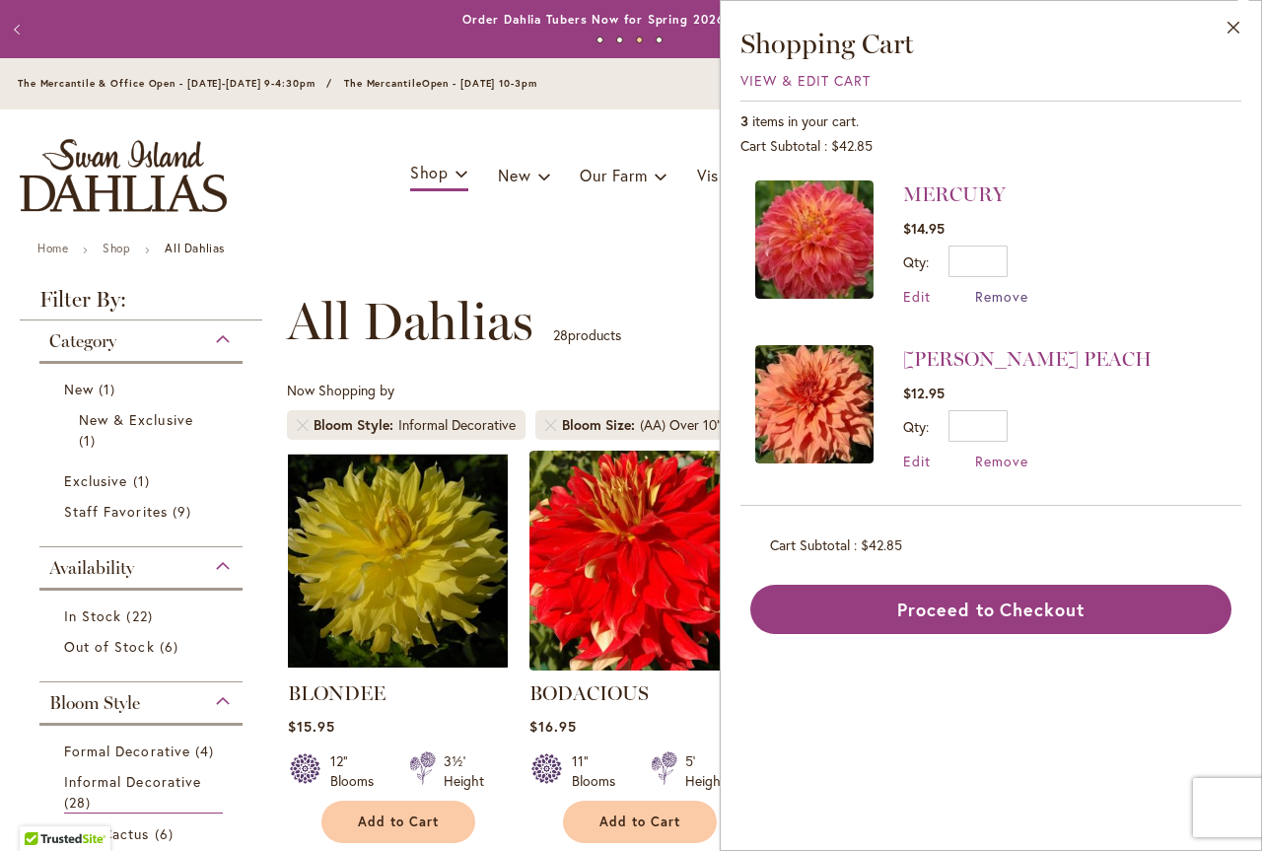
click at [994, 298] on span "Remove" at bounding box center [1001, 296] width 53 height 19
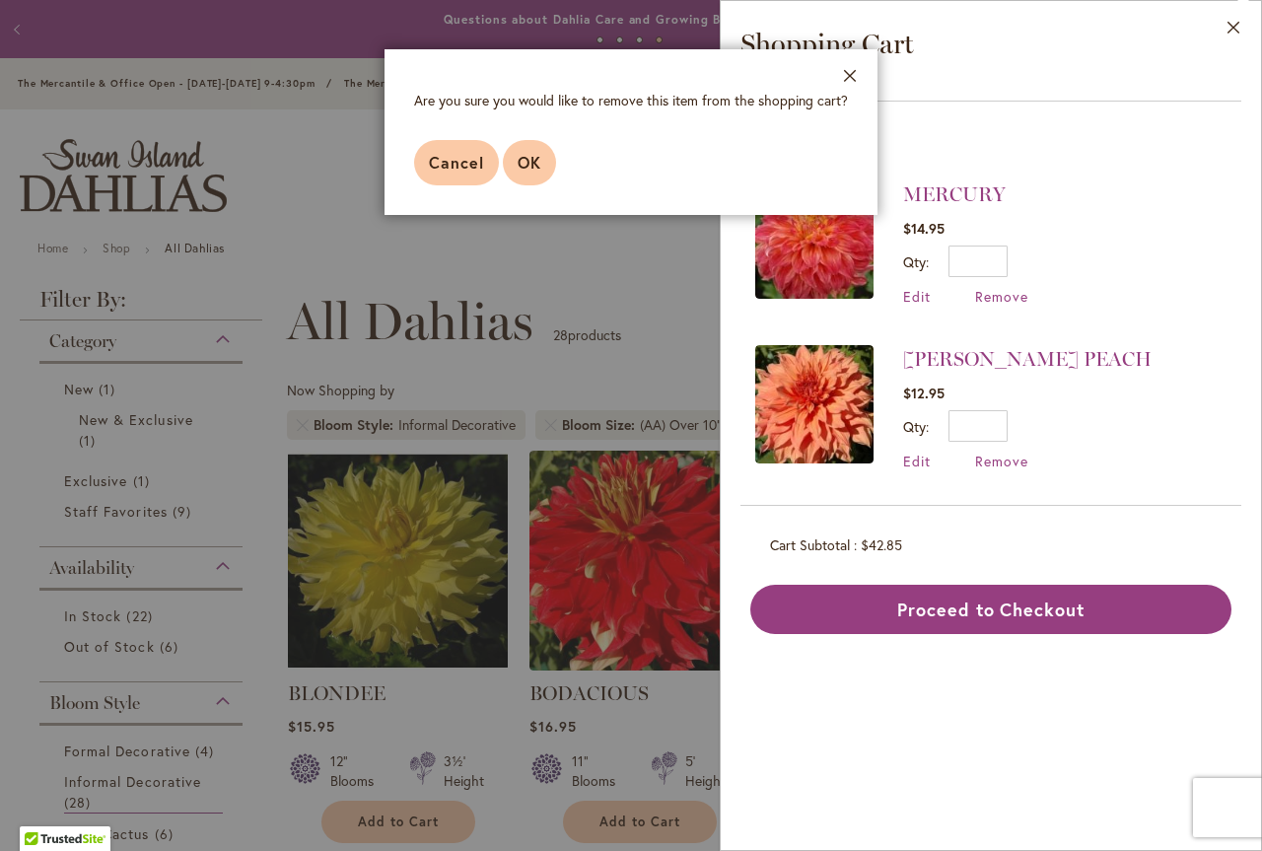
click at [539, 163] on span "OK" at bounding box center [530, 162] width 24 height 21
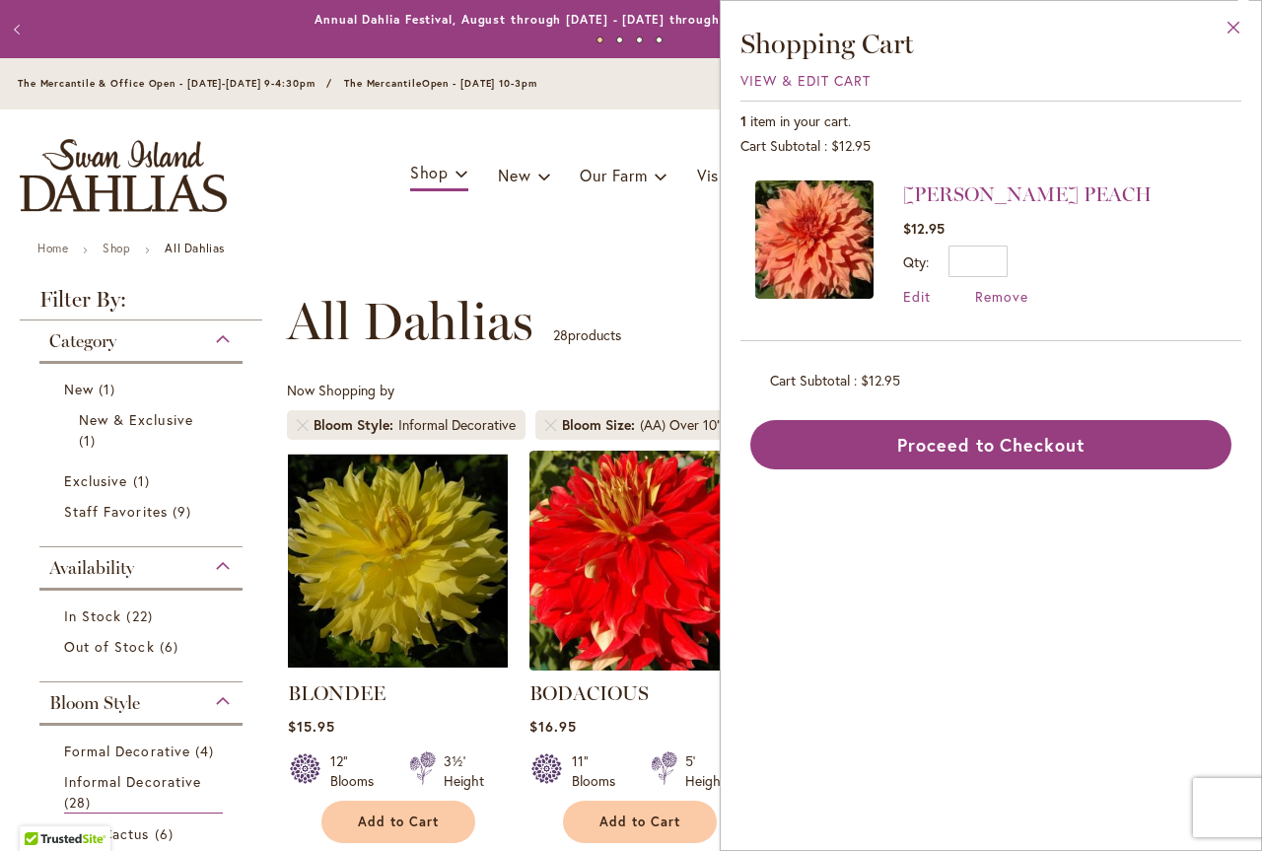
click at [1237, 21] on button "Close" at bounding box center [1234, 32] width 54 height 62
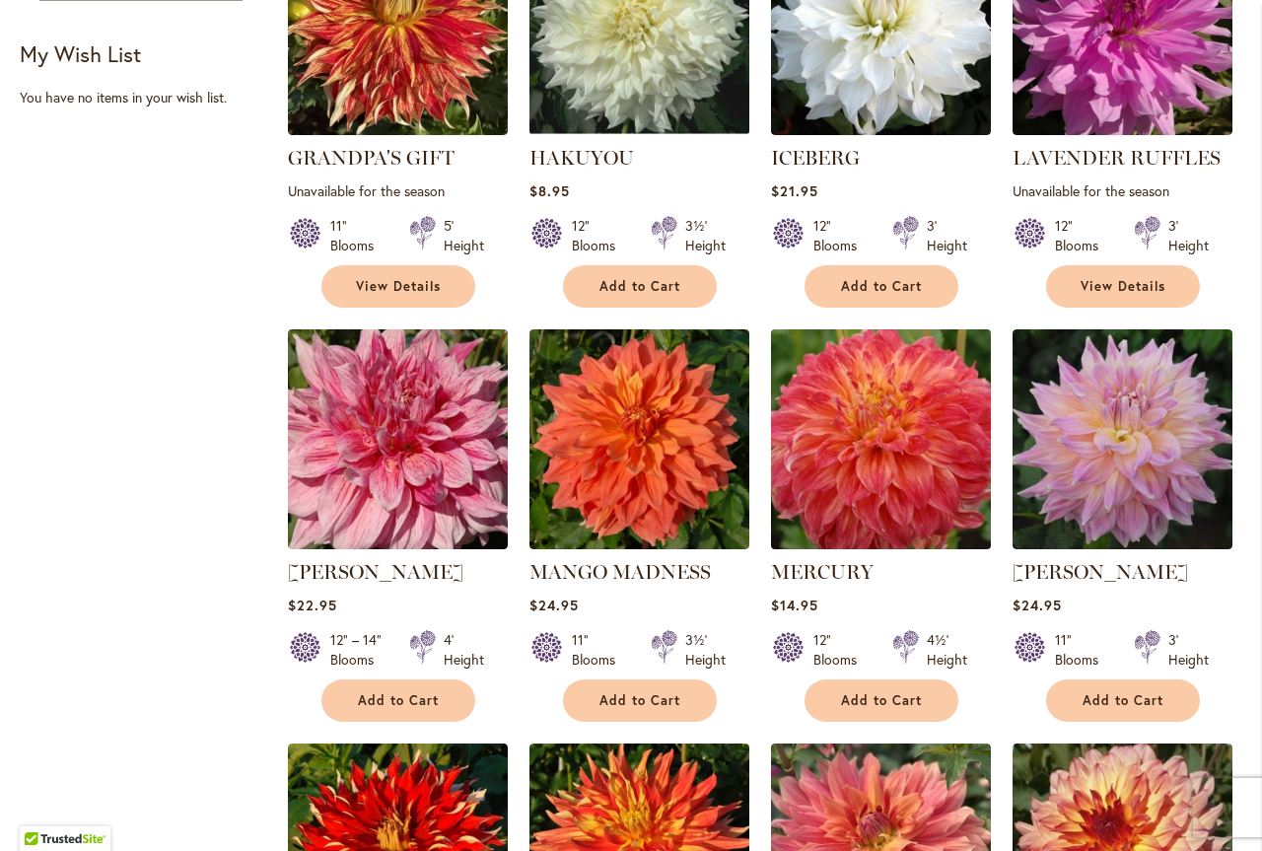
scroll to position [1479, 0]
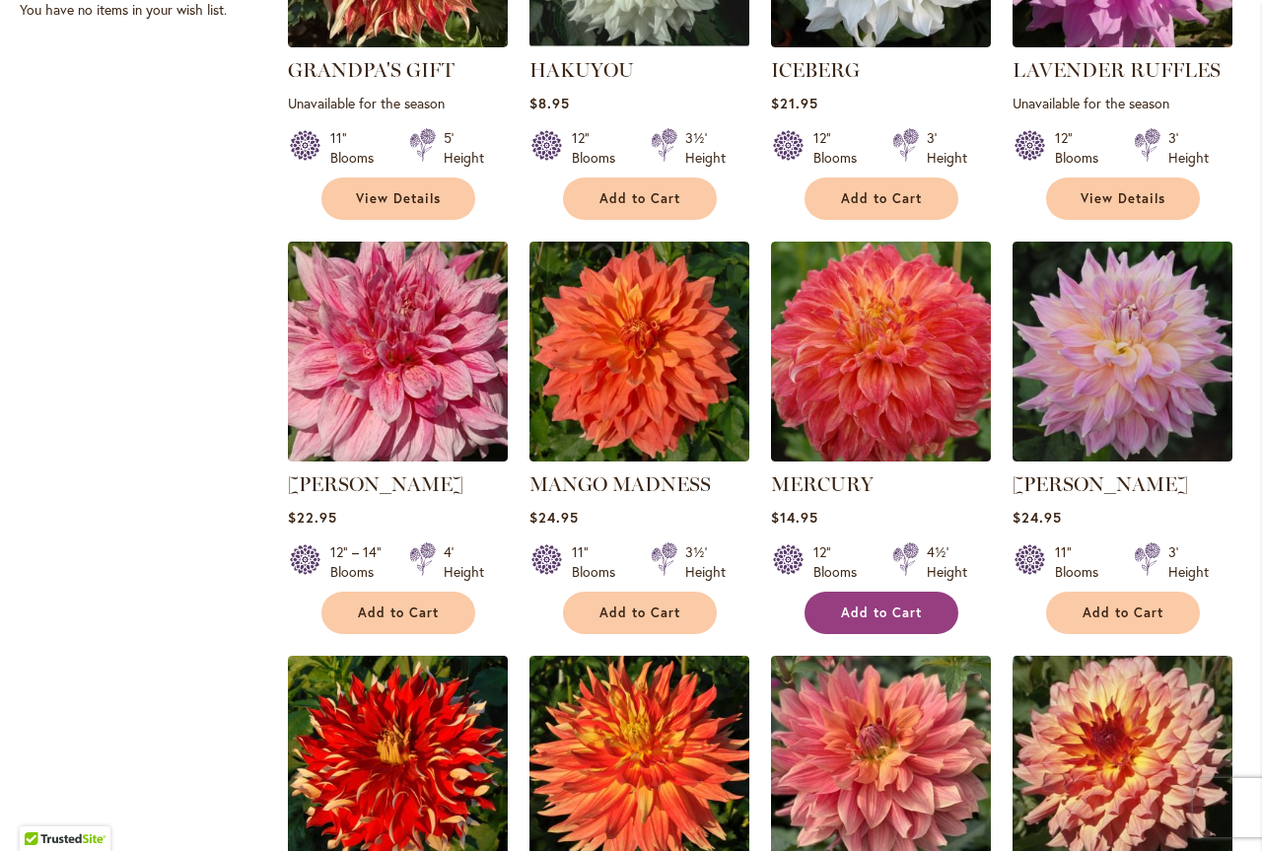
click at [888, 609] on span "Add to Cart" at bounding box center [881, 613] width 81 height 17
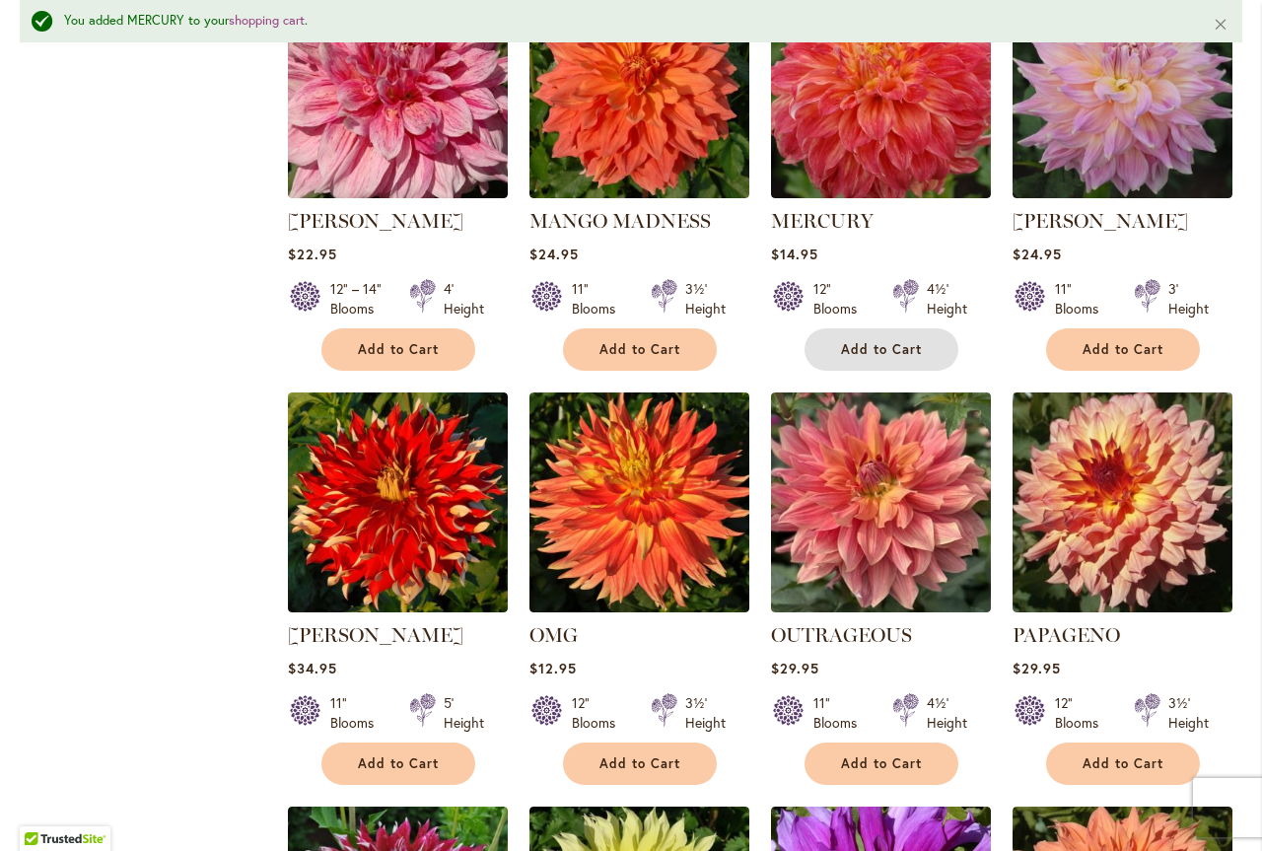
scroll to position [1828, 0]
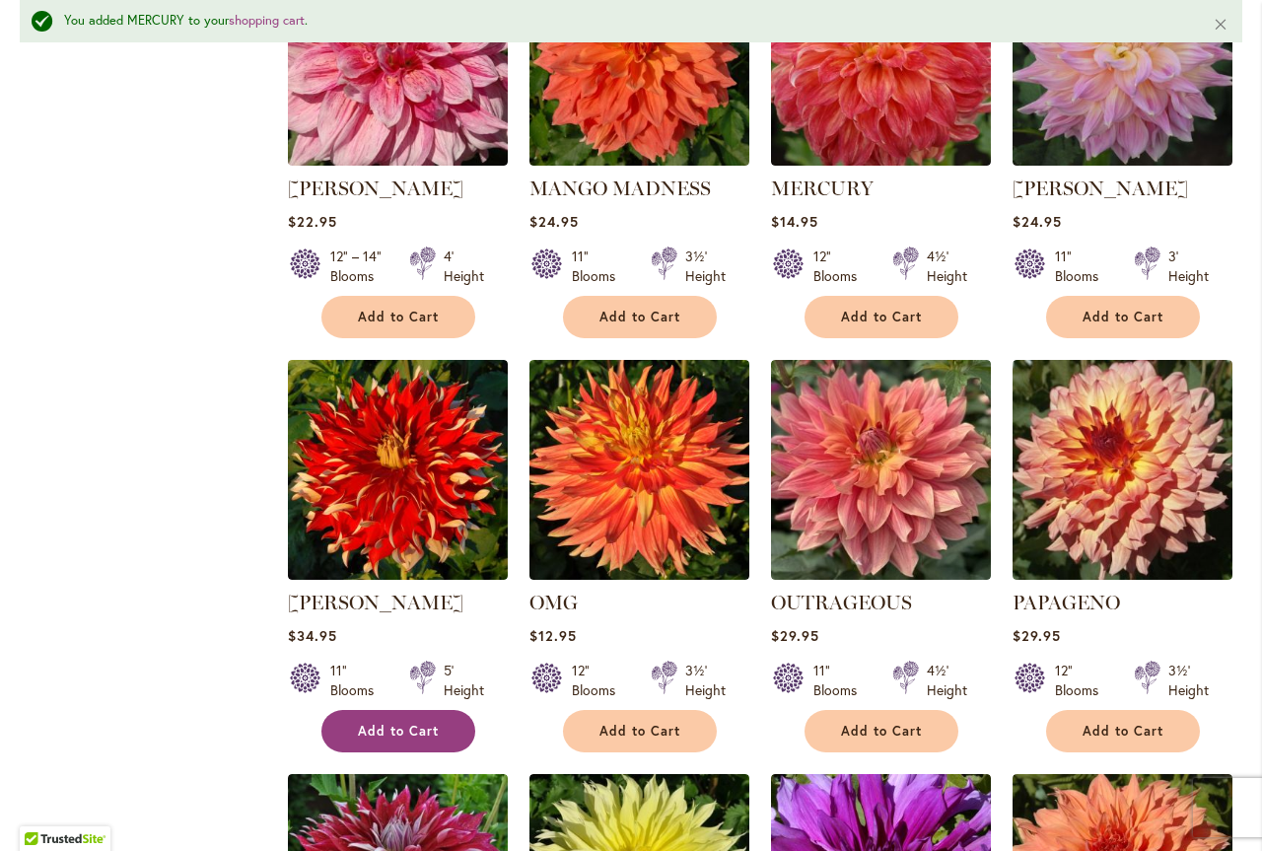
click at [404, 728] on span "Add to Cart" at bounding box center [398, 731] width 81 height 17
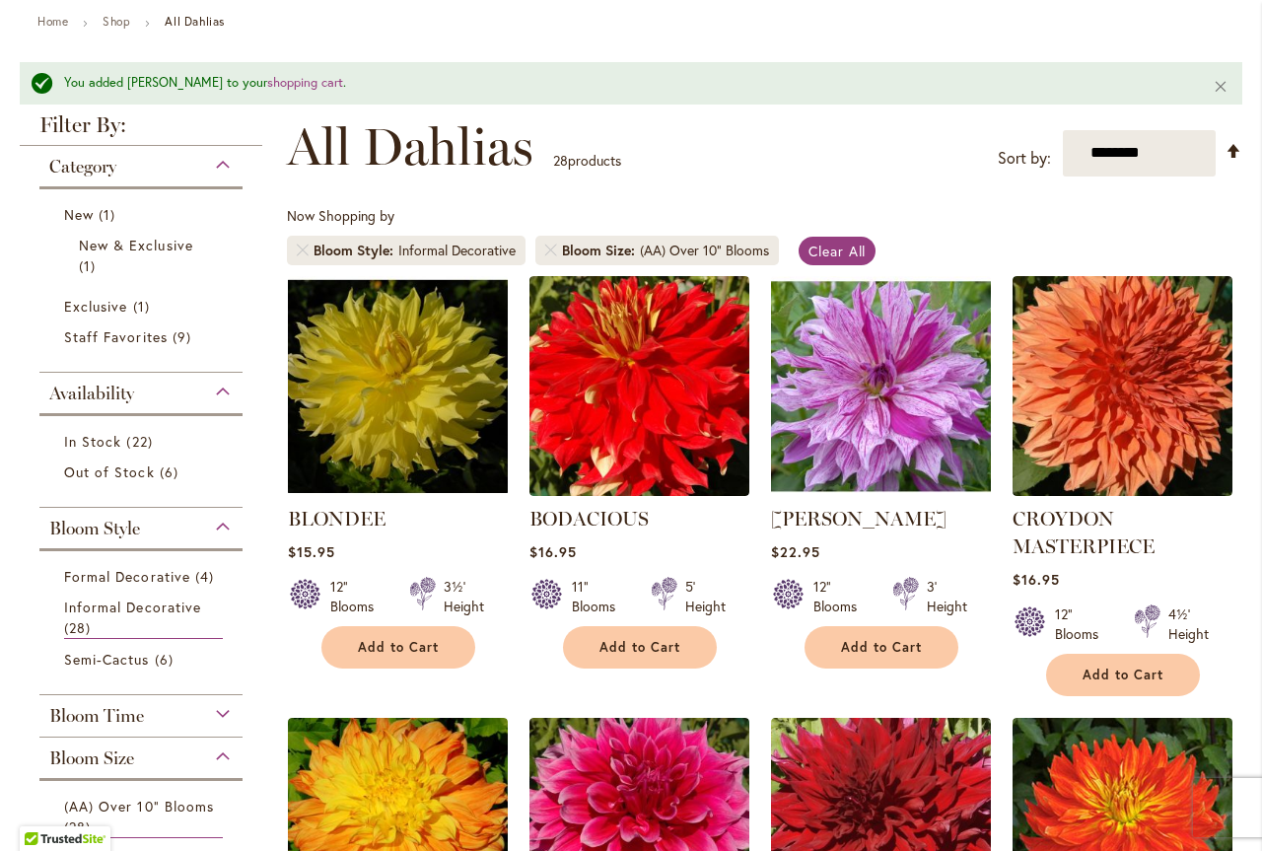
scroll to position [0, 0]
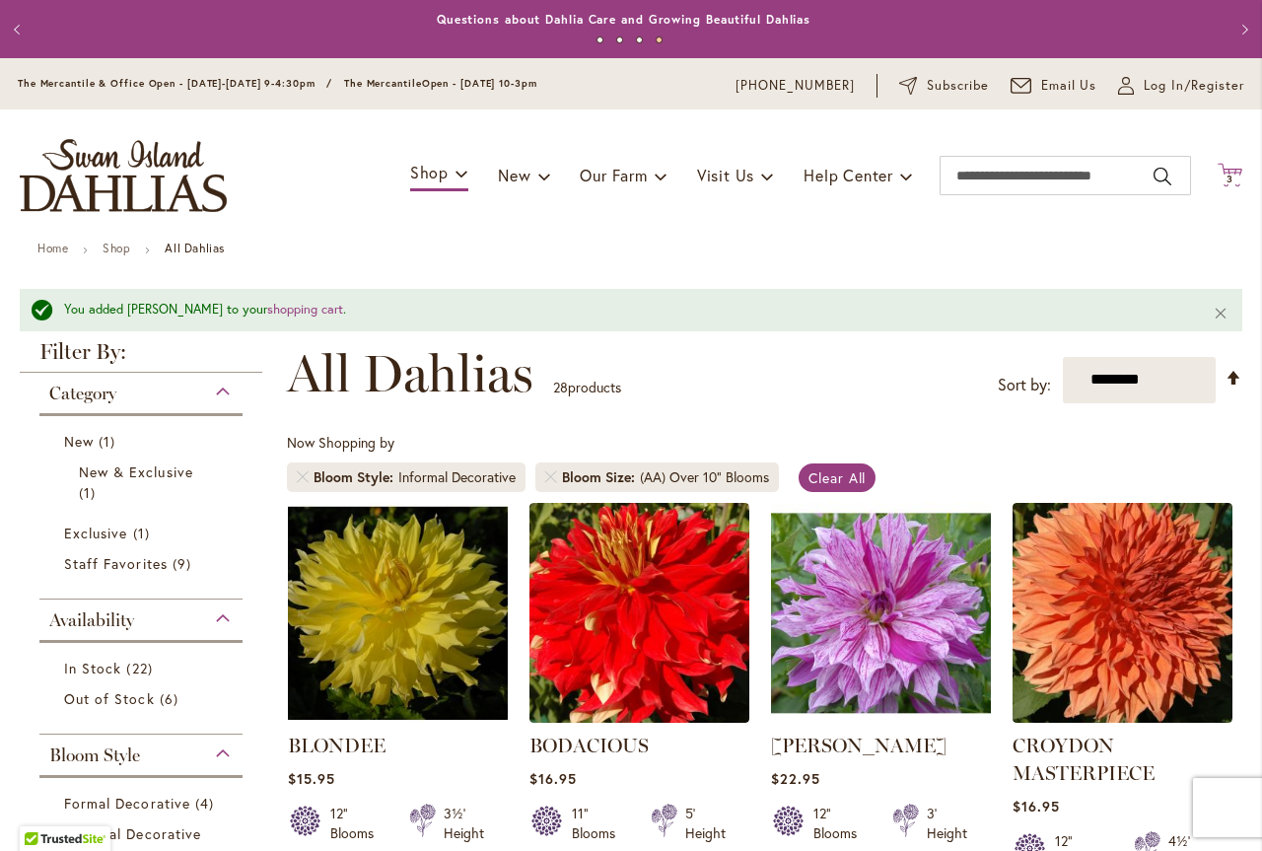
click at [1218, 167] on icon "Cart .cls-1 { fill: #231f20; }" at bounding box center [1230, 175] width 25 height 25
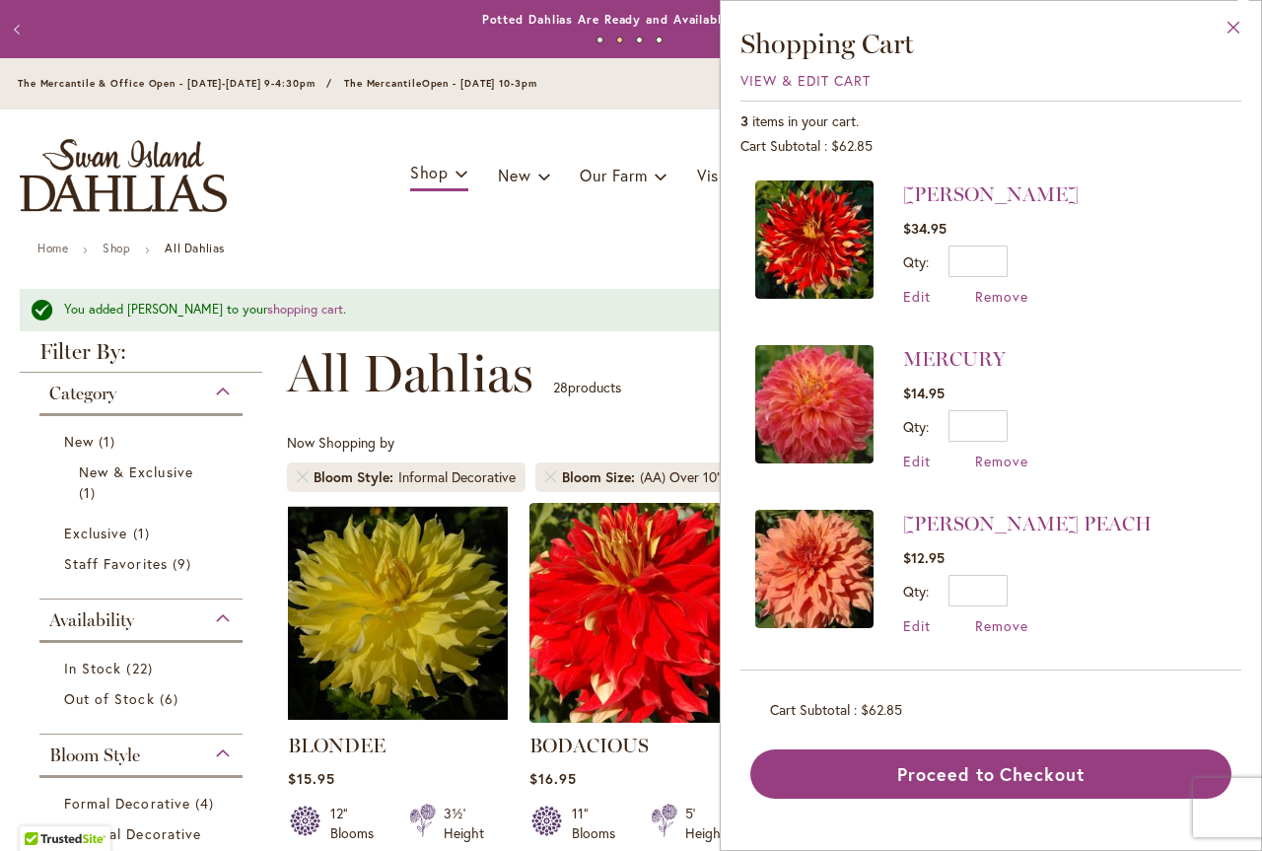
click at [1237, 23] on button "Close" at bounding box center [1234, 32] width 54 height 62
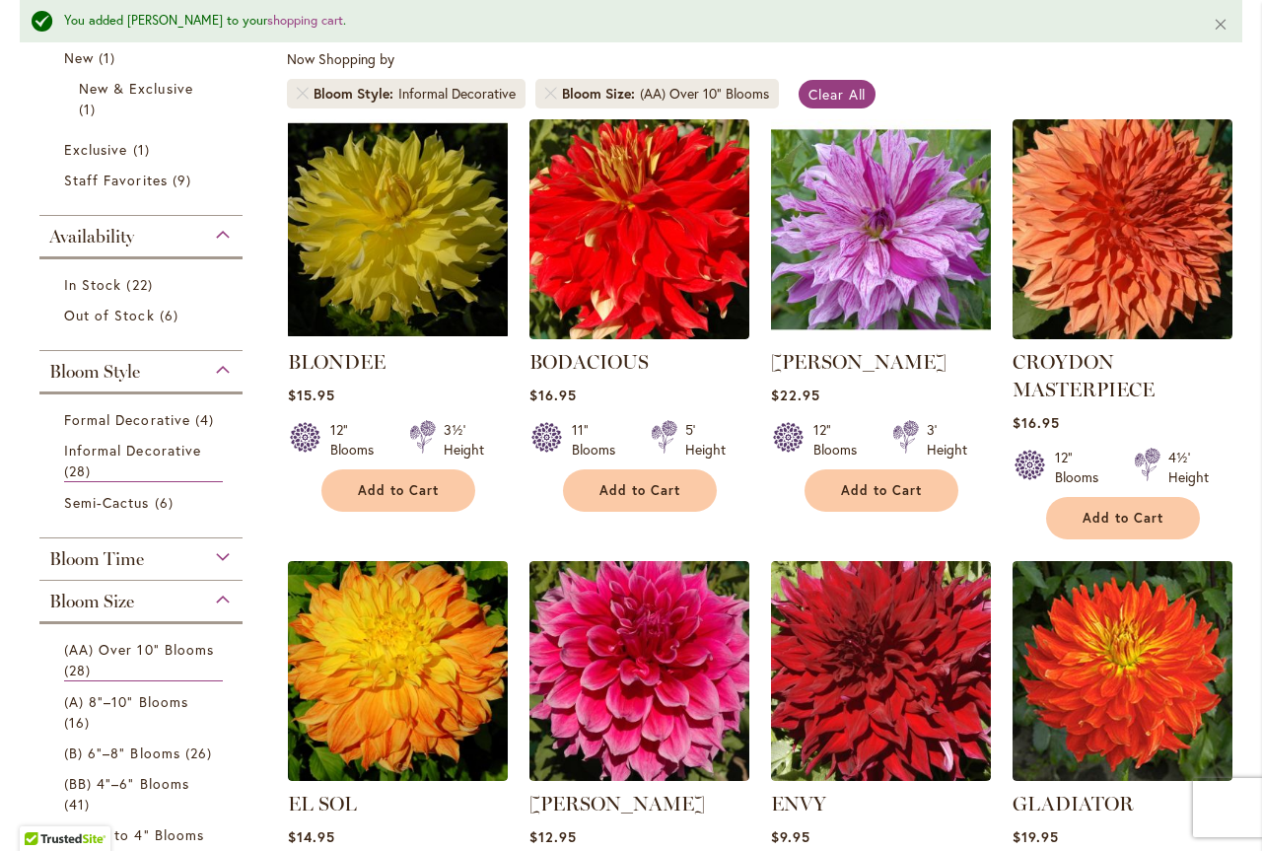
scroll to position [493, 0]
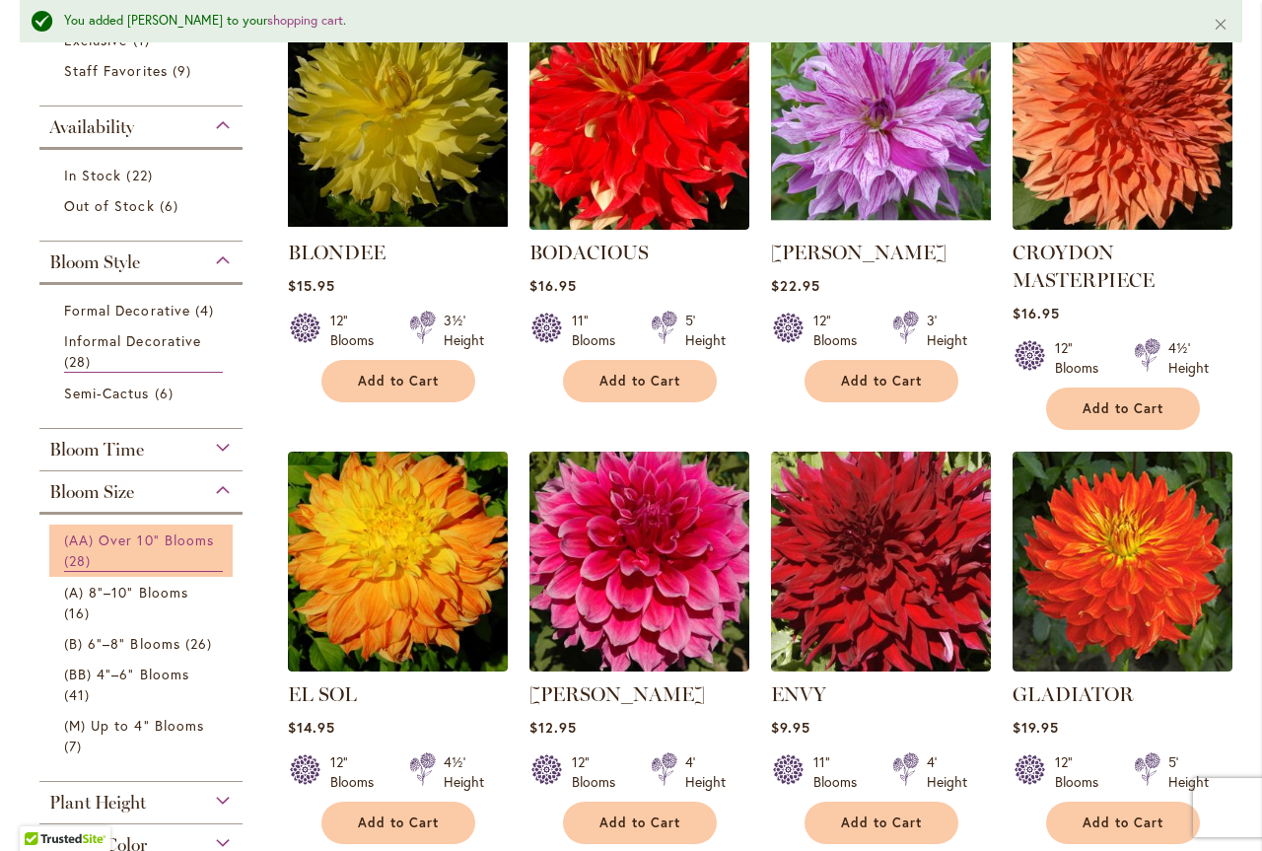
click at [108, 546] on span "(AA) Over 10" Blooms" at bounding box center [139, 540] width 150 height 19
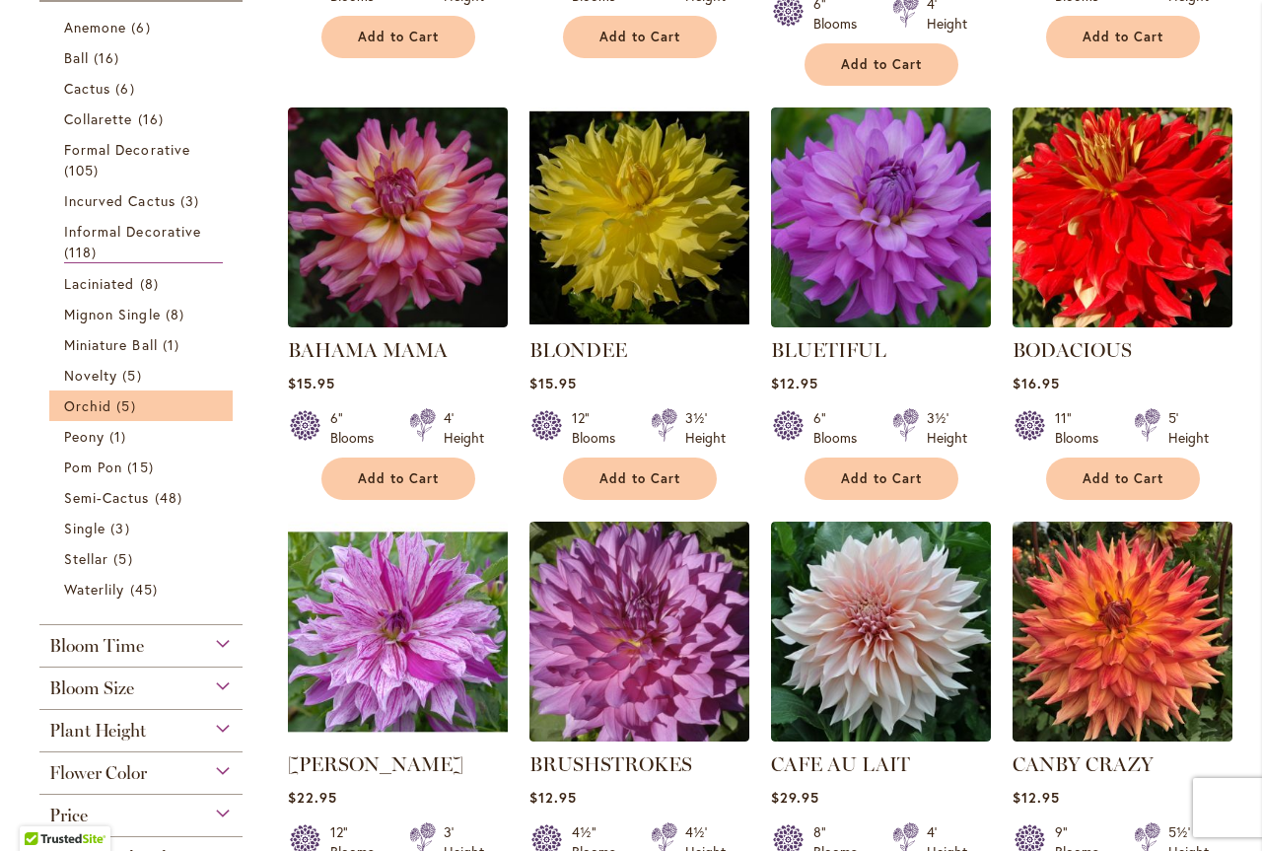
scroll to position [789, 0]
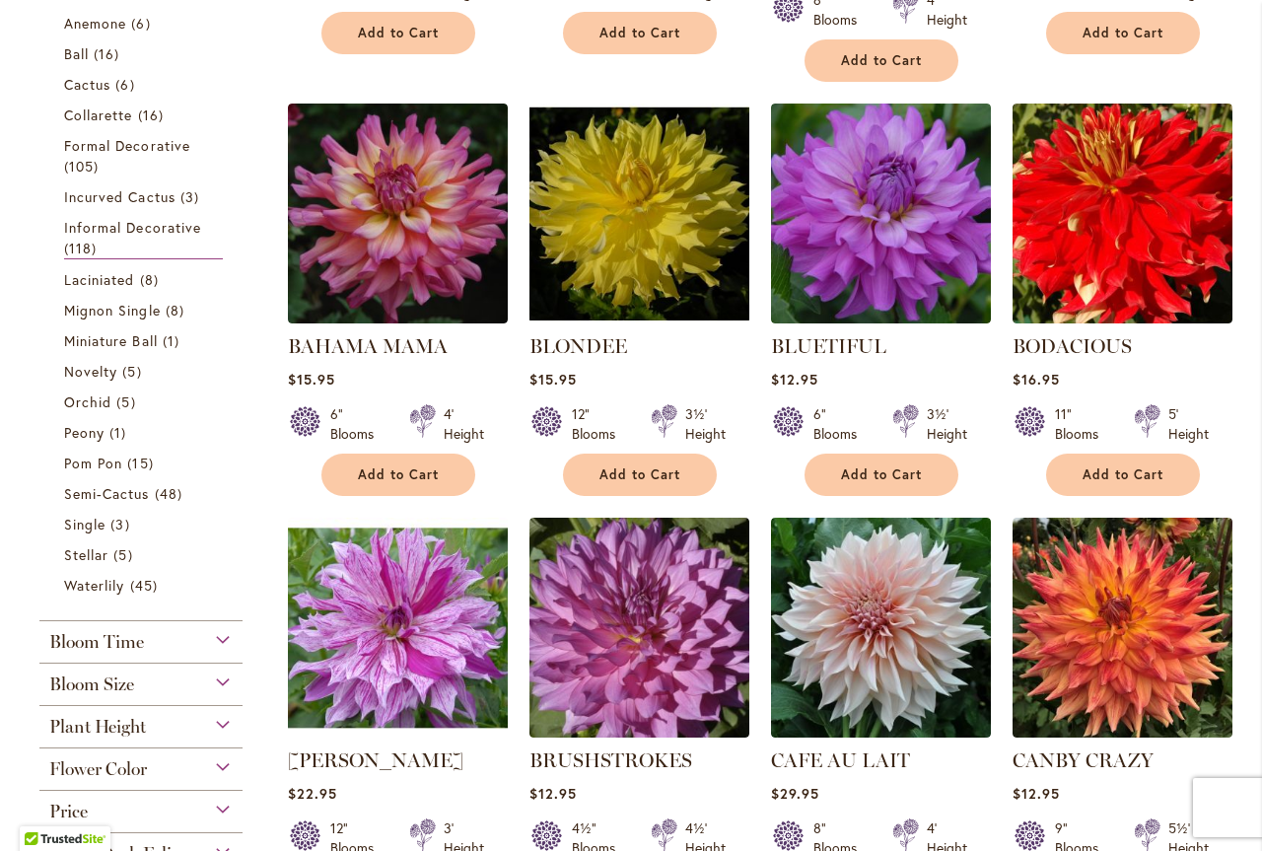
click at [220, 681] on div "Bloom Size" at bounding box center [140, 680] width 203 height 32
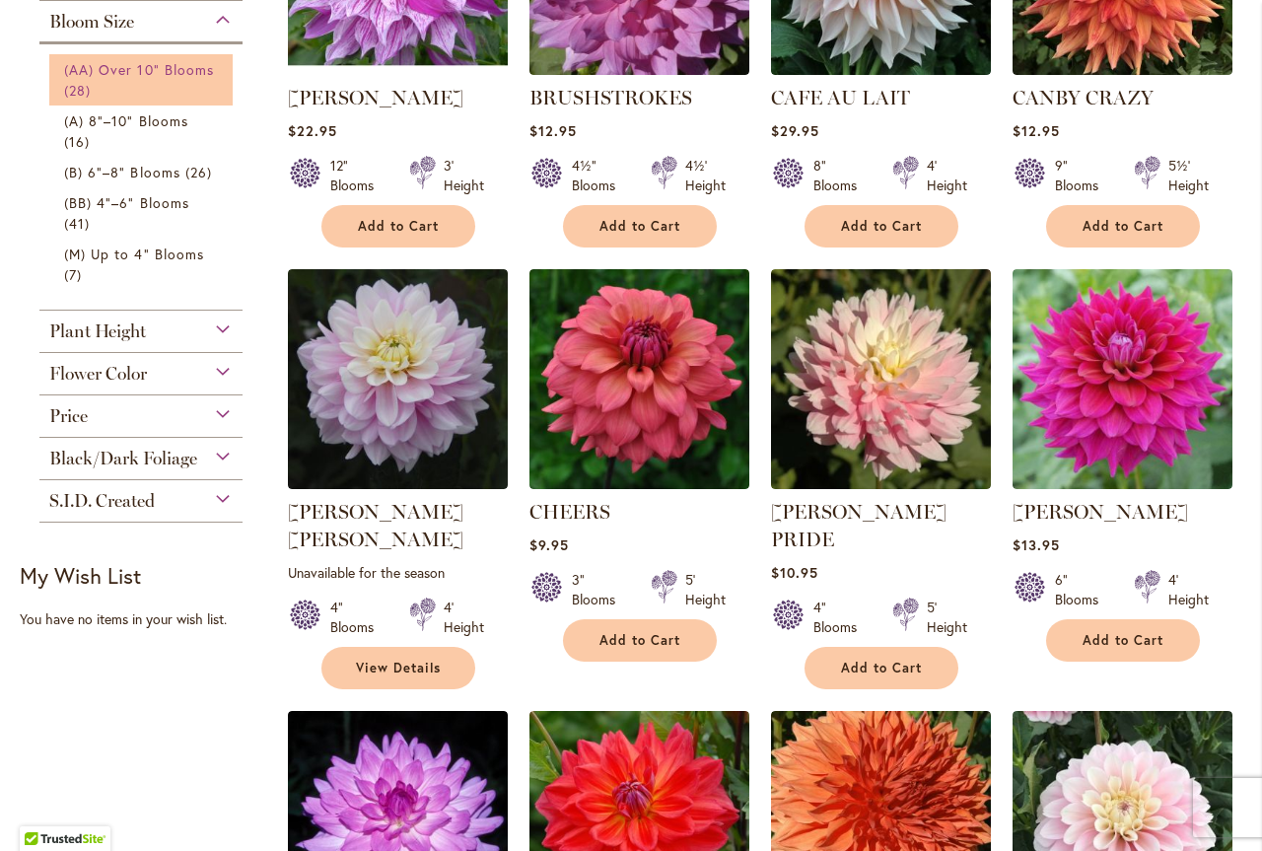
click at [82, 82] on span "28 items" at bounding box center [80, 90] width 32 height 21
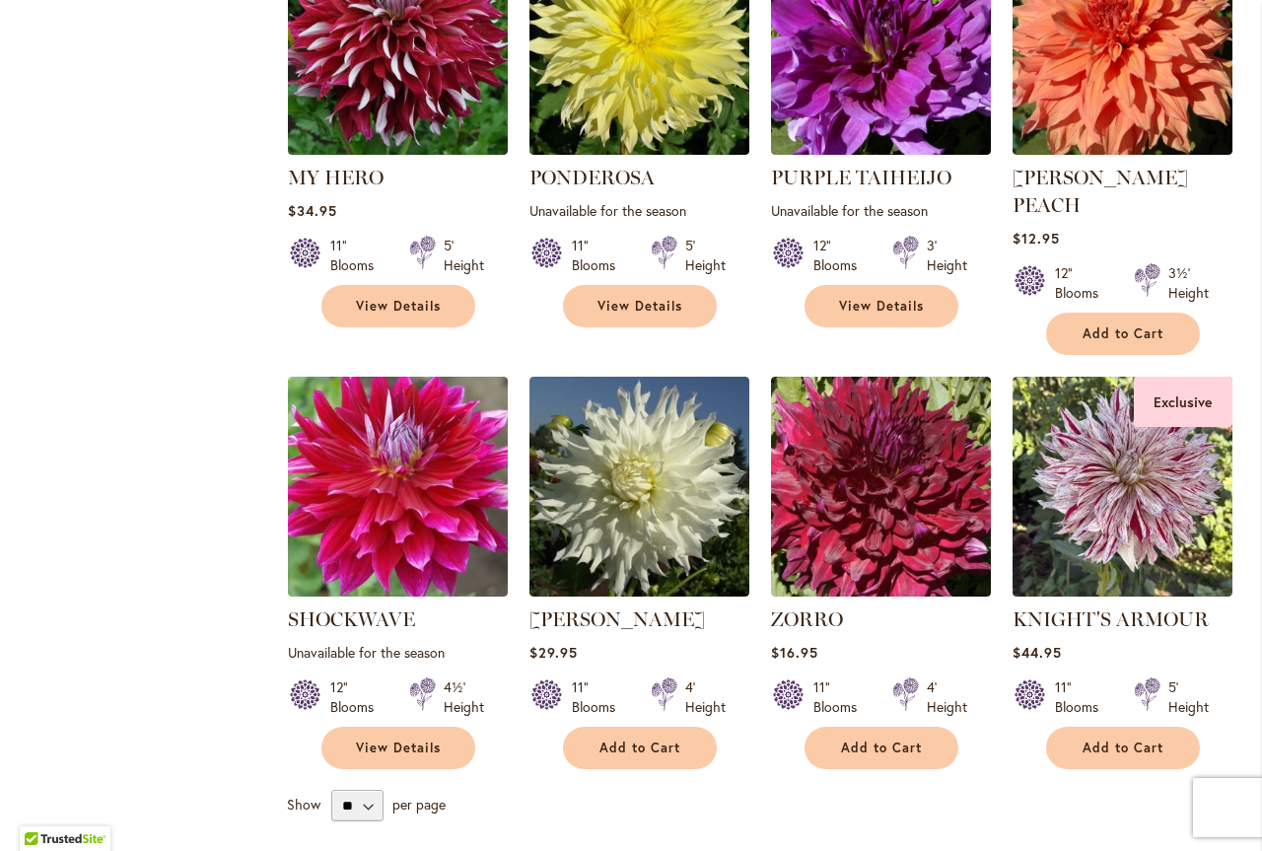
scroll to position [2673, 0]
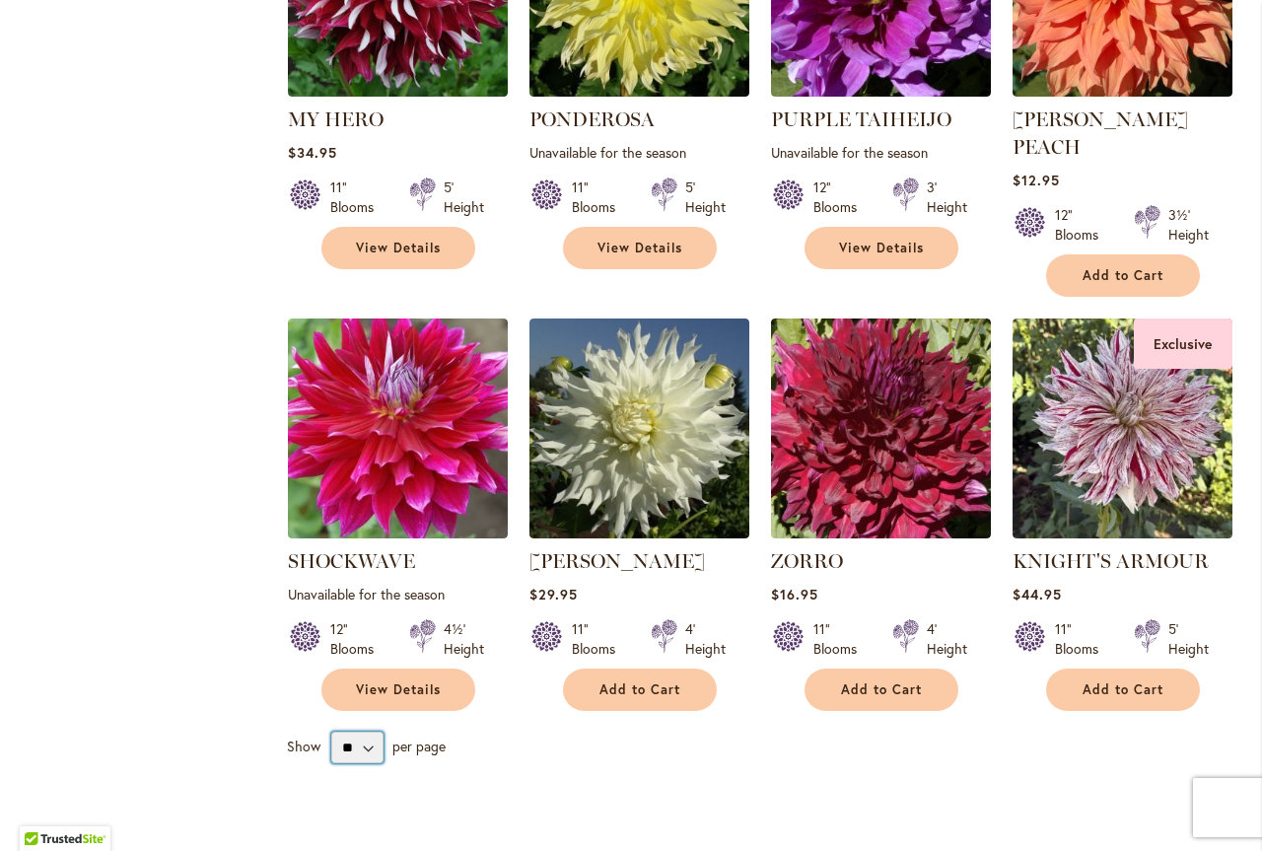
click at [347, 732] on select "** ** ** **" at bounding box center [357, 748] width 52 height 32
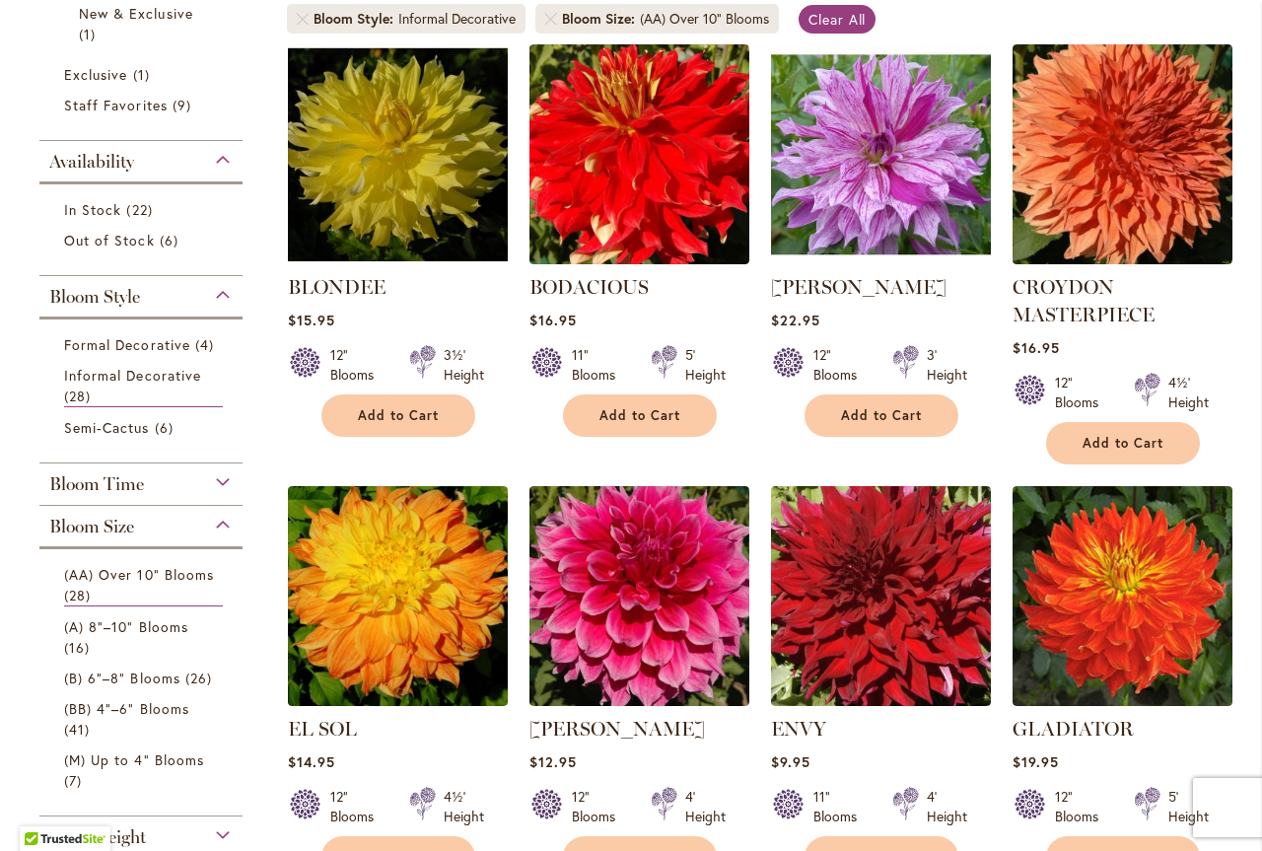
scroll to position [404, 0]
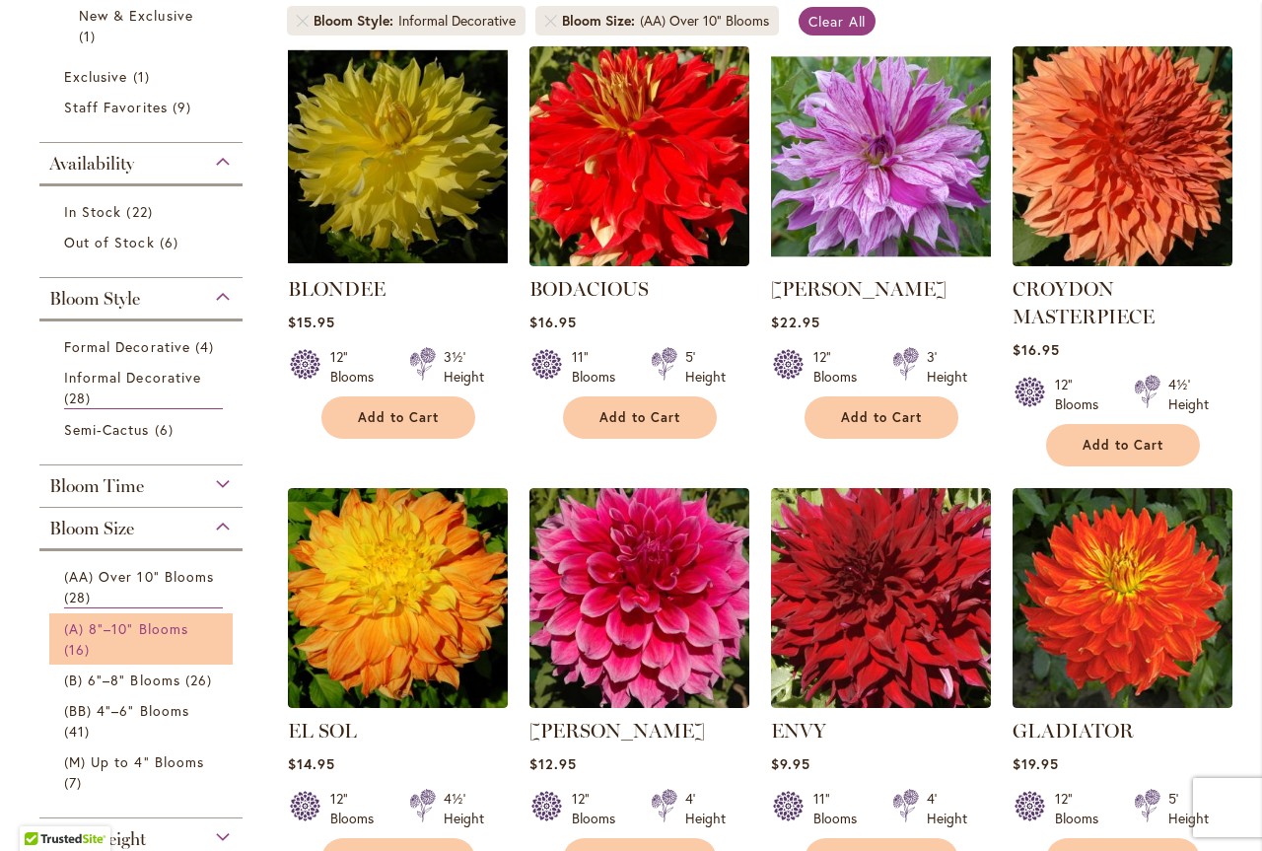
click at [115, 626] on span "(A) 8"–10" Blooms" at bounding box center [126, 628] width 124 height 19
